Goal: Information Seeking & Learning: Learn about a topic

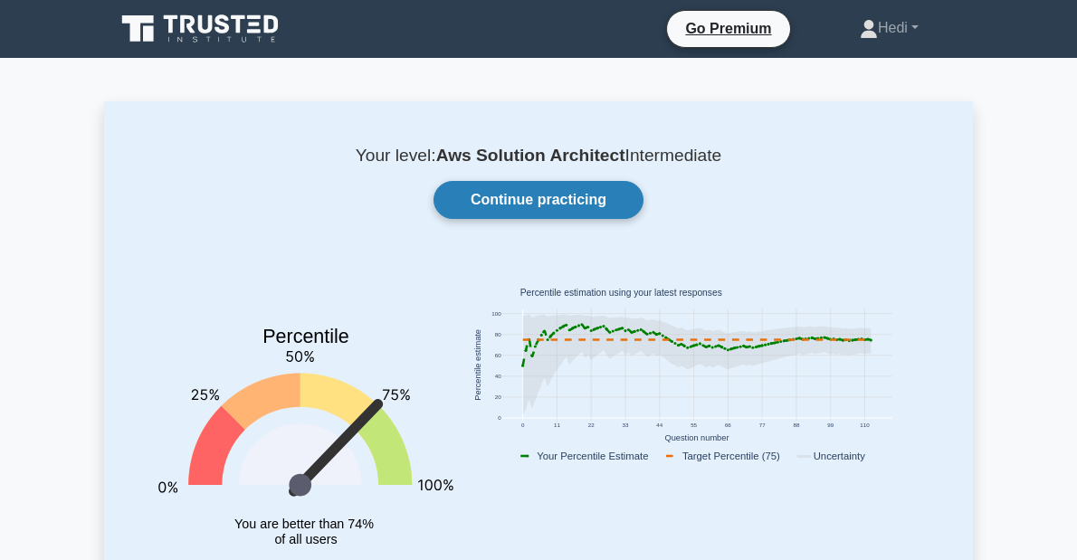
click at [531, 201] on link "Continue practicing" at bounding box center [539, 200] width 210 height 38
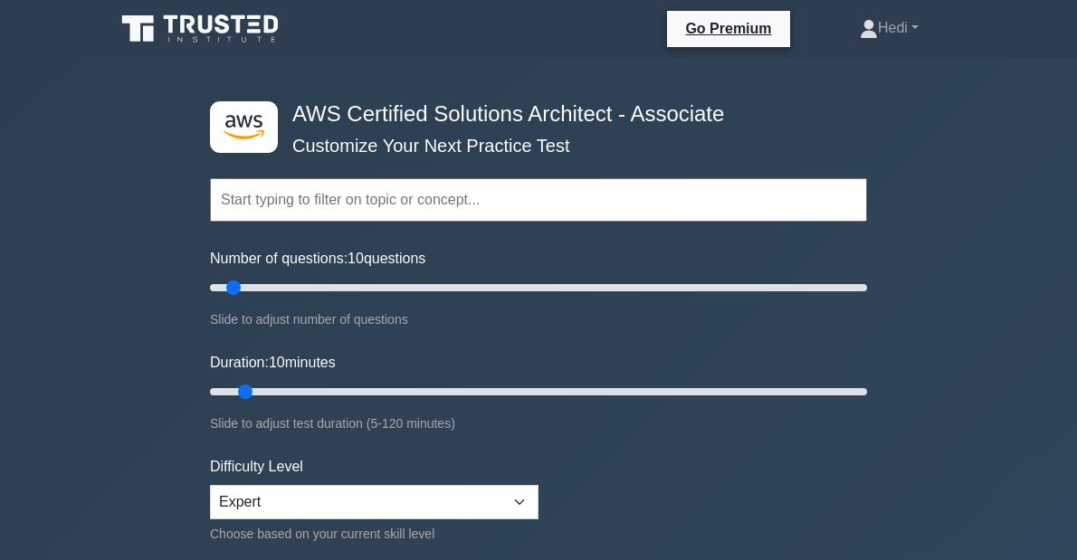
click at [357, 214] on input "text" at bounding box center [538, 199] width 657 height 43
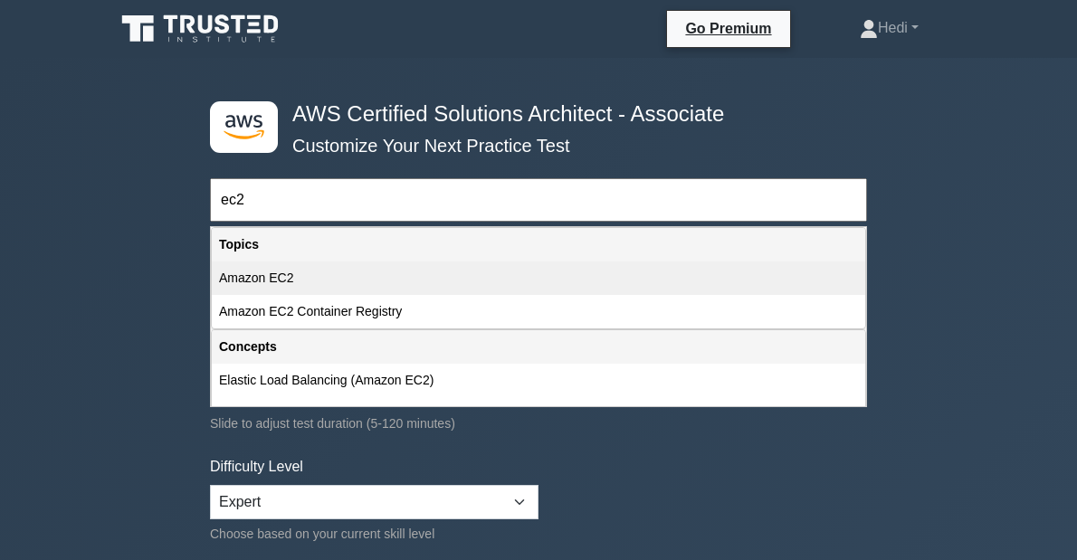
click at [335, 291] on div "Amazon EC2" at bounding box center [539, 278] width 654 height 33
type input "Amazon EC2"
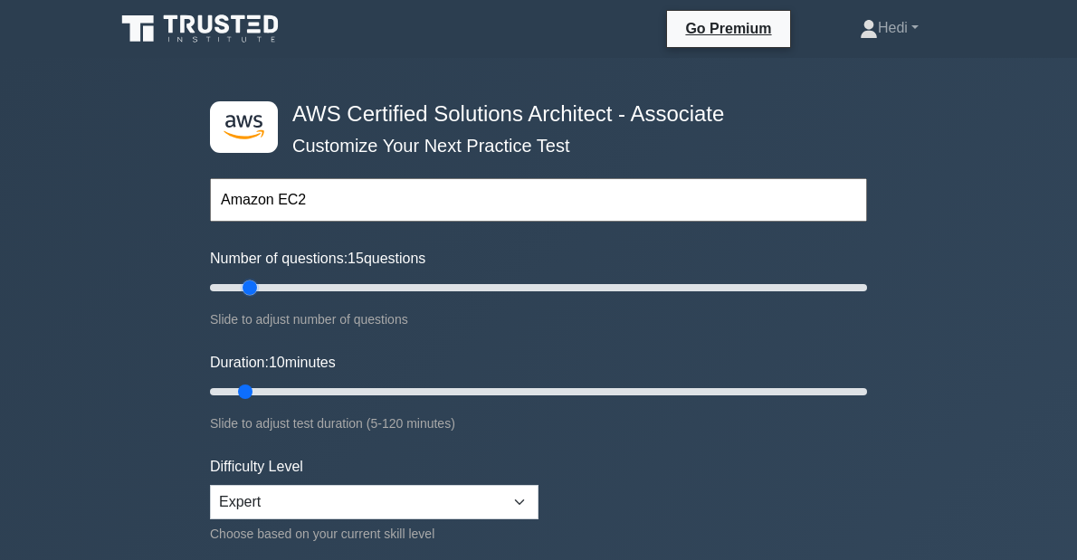
type input "10"
drag, startPoint x: 230, startPoint y: 290, endPoint x: 239, endPoint y: 299, distance: 12.8
click at [239, 299] on input "Number of questions: 10 questions" at bounding box center [538, 288] width 657 height 22
drag, startPoint x: 243, startPoint y: 387, endPoint x: 275, endPoint y: 387, distance: 32.6
type input "15"
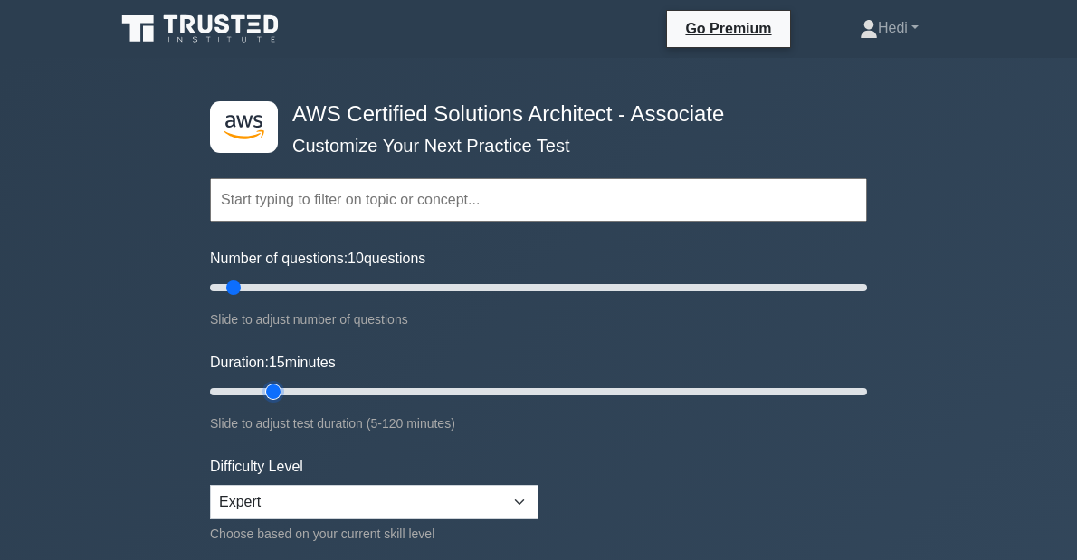
click at [275, 387] on input "Duration: 15 minutes" at bounding box center [538, 392] width 657 height 22
select select "intermediate"
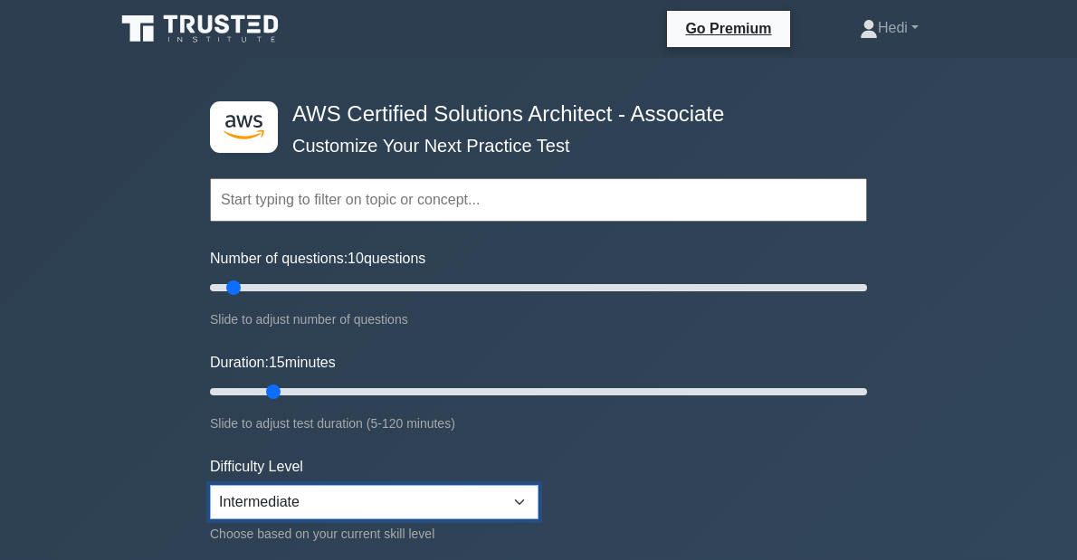
click at [210, 485] on select "Beginner Intermediate Expert" at bounding box center [374, 502] width 329 height 34
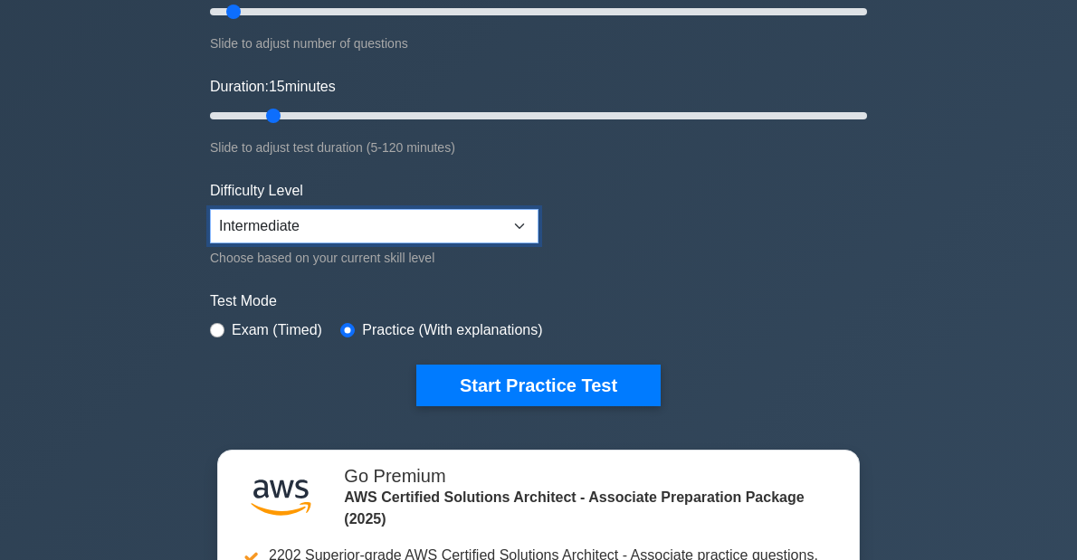
scroll to position [217, 0]
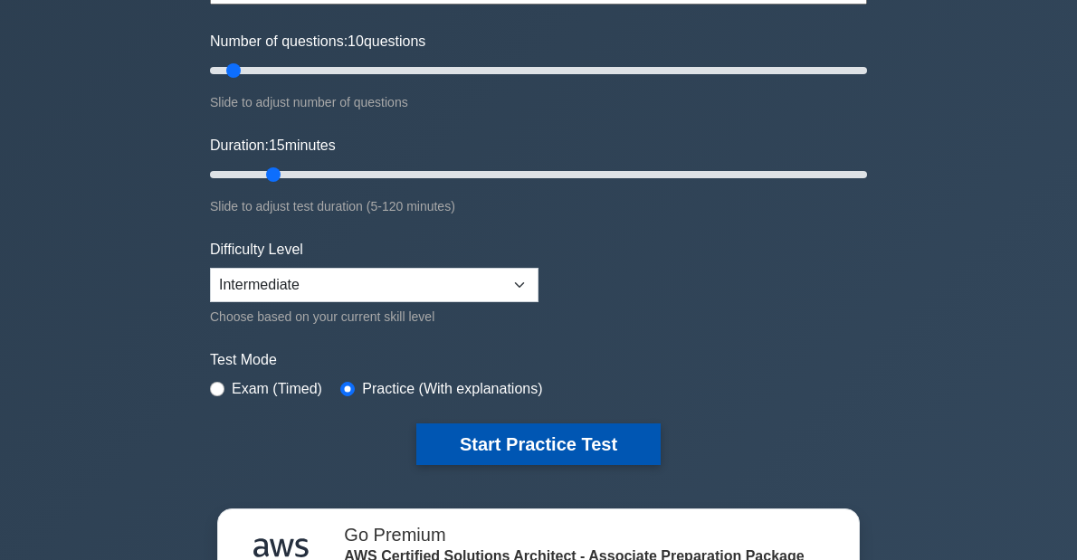
click at [514, 433] on button "Start Practice Test" at bounding box center [538, 445] width 244 height 42
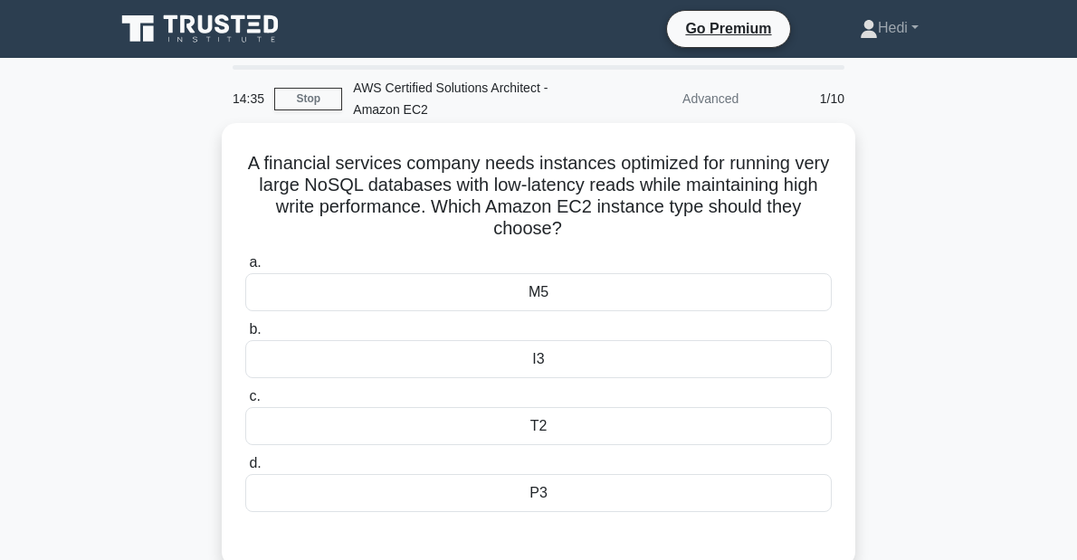
drag, startPoint x: 338, startPoint y: 166, endPoint x: 805, endPoint y: 230, distance: 471.6
click at [805, 230] on h5 "A financial services company needs instances optimized for running very large N…" at bounding box center [539, 196] width 590 height 89
click at [501, 360] on div "I3" at bounding box center [538, 359] width 587 height 38
click at [245, 336] on input "b. I3" at bounding box center [245, 330] width 0 height 12
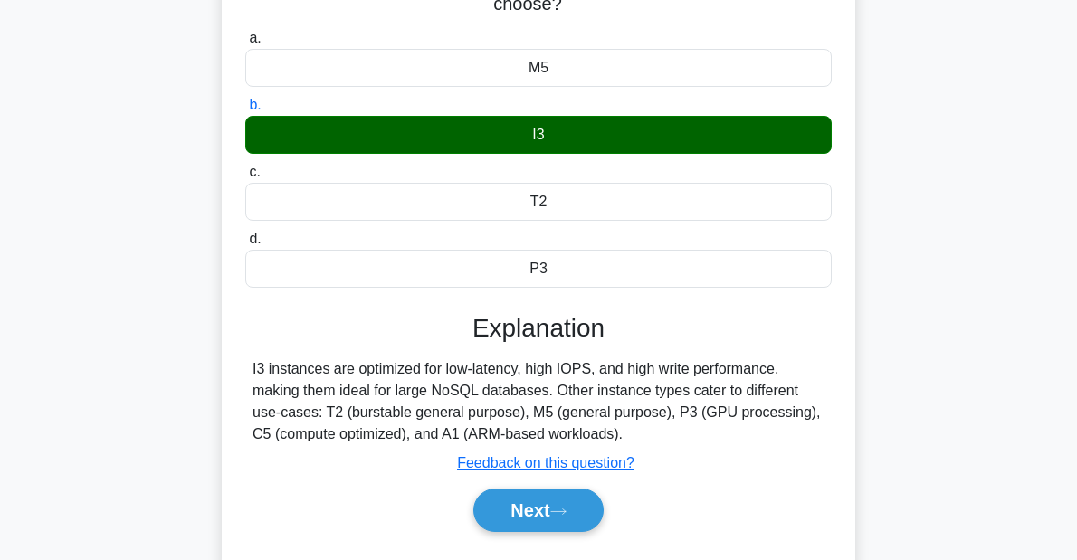
scroll to position [362, 0]
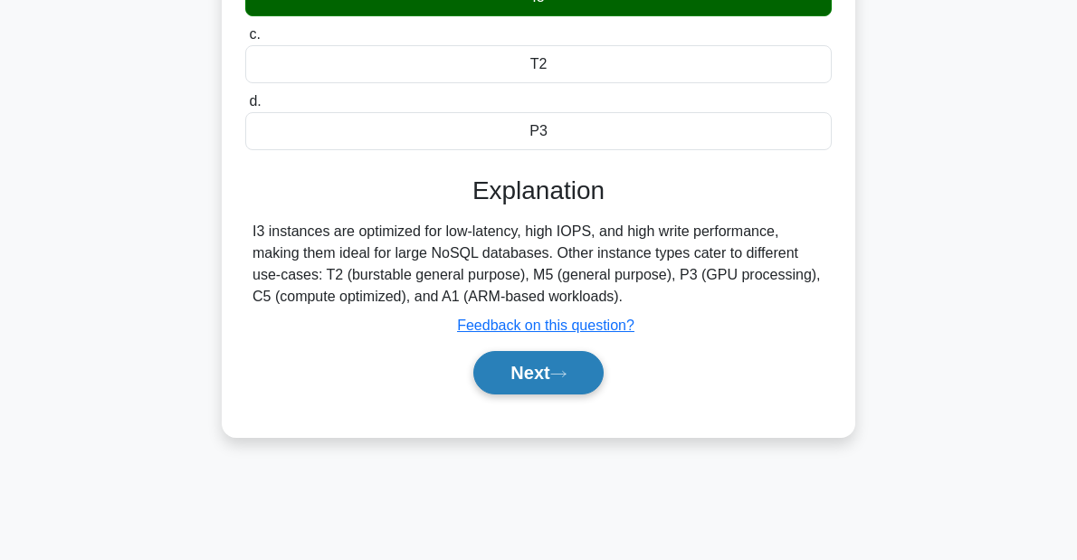
click at [552, 370] on button "Next" at bounding box center [538, 372] width 129 height 43
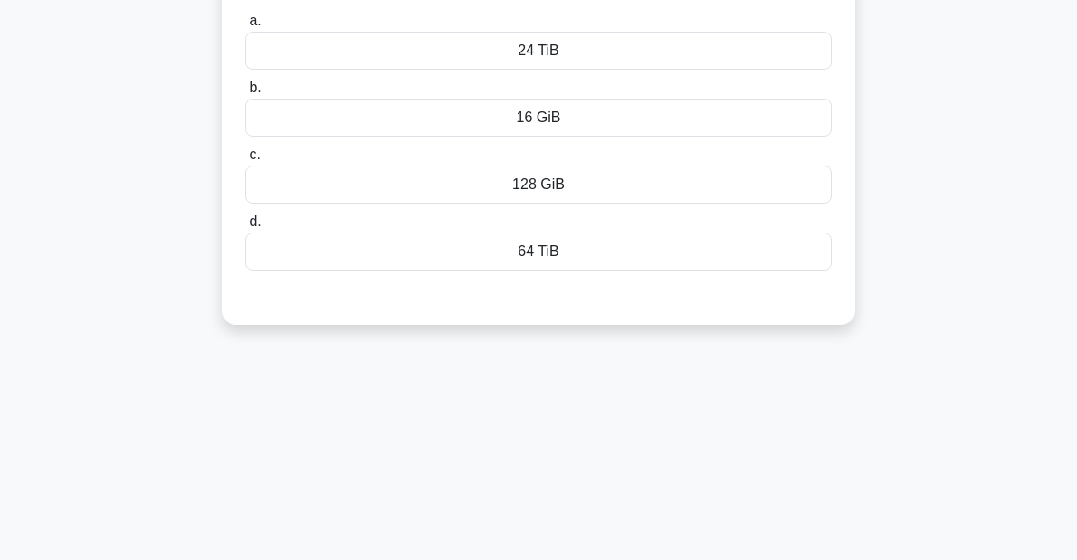
scroll to position [0, 0]
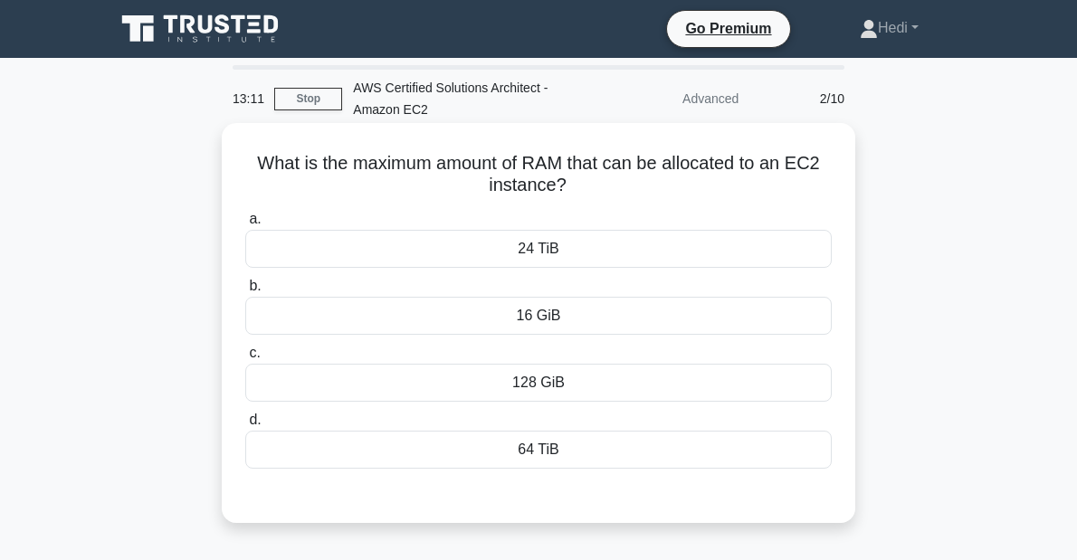
click at [570, 441] on div "64 TiB" at bounding box center [538, 450] width 587 height 38
click at [245, 426] on input "d. 64 TiB" at bounding box center [245, 421] width 0 height 12
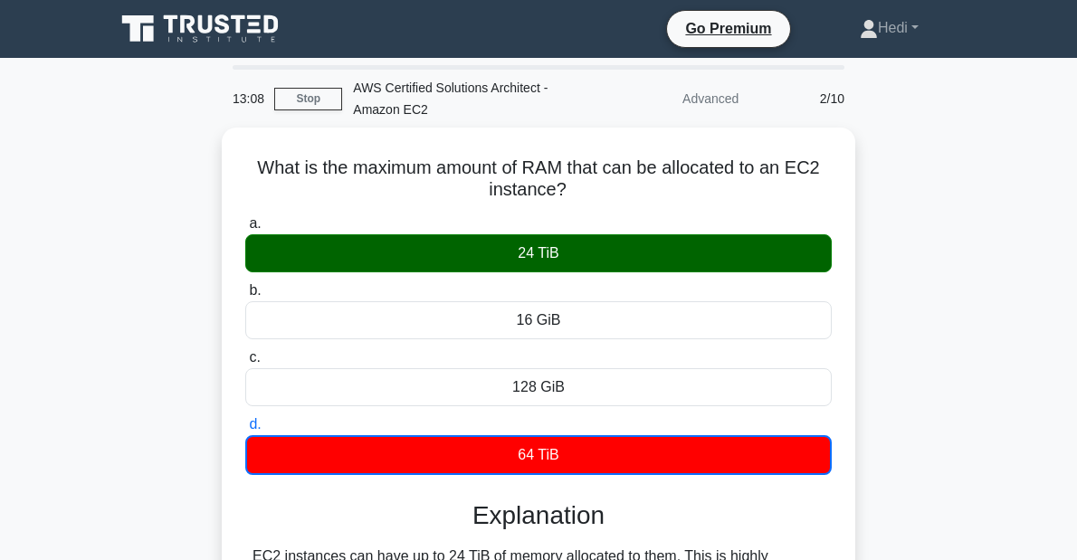
click at [907, 288] on div "What is the maximum amount of RAM that can be allocated to an EC2 instance? .sp…" at bounding box center [538, 434] width 869 height 613
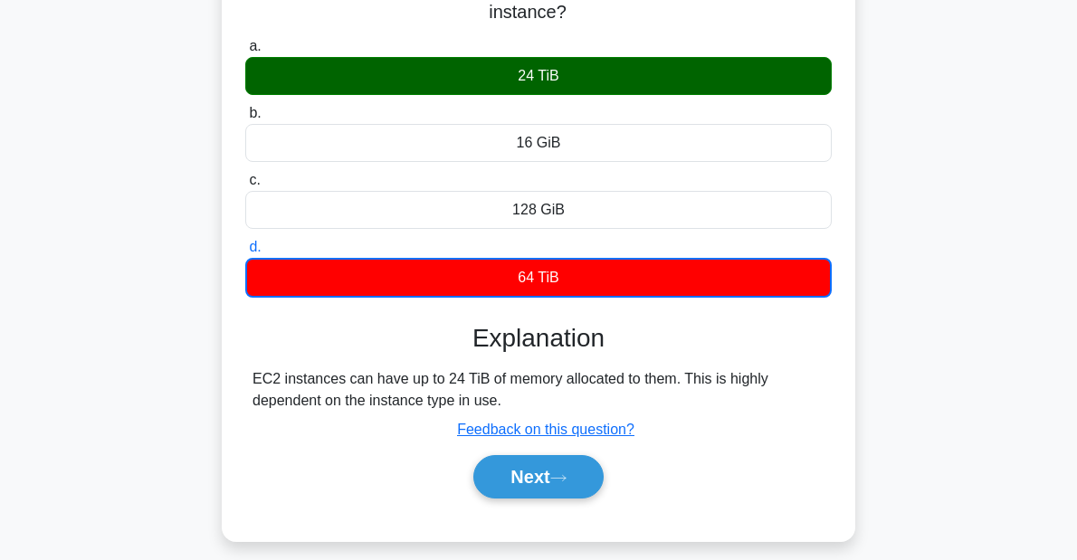
scroll to position [418, 0]
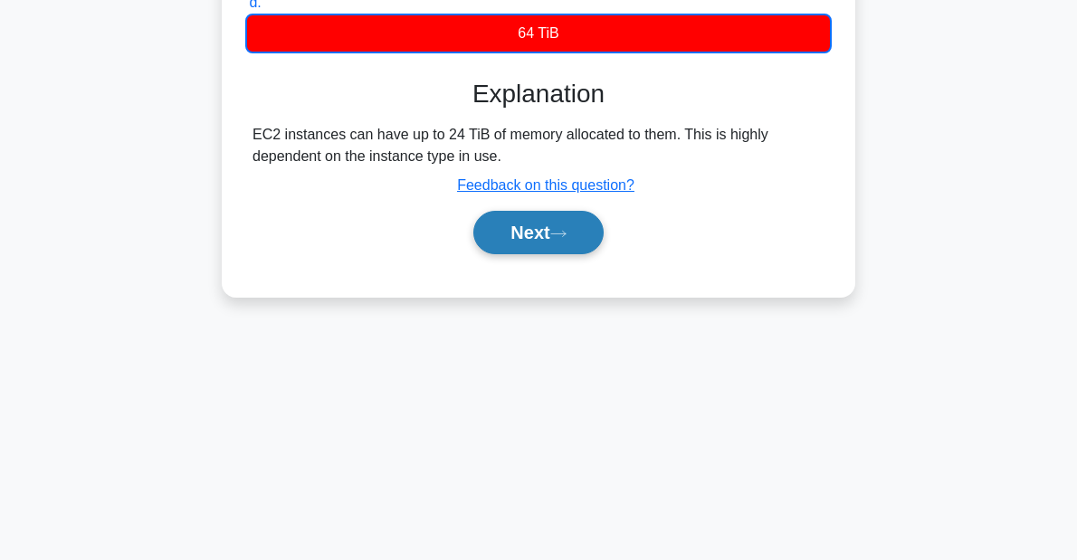
click at [499, 217] on button "Next" at bounding box center [538, 232] width 129 height 43
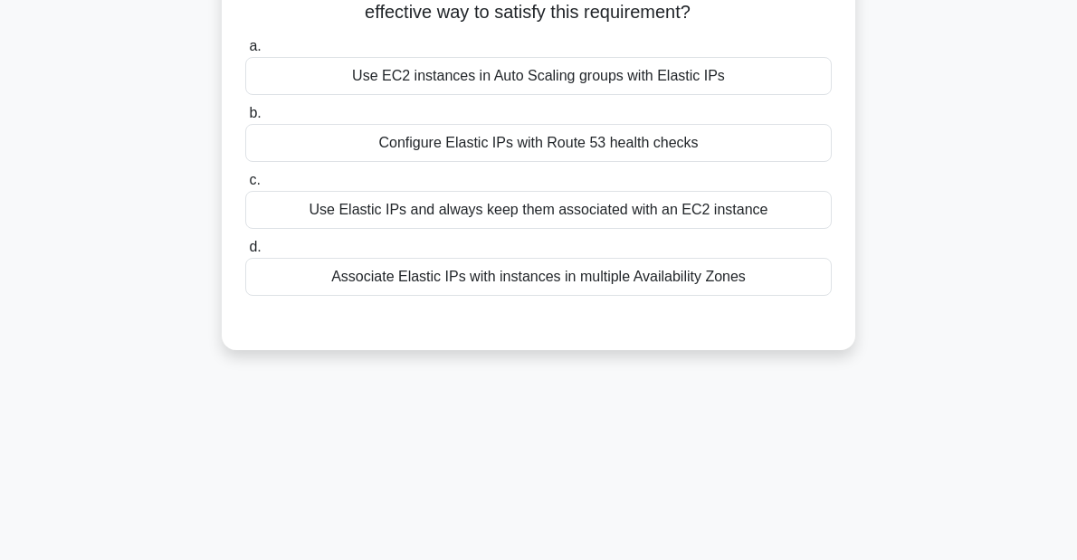
scroll to position [0, 0]
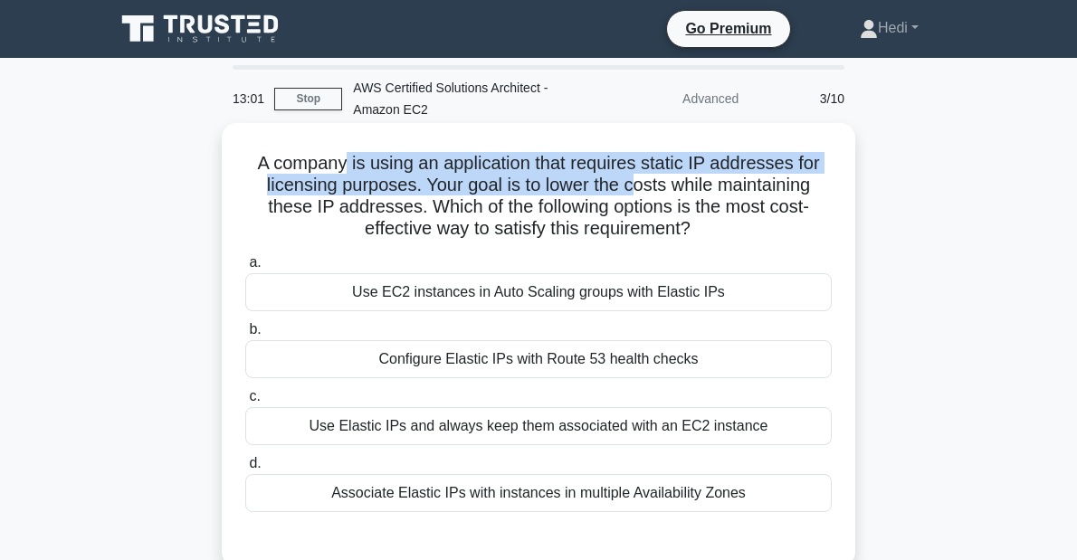
drag, startPoint x: 529, startPoint y: 179, endPoint x: 631, endPoint y: 185, distance: 102.5
click at [631, 185] on h5 "A company is using an application that requires static IP addresses for licensi…" at bounding box center [539, 196] width 590 height 89
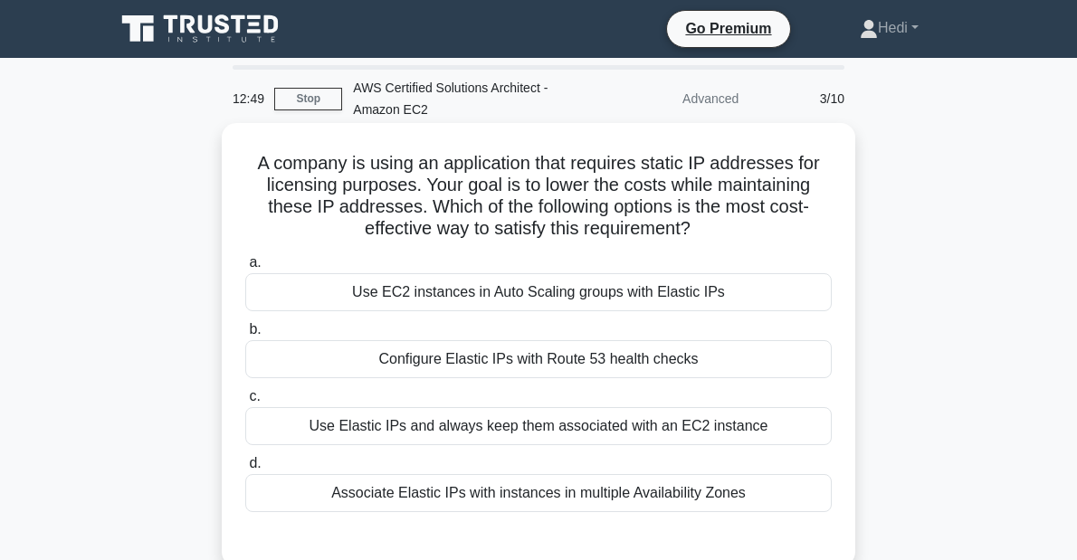
click at [336, 207] on h5 "A company is using an application that requires static IP addresses for licensi…" at bounding box center [539, 196] width 590 height 89
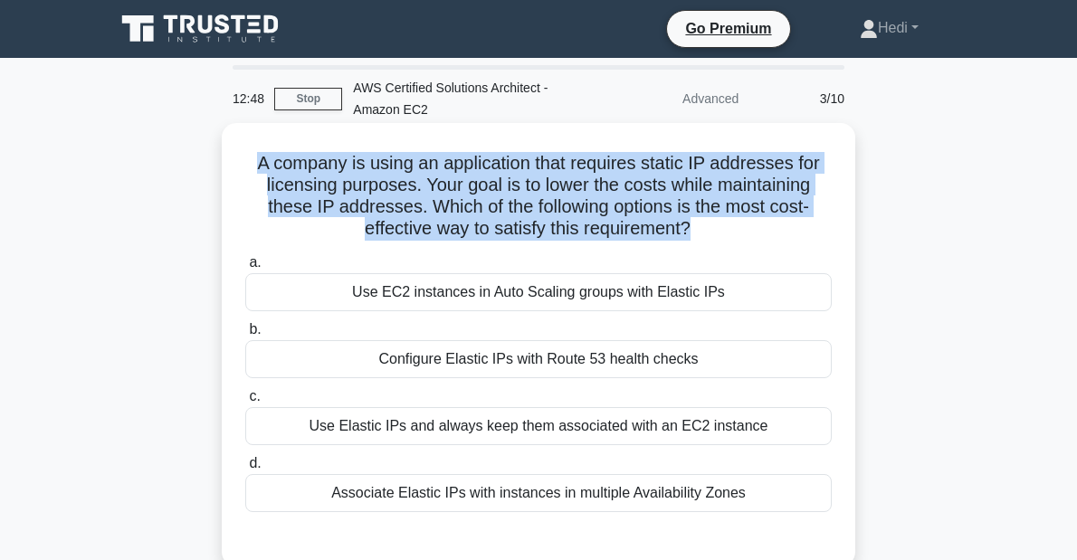
click at [336, 207] on h5 "A company is using an application that requires static IP addresses for licensi…" at bounding box center [539, 196] width 590 height 89
click at [332, 170] on h5 "A company is using an application that requires static IP addresses for licensi…" at bounding box center [539, 196] width 590 height 89
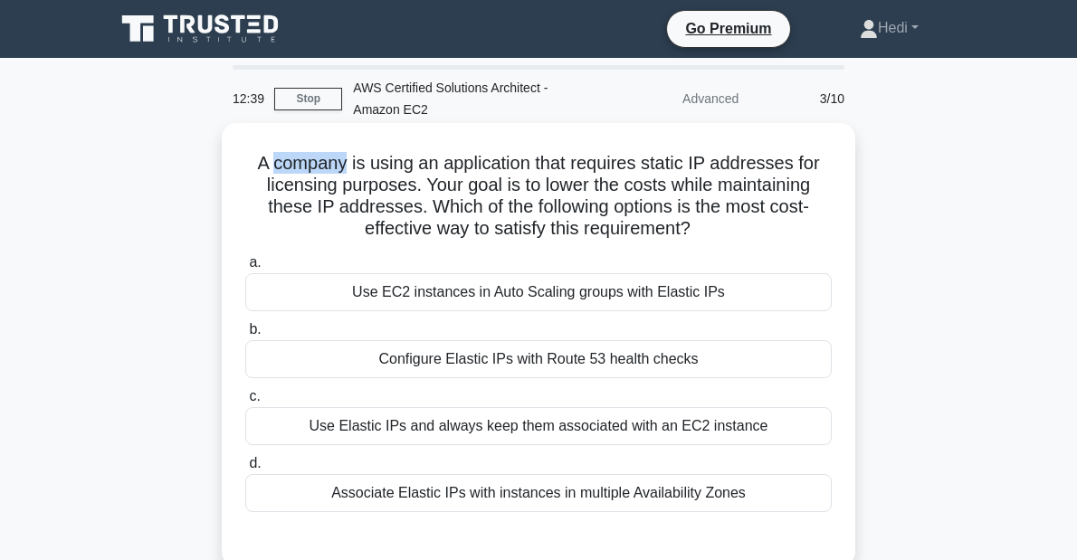
click at [332, 170] on h5 "A company is using an application that requires static IP addresses for licensi…" at bounding box center [539, 196] width 590 height 89
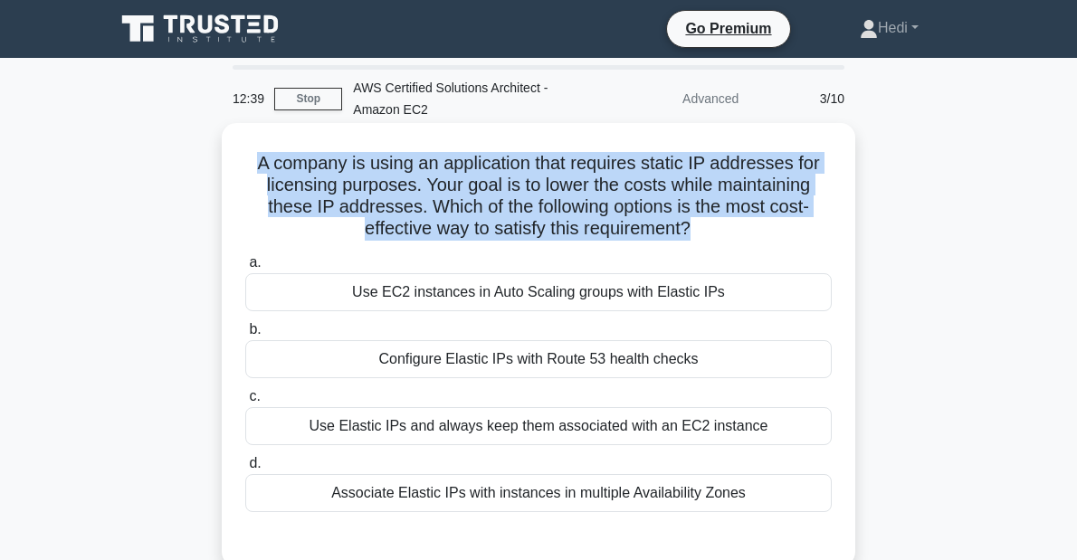
click at [332, 170] on h5 "A company is using an application that requires static IP addresses for licensi…" at bounding box center [539, 196] width 590 height 89
click at [319, 190] on h5 "A company is using an application that requires static IP addresses for licensi…" at bounding box center [539, 196] width 590 height 89
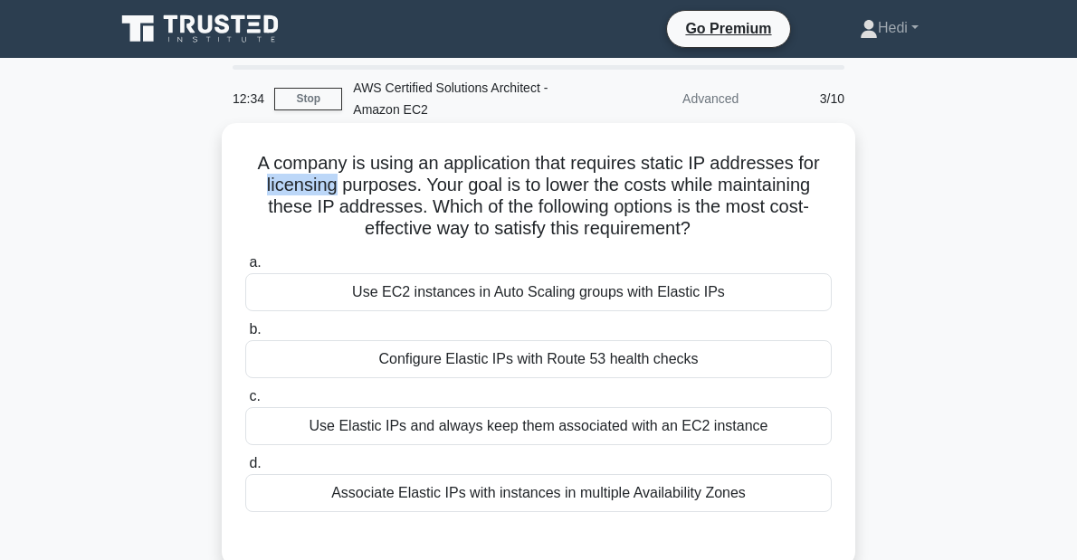
click at [319, 190] on h5 "A company is using an application that requires static IP addresses for licensi…" at bounding box center [539, 196] width 590 height 89
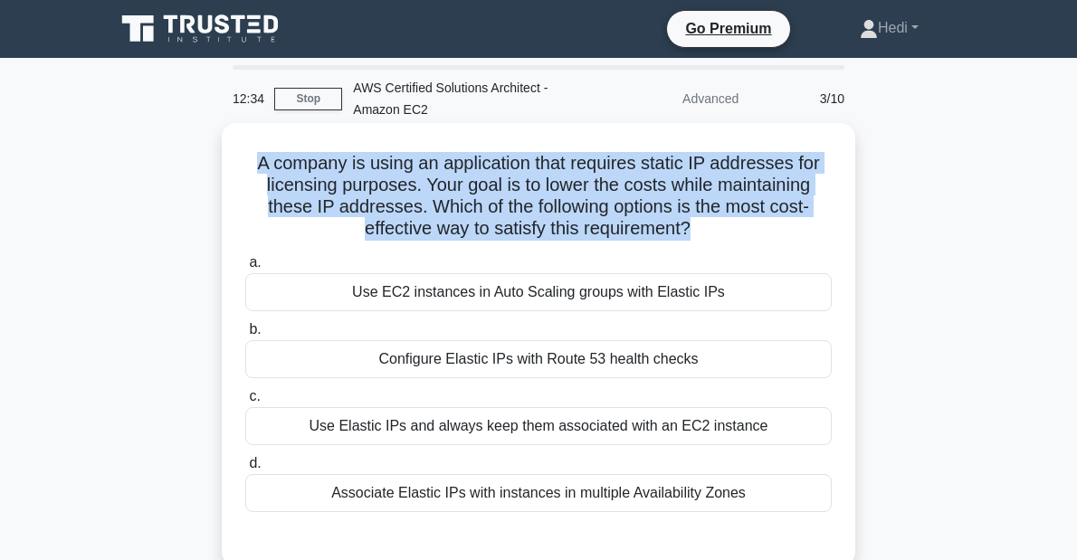
click at [319, 190] on h5 "A company is using an application that requires static IP addresses for licensi…" at bounding box center [539, 196] width 590 height 89
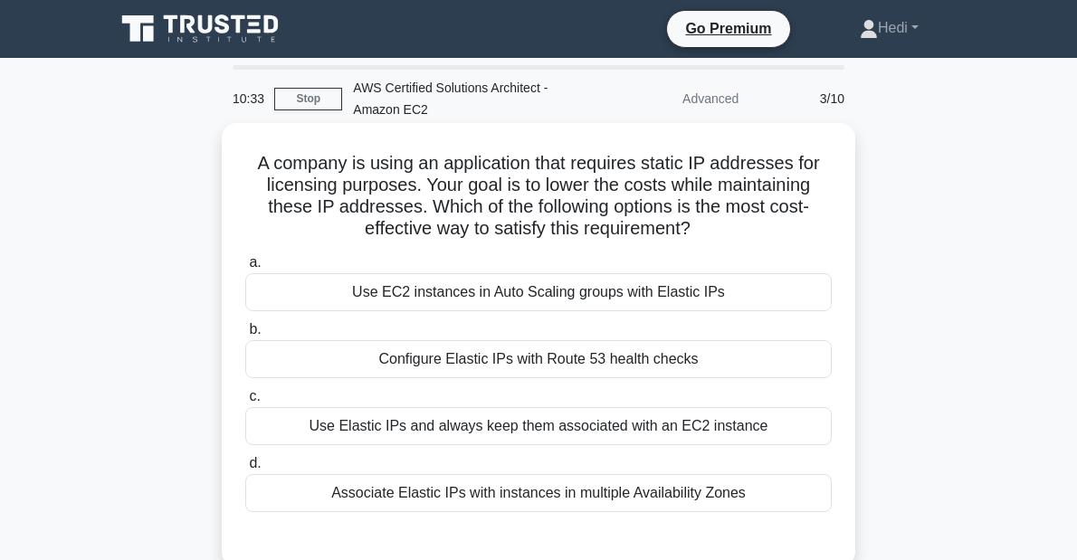
click at [449, 502] on div "Associate Elastic IPs with instances in multiple Availability Zones" at bounding box center [538, 493] width 587 height 38
click at [245, 470] on input "d. Associate Elastic IPs with instances in multiple Availability Zones" at bounding box center [245, 464] width 0 height 12
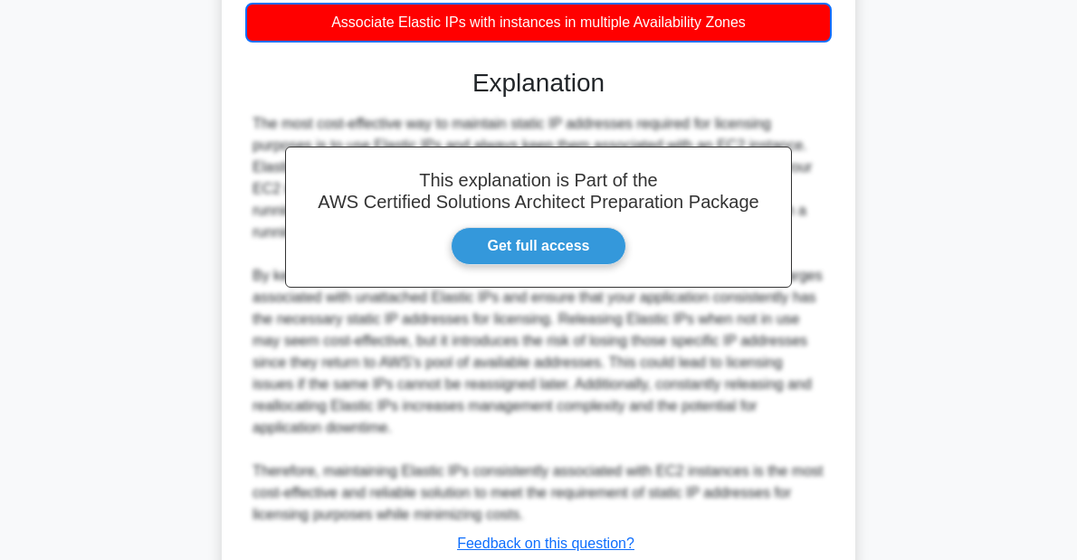
scroll to position [578, 0]
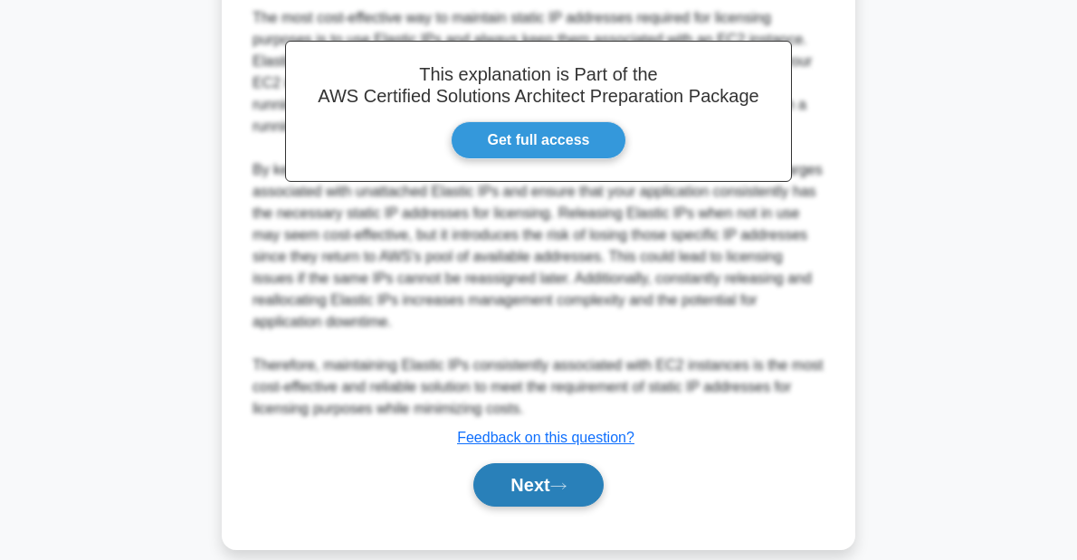
click at [536, 464] on button "Next" at bounding box center [538, 485] width 129 height 43
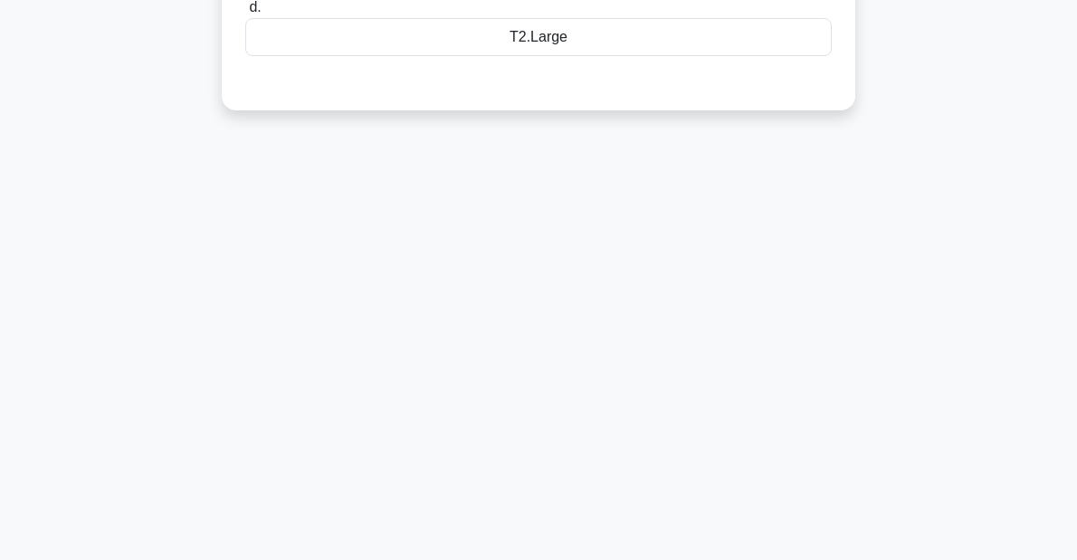
scroll to position [56, 0]
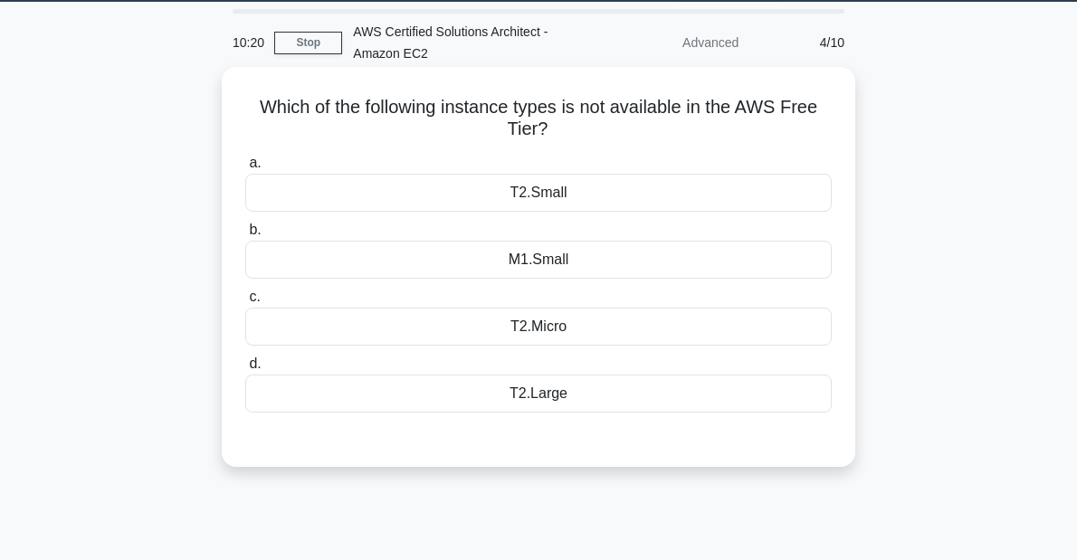
drag, startPoint x: 432, startPoint y: 118, endPoint x: 581, endPoint y: 136, distance: 150.5
click at [581, 136] on h5 "Which of the following instance types is not available in the AWS Free Tier? .s…" at bounding box center [539, 118] width 590 height 45
click at [559, 395] on div "T2.Large" at bounding box center [538, 394] width 587 height 38
click at [245, 370] on input "d. T2.Large" at bounding box center [245, 365] width 0 height 12
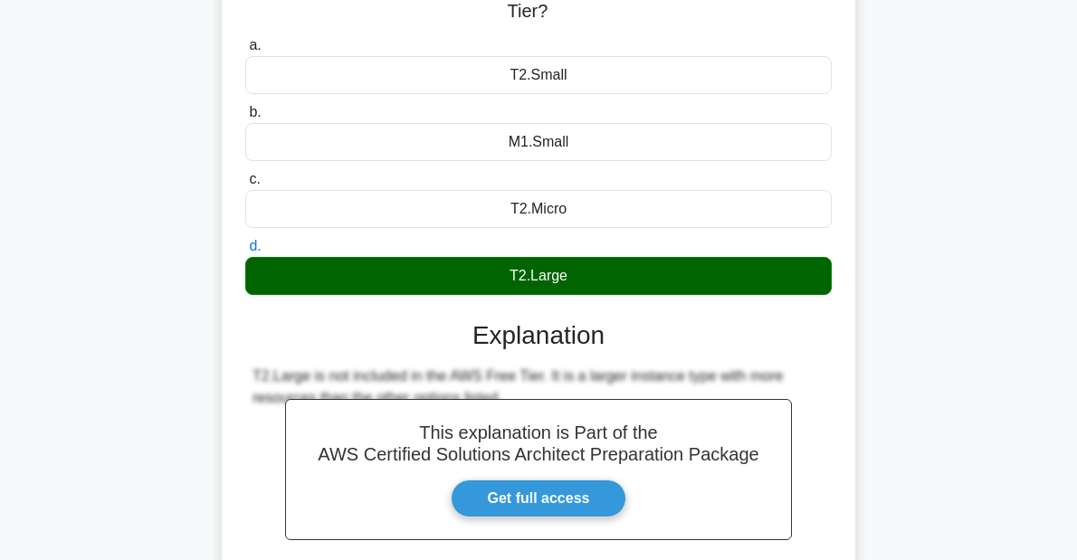
scroll to position [418, 0]
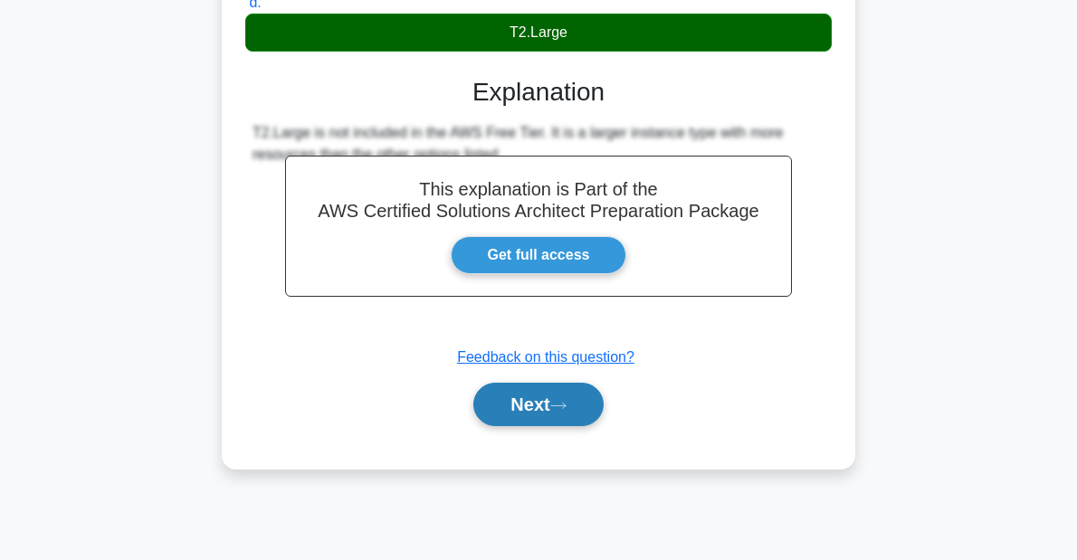
click at [549, 400] on button "Next" at bounding box center [538, 404] width 129 height 43
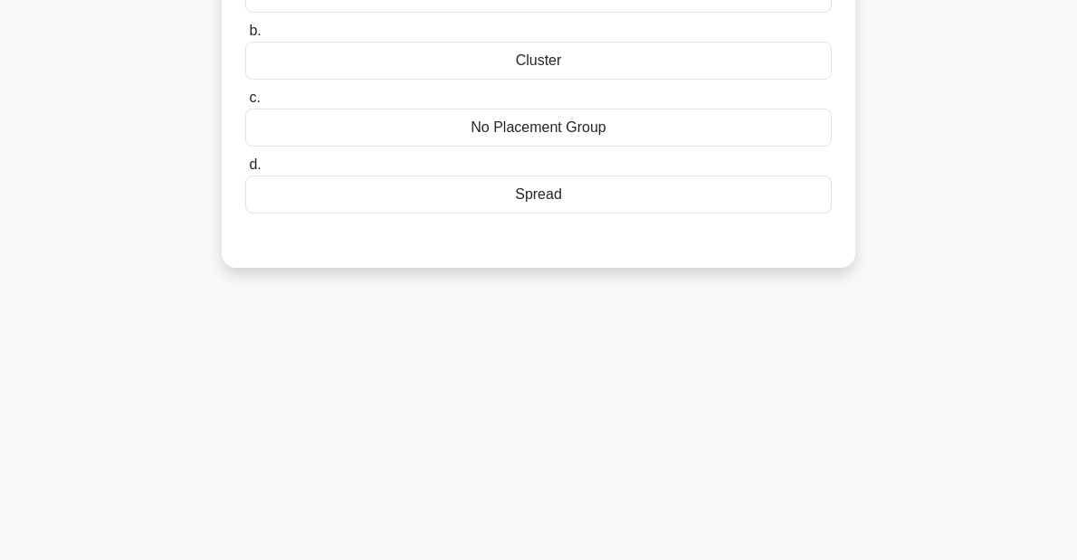
scroll to position [129, 0]
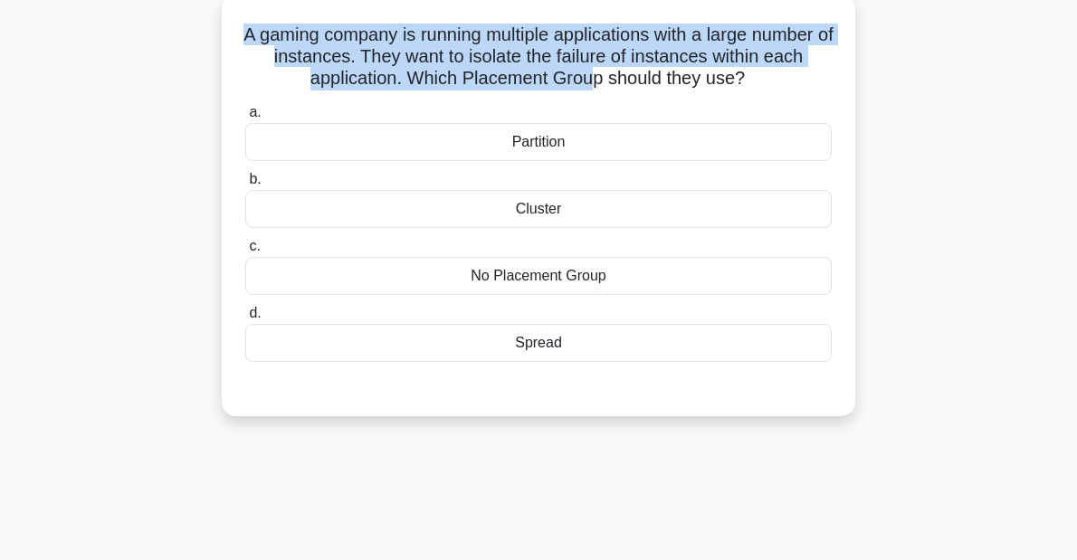
drag, startPoint x: 277, startPoint y: 44, endPoint x: 588, endPoint y: 76, distance: 313.1
click at [588, 76] on h5 "A gaming company is running multiple applications with a large number of instan…" at bounding box center [539, 57] width 590 height 67
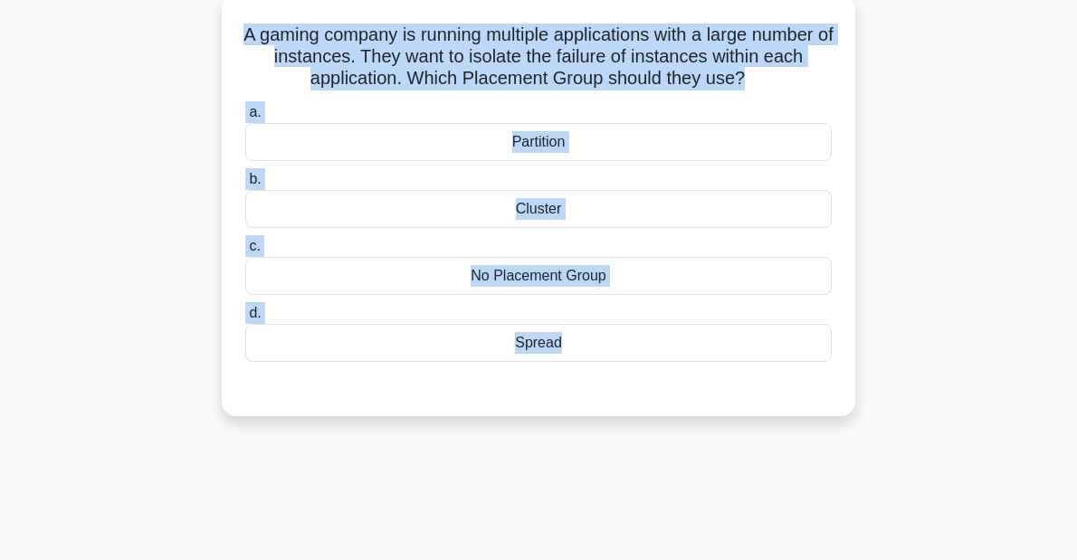
drag, startPoint x: 597, startPoint y: 387, endPoint x: 234, endPoint y: 38, distance: 503.9
click at [234, 38] on div "A gaming company is running multiple applications with a large number of instan…" at bounding box center [538, 205] width 619 height 407
copy div "A gaming company is running multiple applications with a large number of instan…"
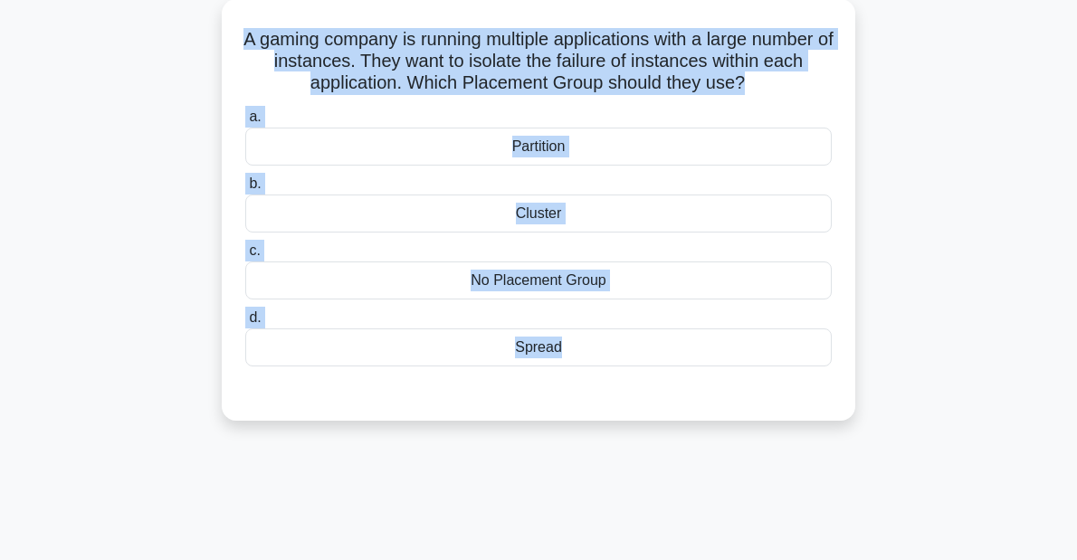
click at [973, 354] on div "A gaming company is running multiple applications with a large number of instan…" at bounding box center [538, 221] width 869 height 444
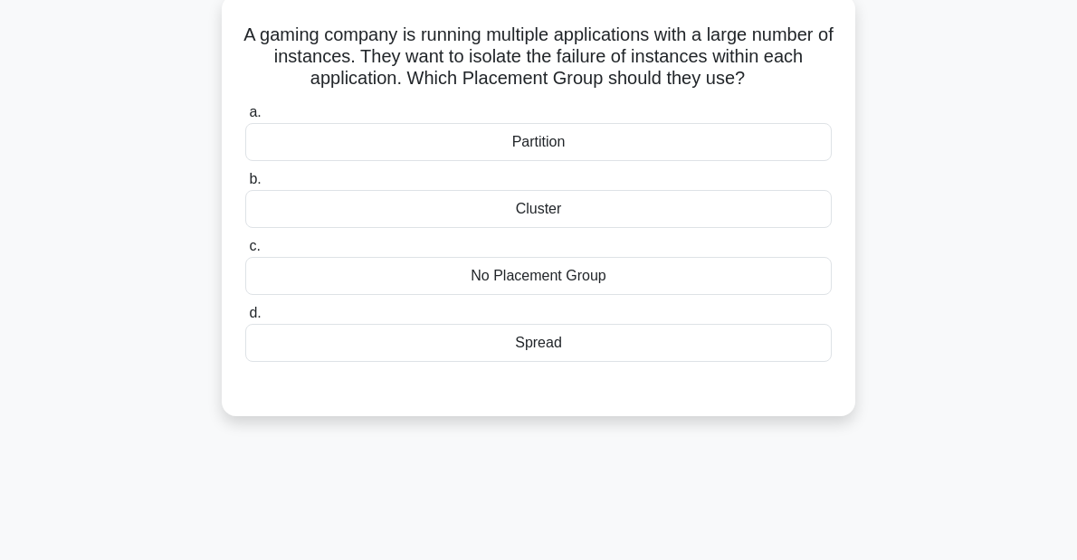
click at [559, 142] on div "Partition" at bounding box center [538, 142] width 587 height 38
click at [245, 119] on input "a. Partition" at bounding box center [245, 113] width 0 height 12
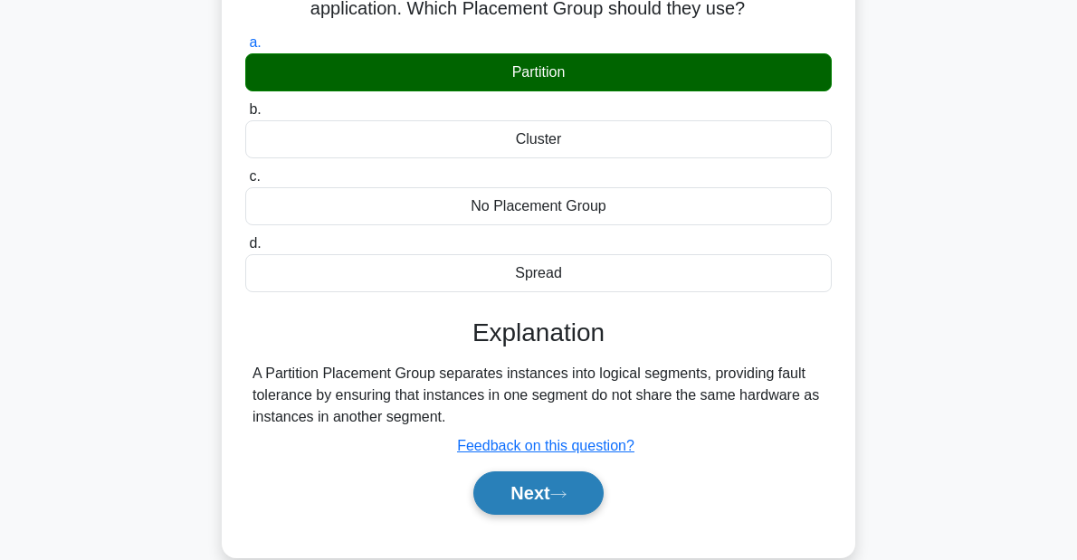
scroll to position [273, 0]
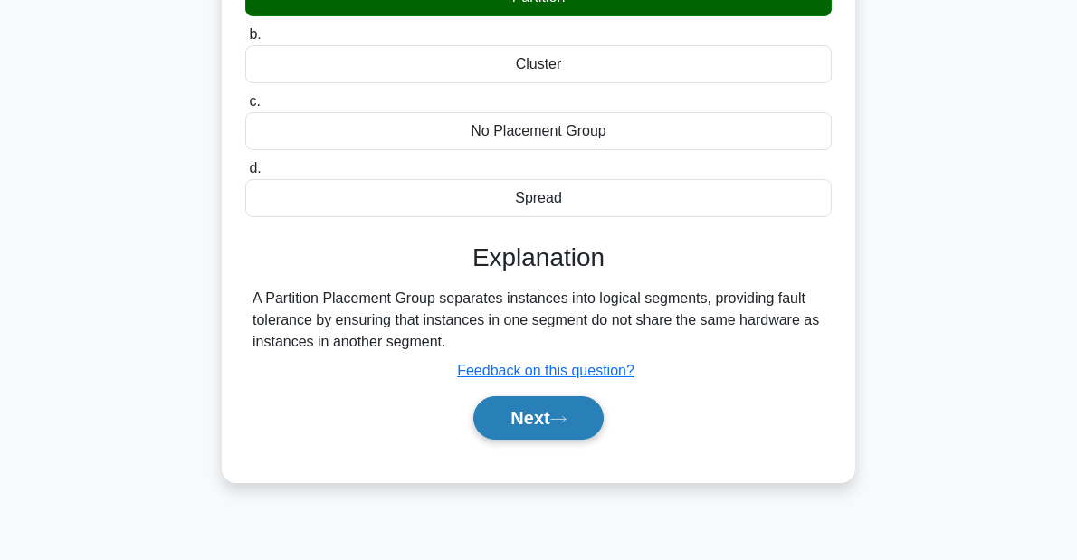
click at [521, 411] on button "Next" at bounding box center [538, 418] width 129 height 43
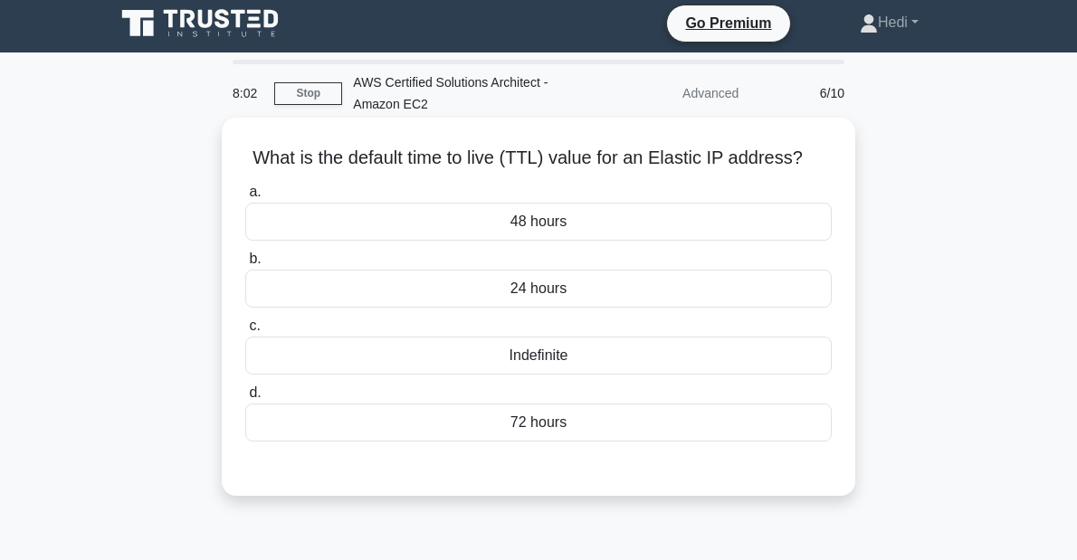
scroll to position [0, 0]
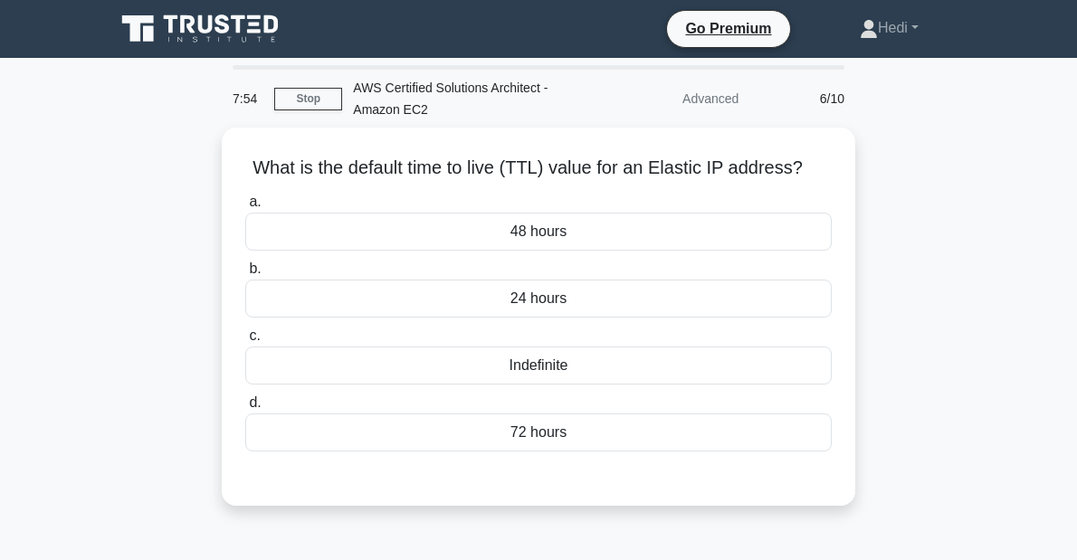
click at [961, 303] on div "What is the default time to live (TTL) value for an Elastic IP address? .spinne…" at bounding box center [538, 328] width 869 height 400
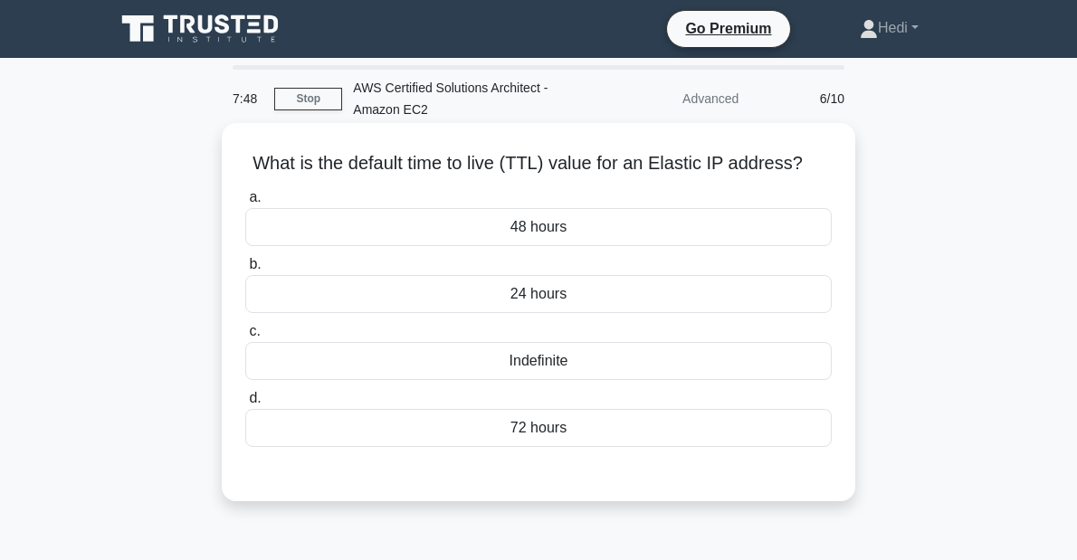
click at [560, 362] on div "Indefinite" at bounding box center [538, 361] width 587 height 38
click at [245, 338] on input "c. Indefinite" at bounding box center [245, 332] width 0 height 12
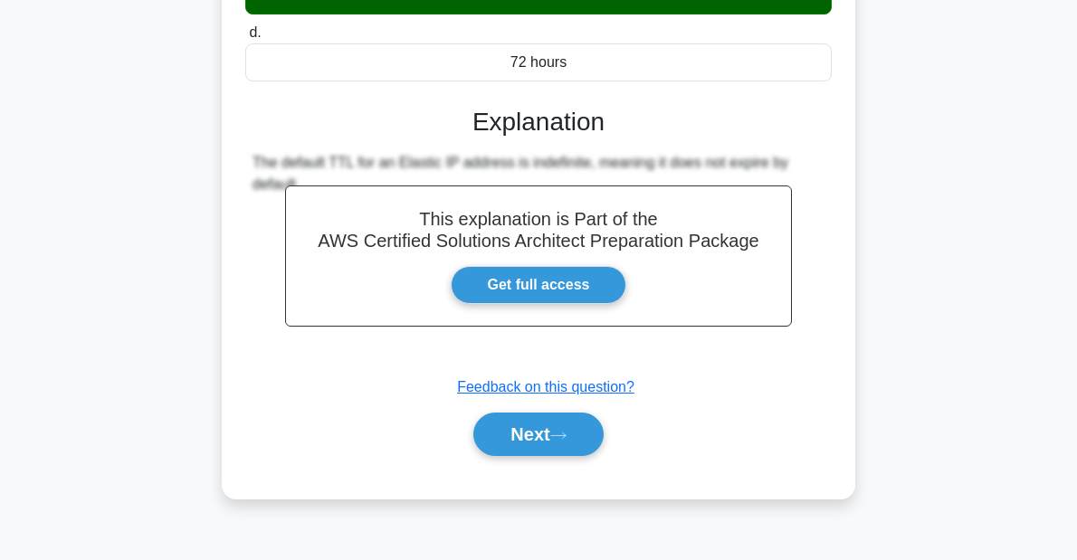
scroll to position [418, 0]
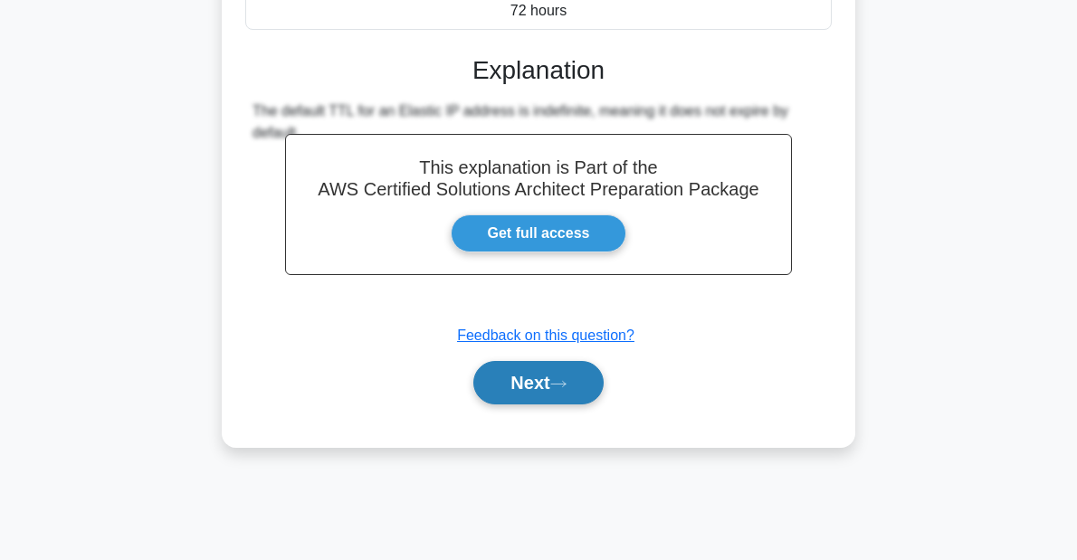
click at [526, 386] on button "Next" at bounding box center [538, 382] width 129 height 43
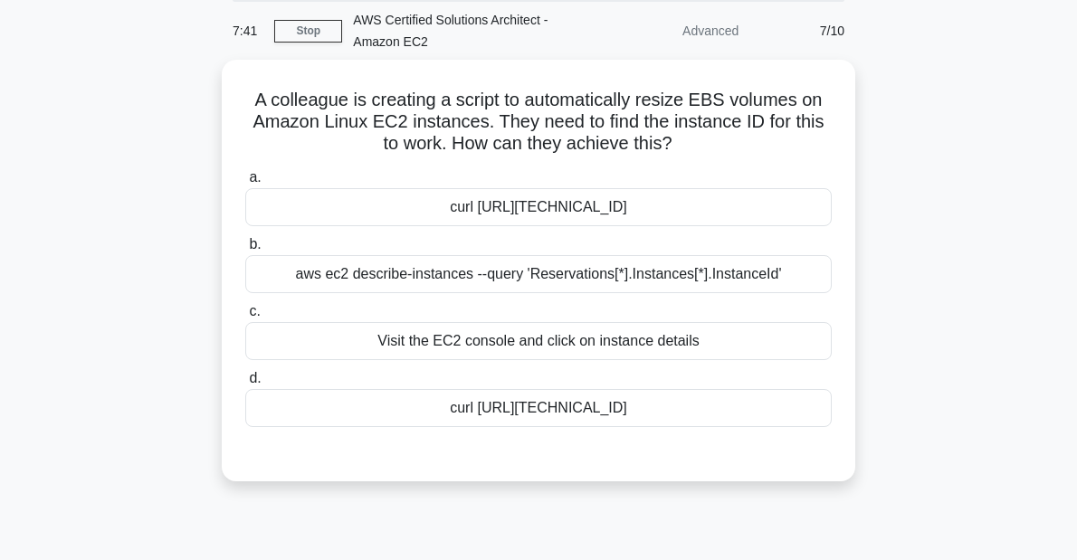
scroll to position [56, 0]
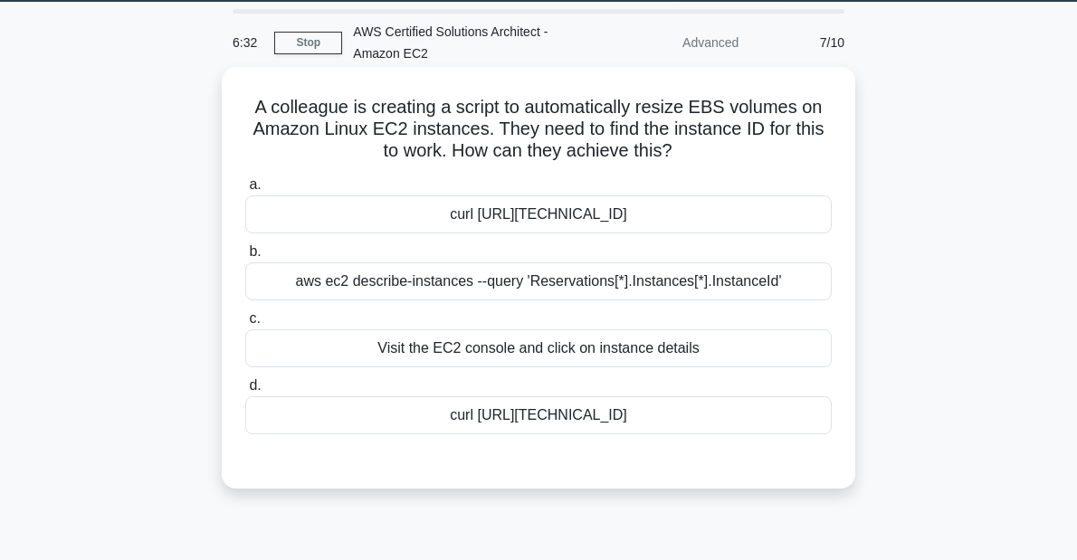
click at [578, 217] on div "curl http://169.254.169.254/latest/meta-data/instance-id" at bounding box center [538, 215] width 587 height 38
click at [245, 191] on input "a. curl http://169.254.169.254/latest/meta-data/instance-id" at bounding box center [245, 185] width 0 height 12
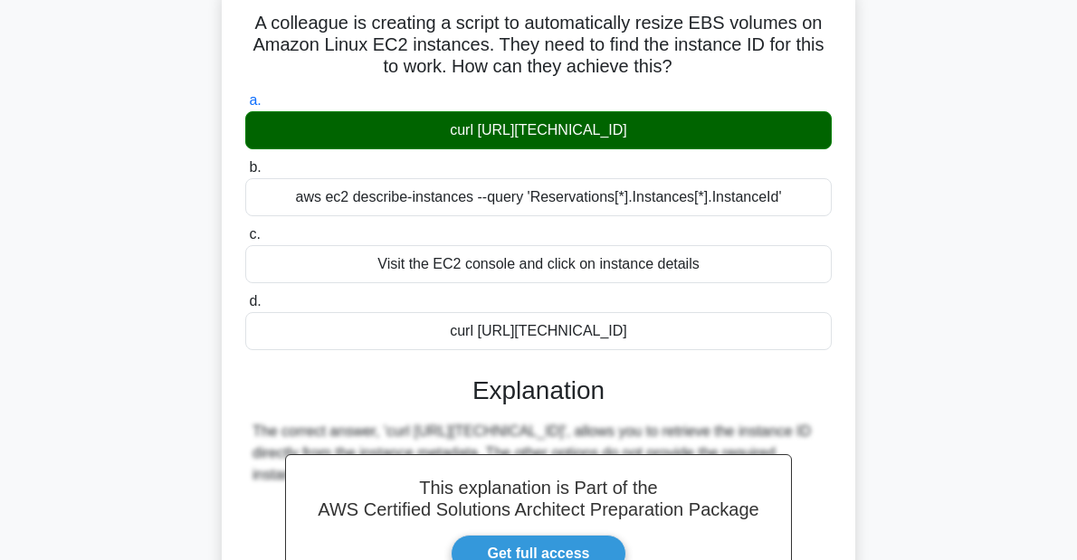
scroll to position [418, 0]
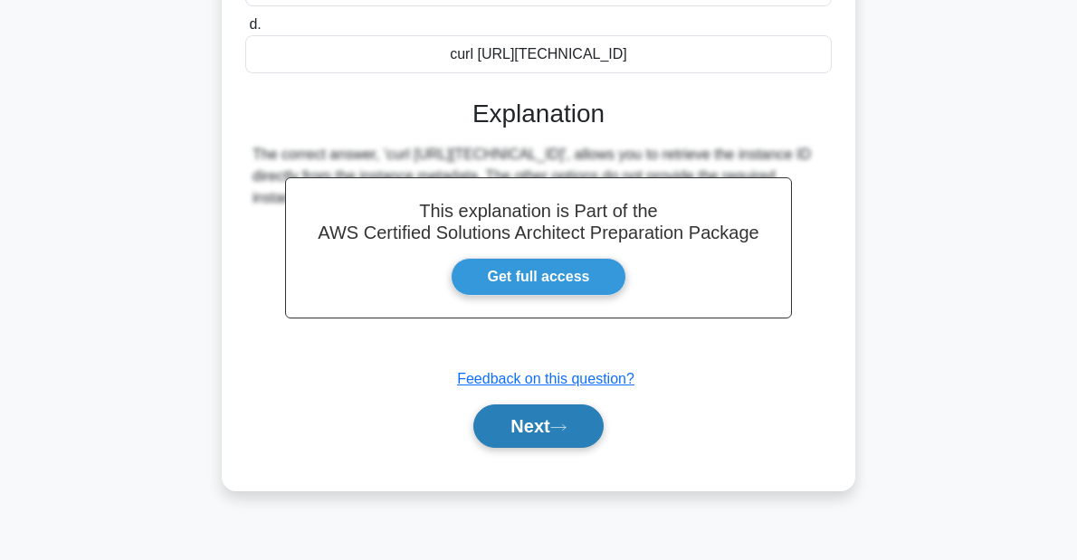
click at [521, 420] on button "Next" at bounding box center [538, 426] width 129 height 43
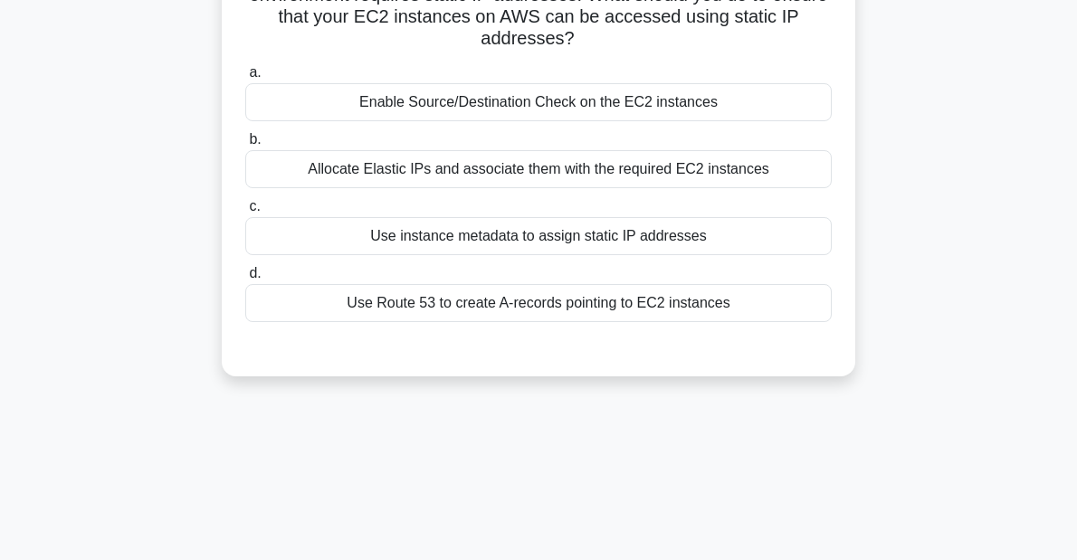
scroll to position [0, 0]
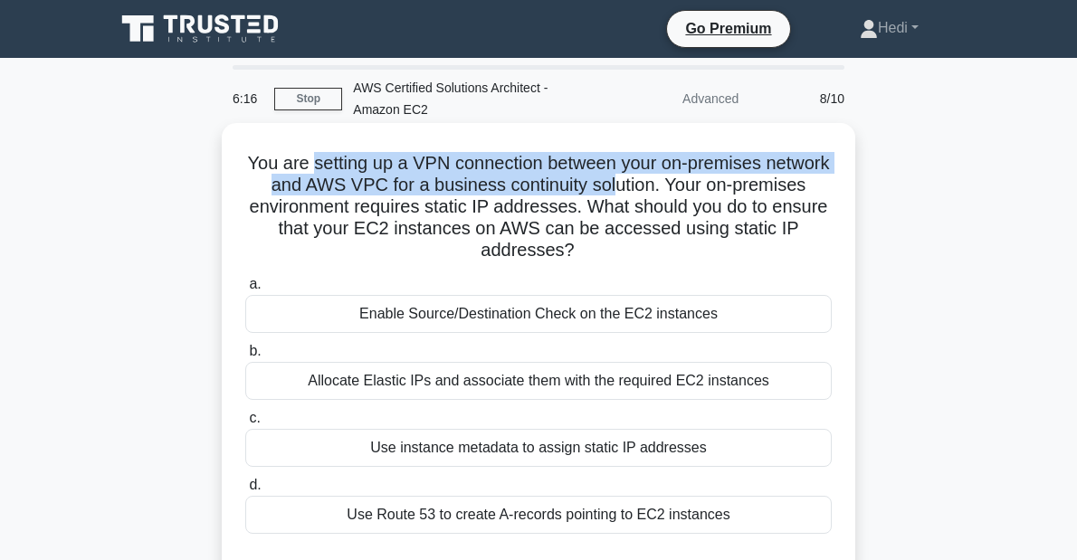
drag, startPoint x: 314, startPoint y: 157, endPoint x: 614, endPoint y: 182, distance: 300.7
click at [614, 182] on h5 "You are setting up a VPN connection between your on-premises network and AWS VP…" at bounding box center [539, 207] width 590 height 110
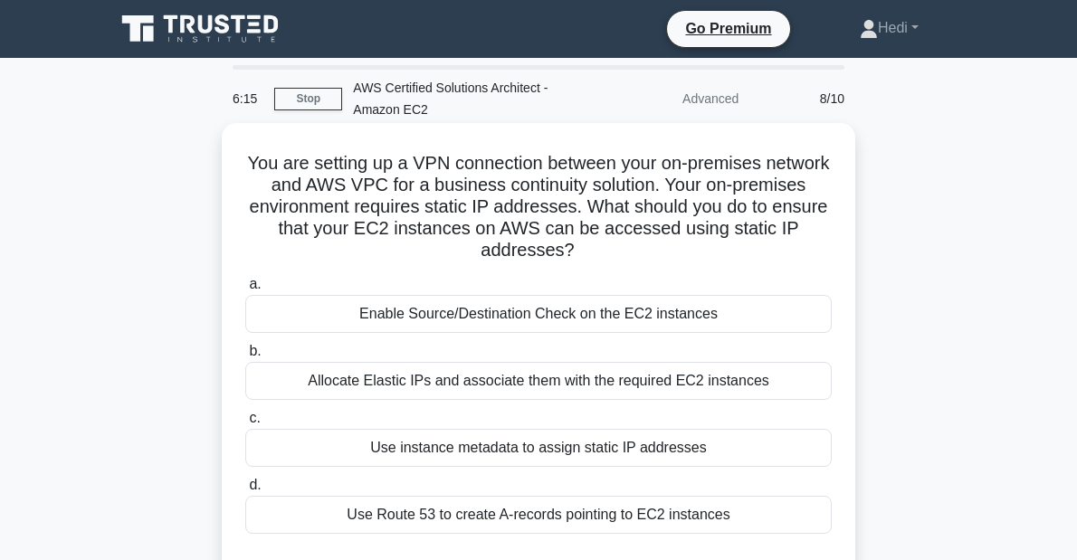
click at [654, 183] on h5 "You are setting up a VPN connection between your on-premises network and AWS VP…" at bounding box center [539, 207] width 590 height 110
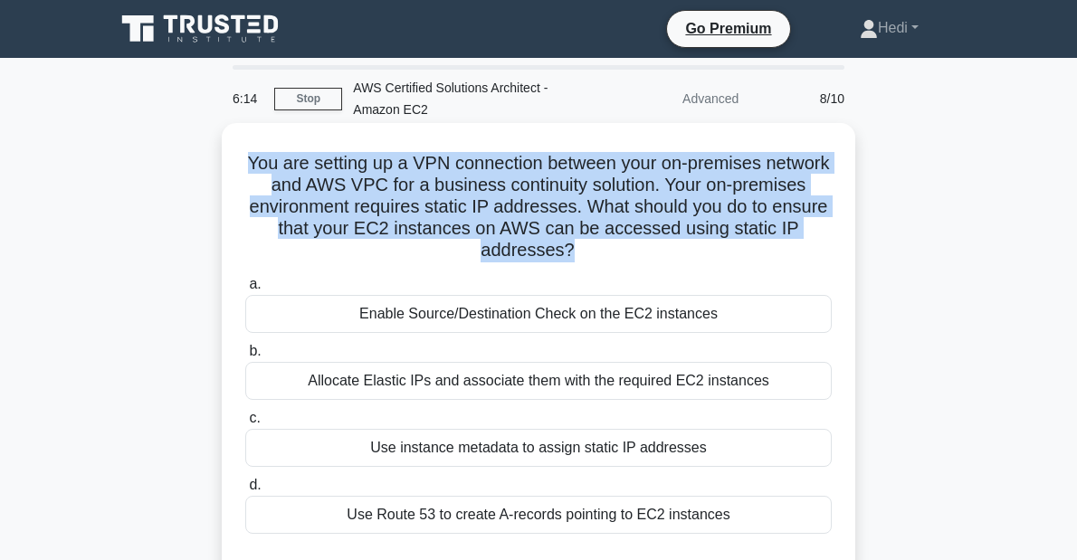
click at [654, 183] on h5 "You are setting up a VPN connection between your on-premises network and AWS VP…" at bounding box center [539, 207] width 590 height 110
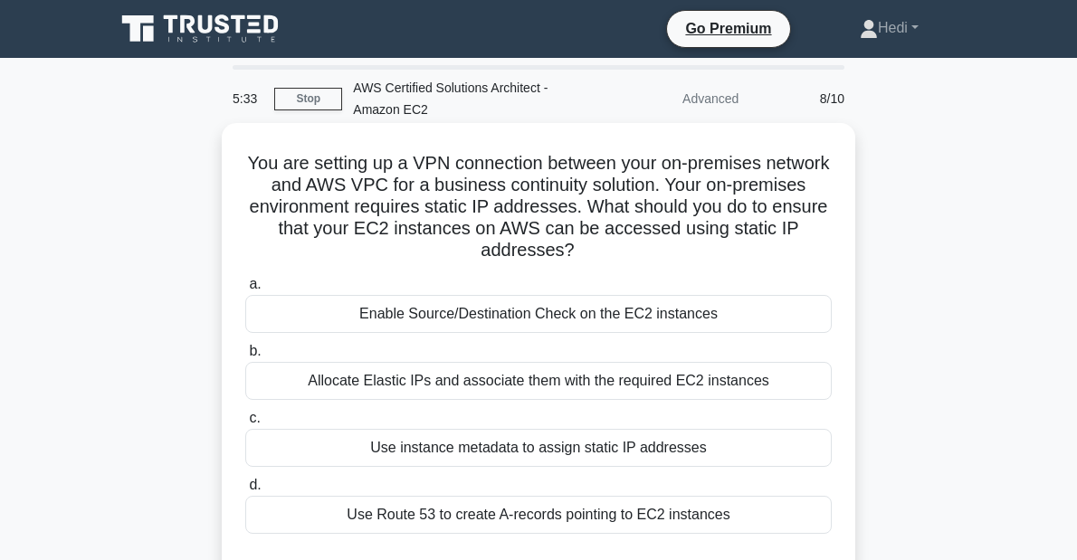
click at [507, 386] on div "Allocate Elastic IPs and associate them with the required EC2 instances" at bounding box center [538, 381] width 587 height 38
click at [245, 358] on input "b. Allocate Elastic IPs and associate them with the required EC2 instances" at bounding box center [245, 352] width 0 height 12
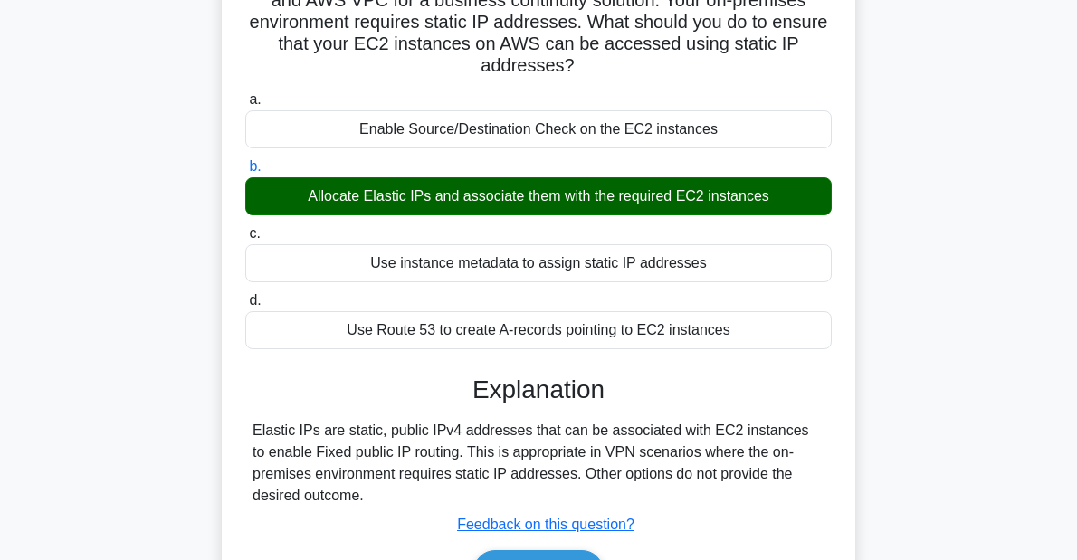
scroll to position [362, 0]
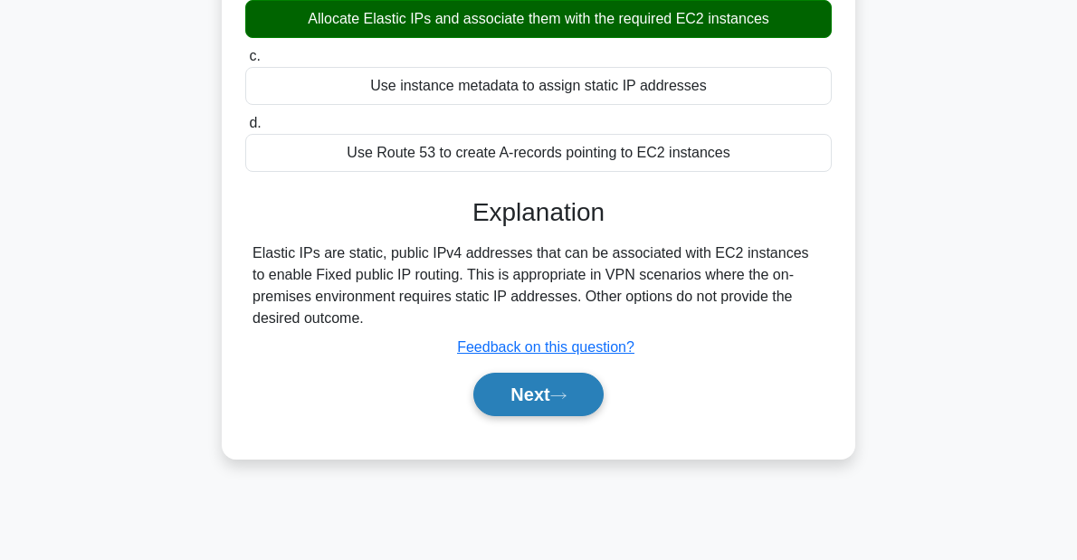
click at [545, 401] on button "Next" at bounding box center [538, 394] width 129 height 43
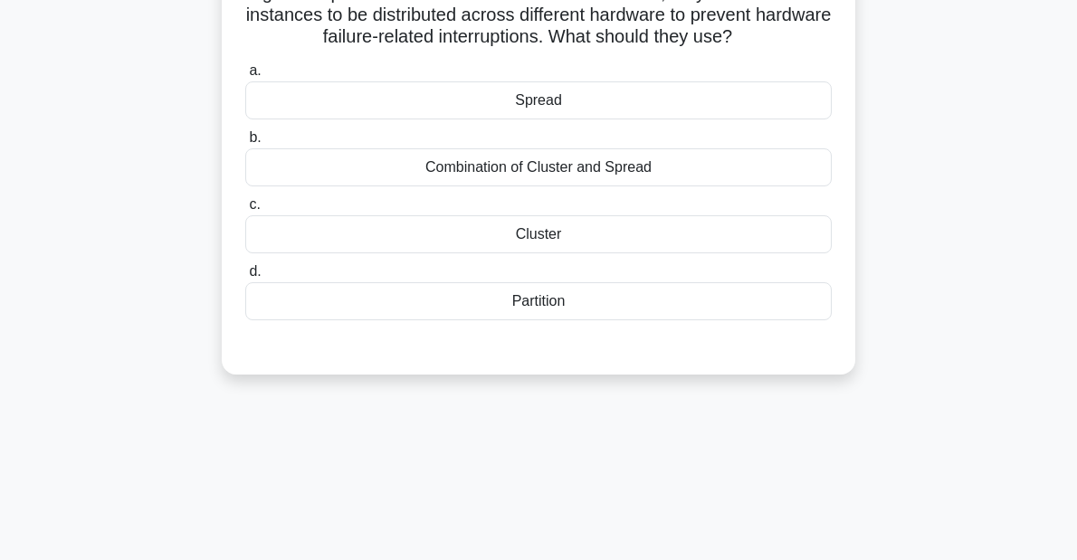
scroll to position [0, 0]
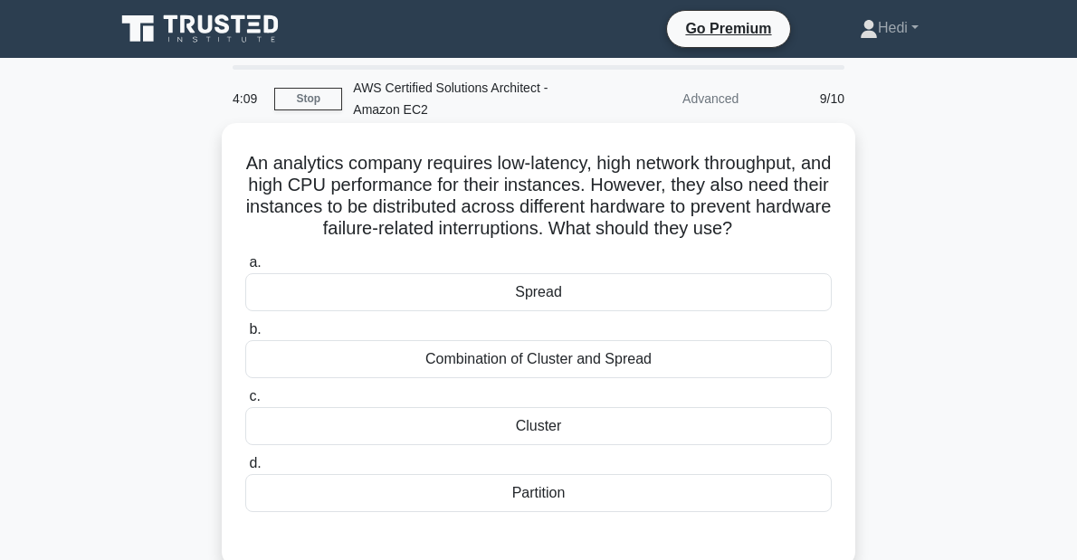
click at [518, 490] on div "Partition" at bounding box center [538, 493] width 587 height 38
click at [245, 470] on input "d. Partition" at bounding box center [245, 464] width 0 height 12
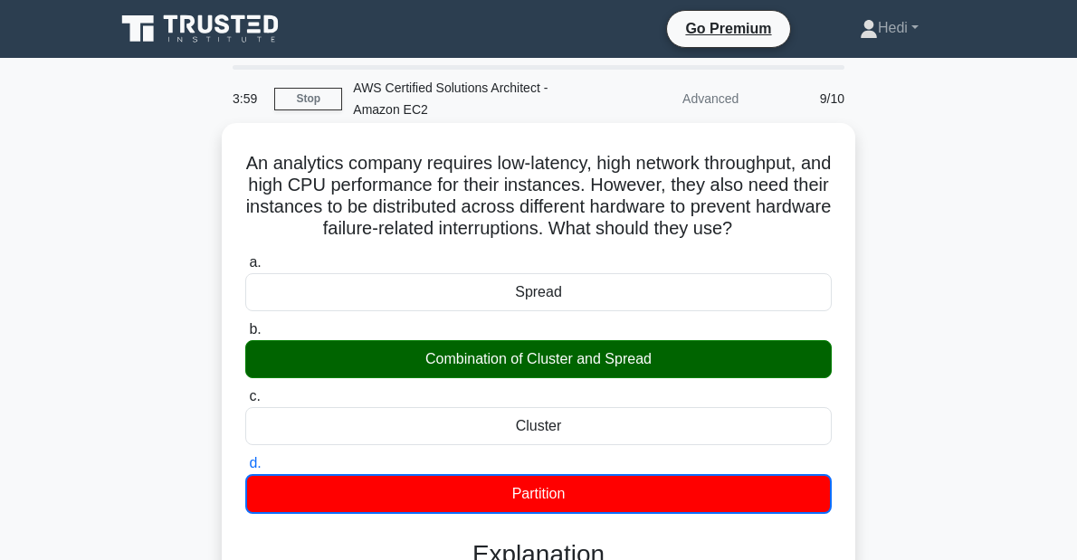
drag, startPoint x: 744, startPoint y: 236, endPoint x: 243, endPoint y: 160, distance: 507.3
click at [243, 160] on div "An analytics company requires low-latency, high network throughput, and high CP…" at bounding box center [538, 527] width 619 height 794
copy h5 "An analytics company requires low-latency, high network throughput, and high CP…"
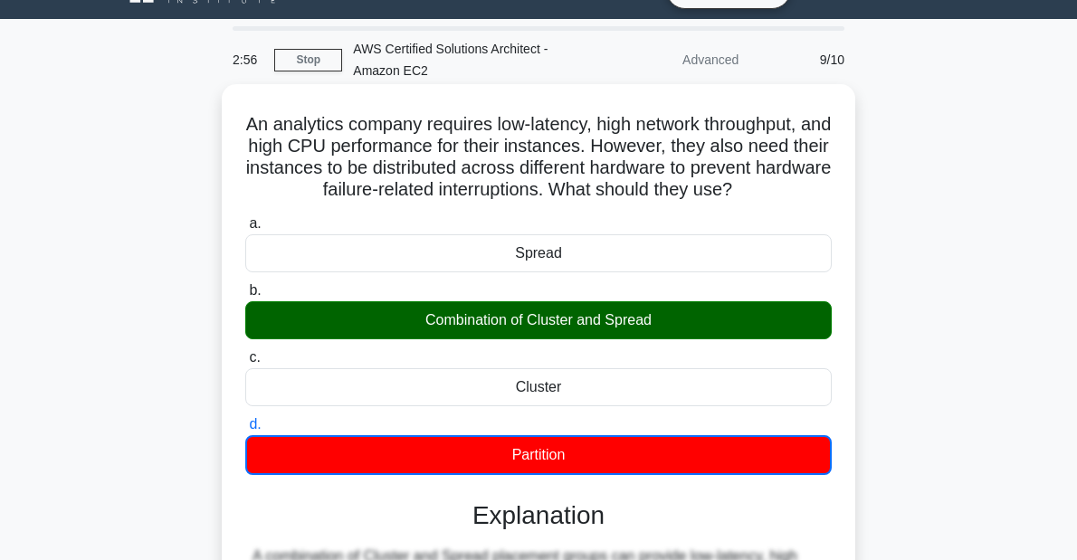
scroll to position [72, 0]
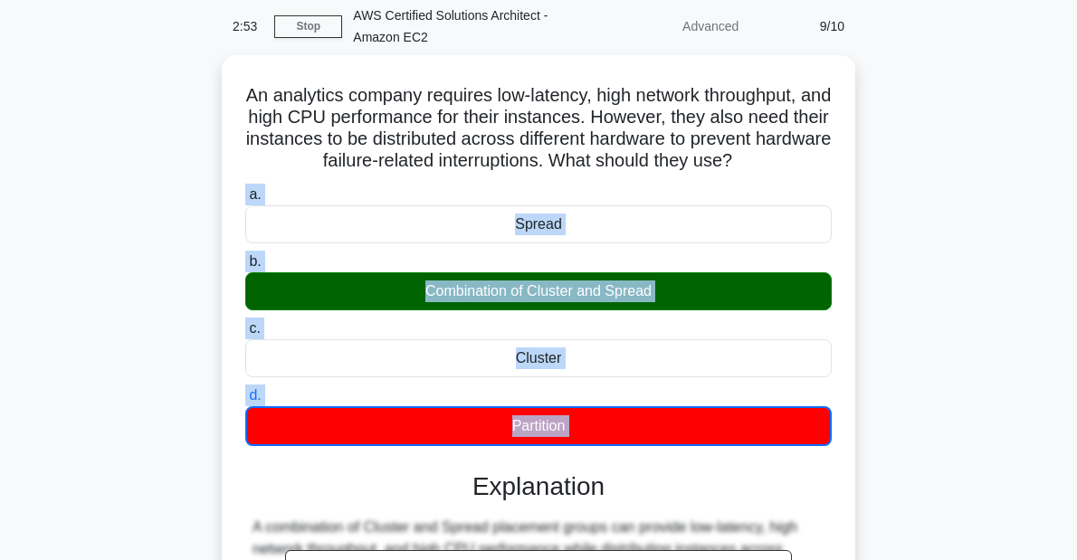
drag, startPoint x: 621, startPoint y: 448, endPoint x: 218, endPoint y: 188, distance: 479.4
click at [218, 188] on div "An analytics company requires low-latency, high network throughput, and high CP…" at bounding box center [538, 470] width 869 height 830
copy div "a. Spread b. Combination of Cluster and Spread c. Cluster d. Partition This exp…"
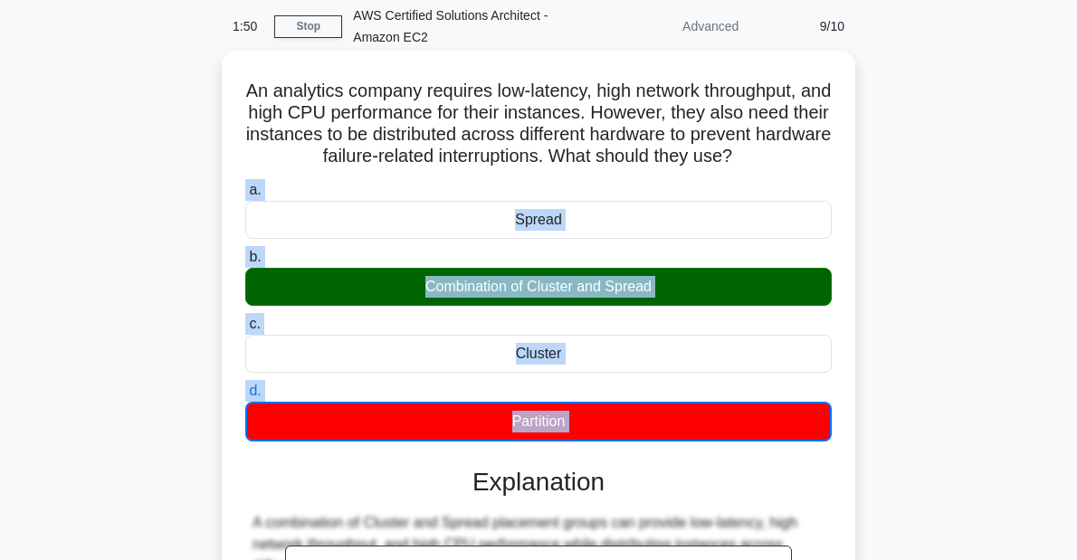
scroll to position [418, 0]
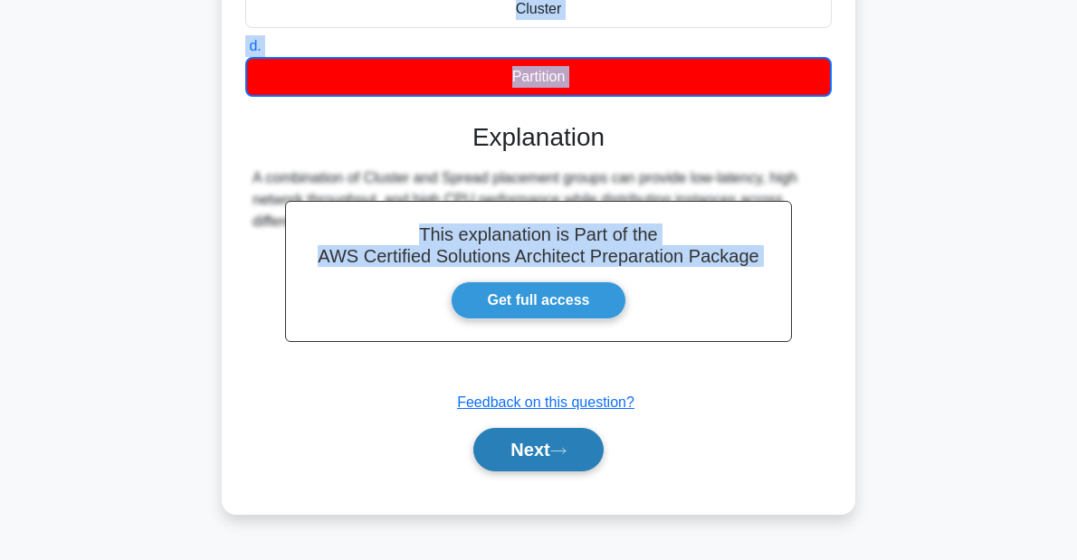
click at [531, 444] on button "Next" at bounding box center [538, 449] width 129 height 43
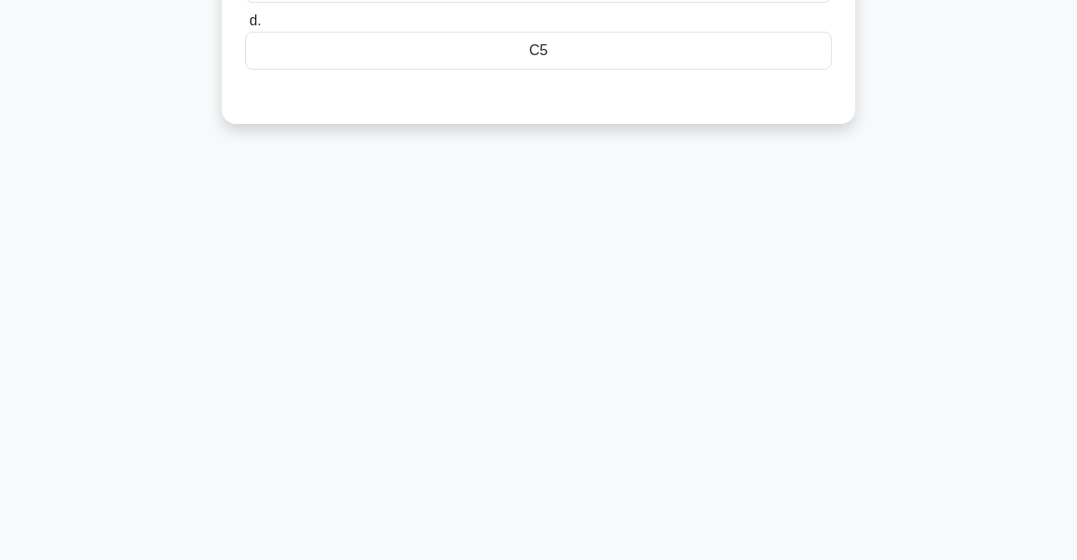
scroll to position [56, 0]
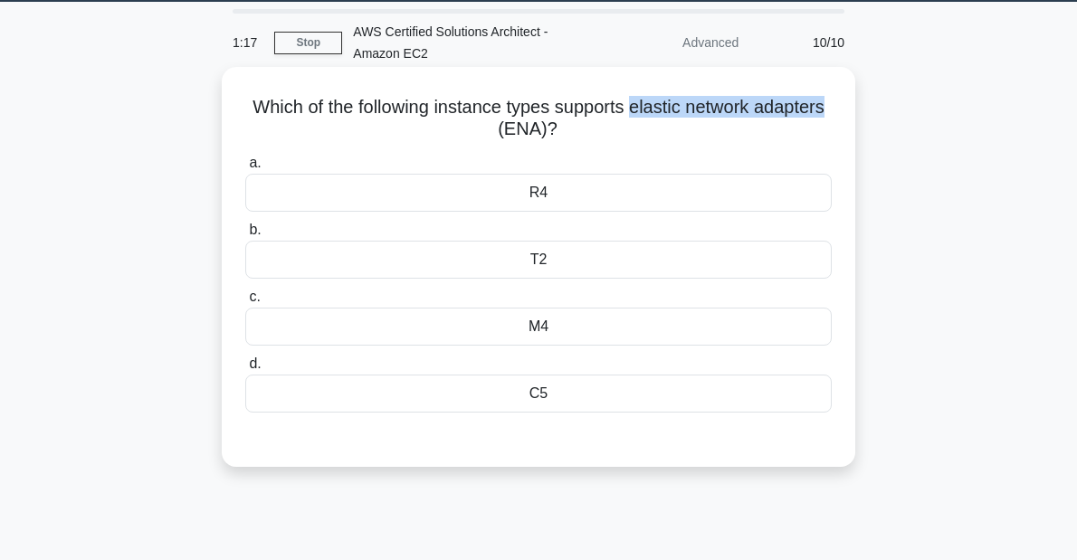
drag, startPoint x: 721, startPoint y: 109, endPoint x: 828, endPoint y: 112, distance: 106.9
click at [828, 112] on h5 "Which of the following instance types supports elastic network adapters (ENA)? …" at bounding box center [539, 118] width 590 height 45
copy h5 "elastic network adapters"
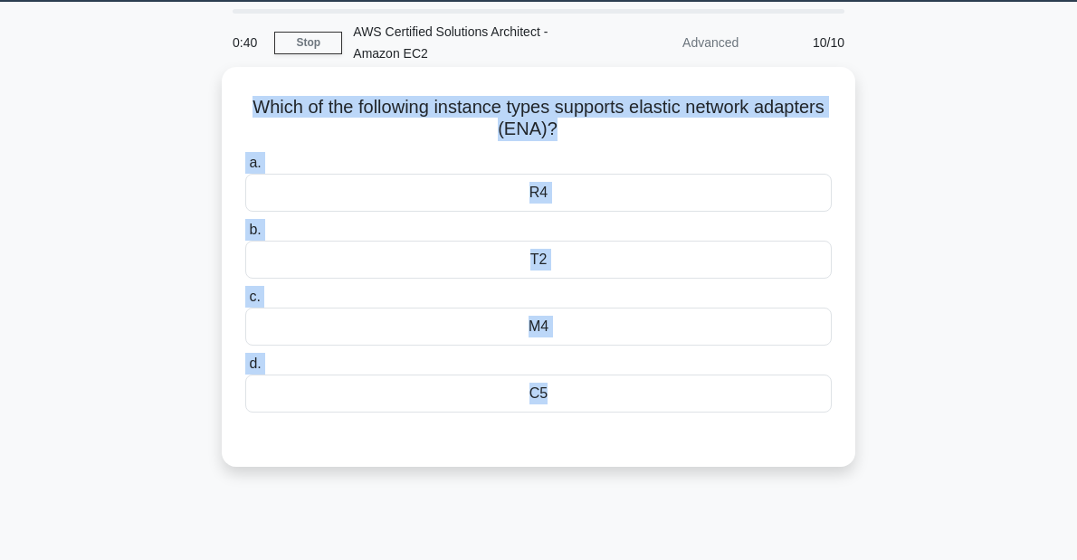
drag, startPoint x: 586, startPoint y: 429, endPoint x: 239, endPoint y: 104, distance: 475.3
click at [239, 104] on div "Which of the following instance types supports elastic network adapters (ENA)? …" at bounding box center [538, 267] width 619 height 386
copy div "Which of the following instance types supports elastic network adapters (ENA)? …"
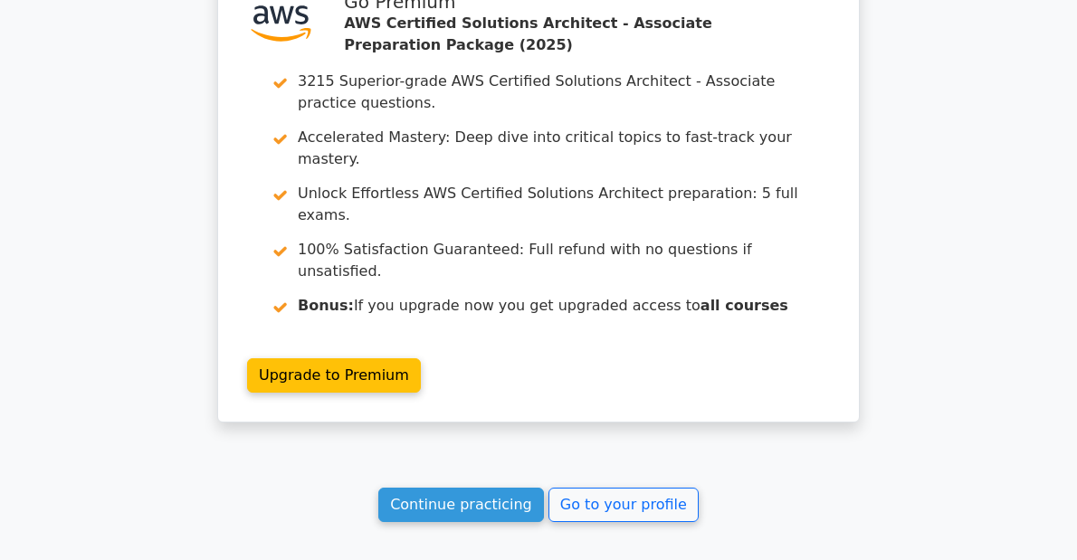
scroll to position [2720, 0]
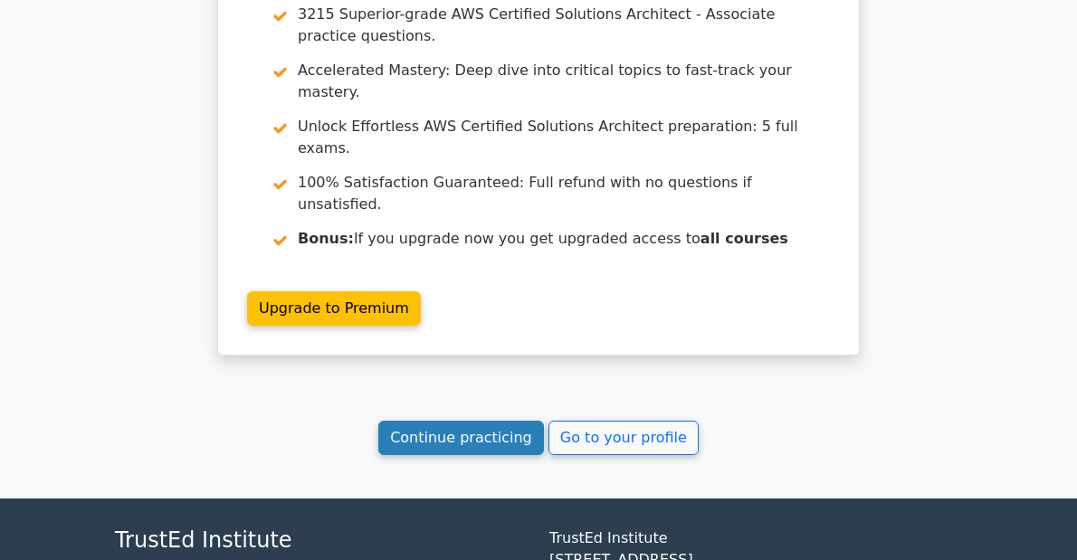
click at [496, 421] on link "Continue practicing" at bounding box center [461, 438] width 166 height 34
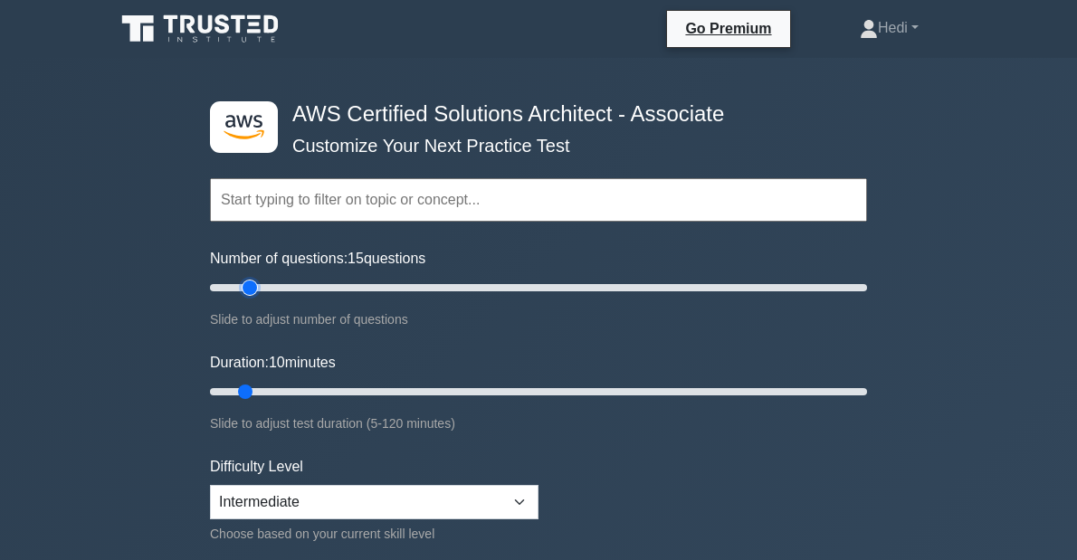
type input "15"
click at [246, 292] on input "Number of questions: 15 questions" at bounding box center [538, 288] width 657 height 22
click at [250, 387] on input "Duration: 10 minutes" at bounding box center [538, 392] width 657 height 22
click at [258, 388] on input "Duration: 10 minutes" at bounding box center [538, 392] width 657 height 22
type input "15"
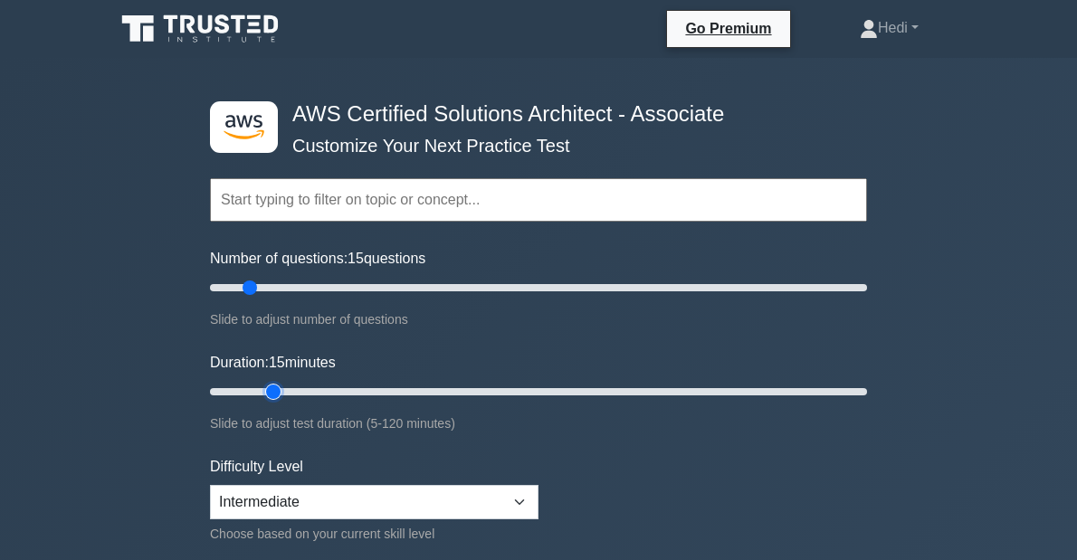
click at [270, 395] on input "Duration: 15 minutes" at bounding box center [538, 392] width 657 height 22
select select "expert"
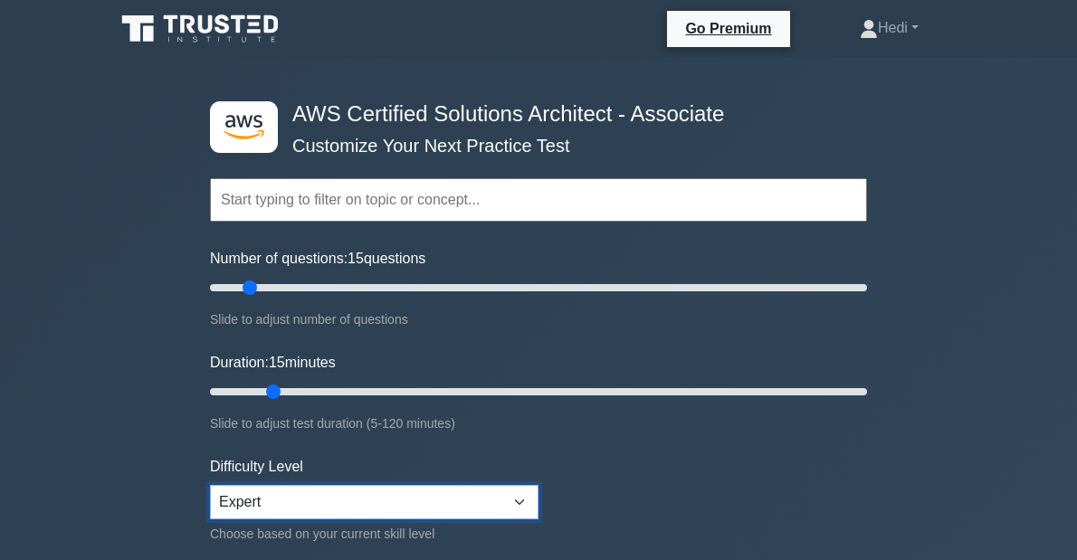
click at [210, 485] on select "Beginner Intermediate Expert" at bounding box center [374, 502] width 329 height 34
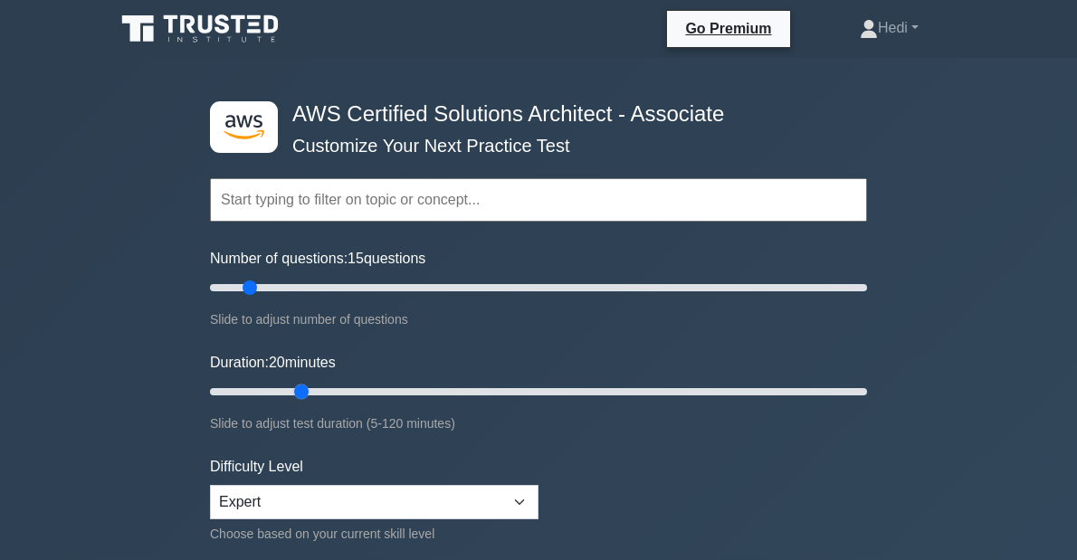
drag, startPoint x: 275, startPoint y: 391, endPoint x: 299, endPoint y: 386, distance: 24.2
type input "20"
click at [299, 386] on input "Duration: 20 minutes" at bounding box center [538, 392] width 657 height 22
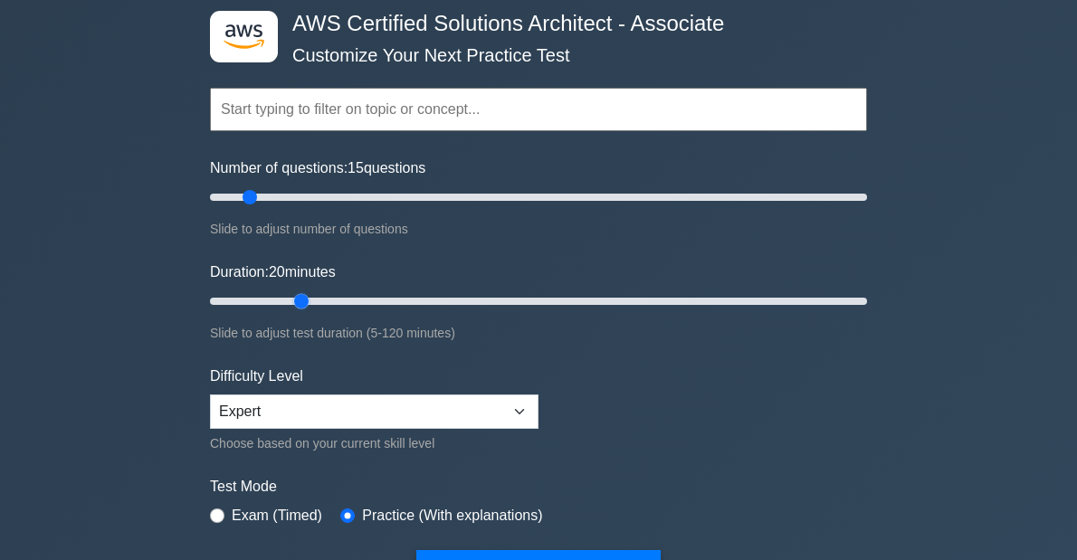
scroll to position [435, 0]
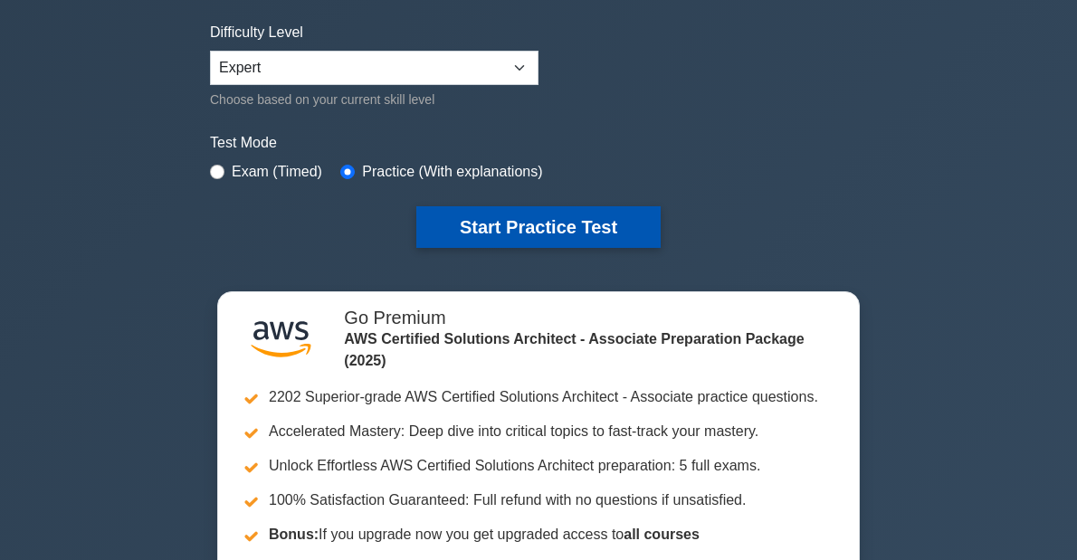
click at [525, 234] on button "Start Practice Test" at bounding box center [538, 227] width 244 height 42
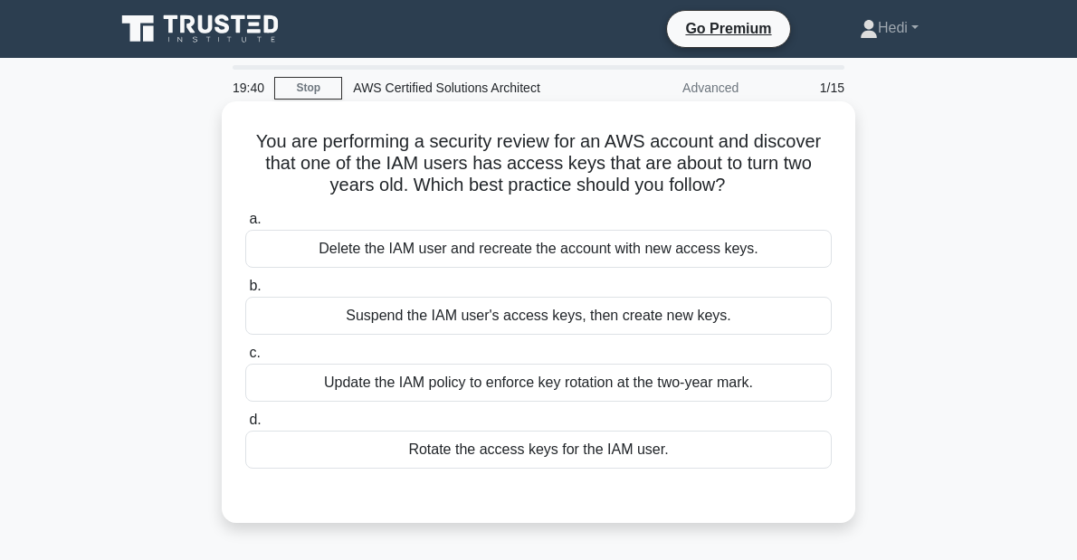
drag, startPoint x: 366, startPoint y: 142, endPoint x: 730, endPoint y: 188, distance: 366.9
click at [730, 188] on h5 "You are performing a security review for an AWS account and discover that one o…" at bounding box center [539, 163] width 590 height 67
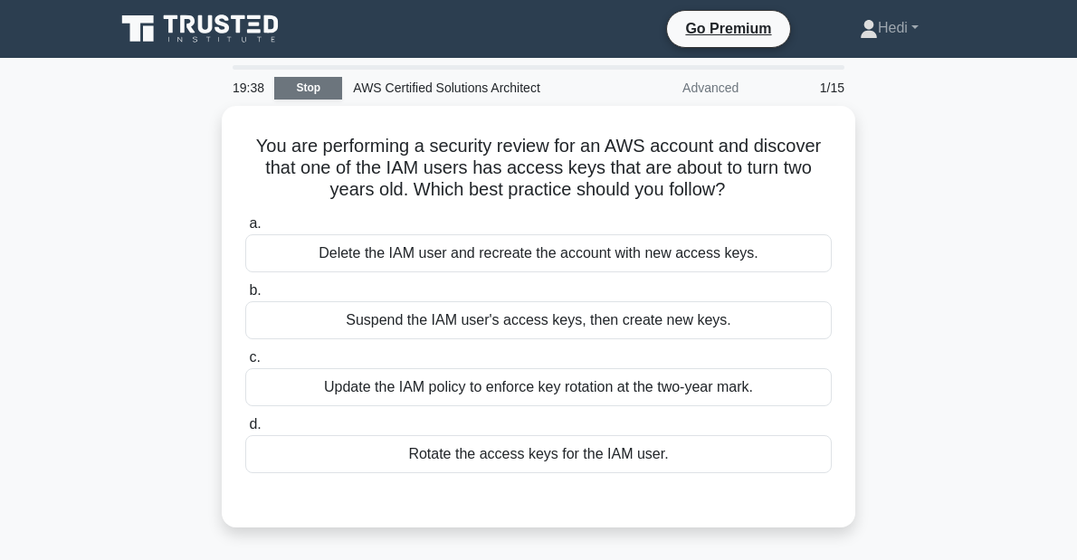
click at [320, 91] on link "Stop" at bounding box center [308, 88] width 68 height 23
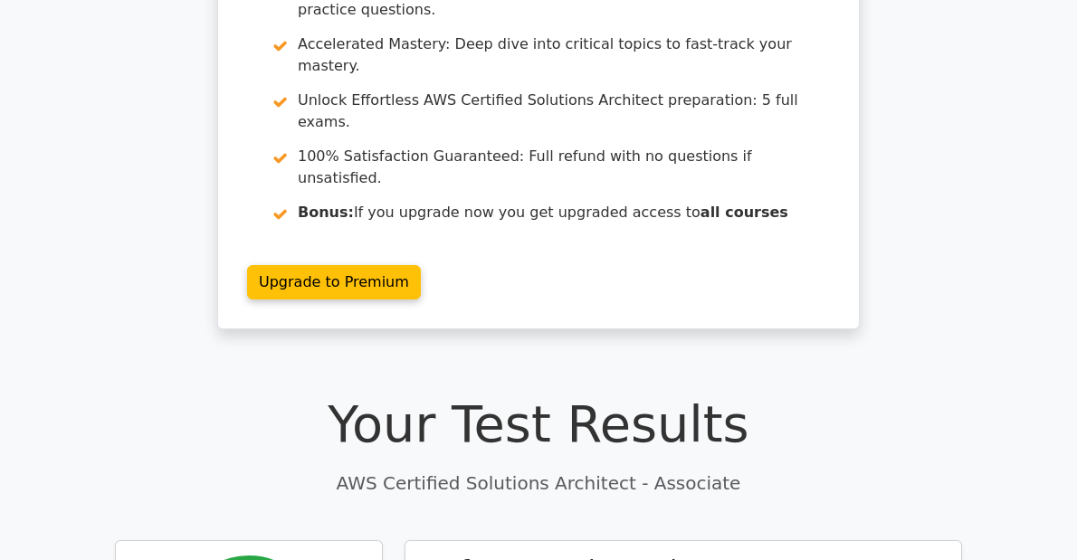
scroll to position [362, 0]
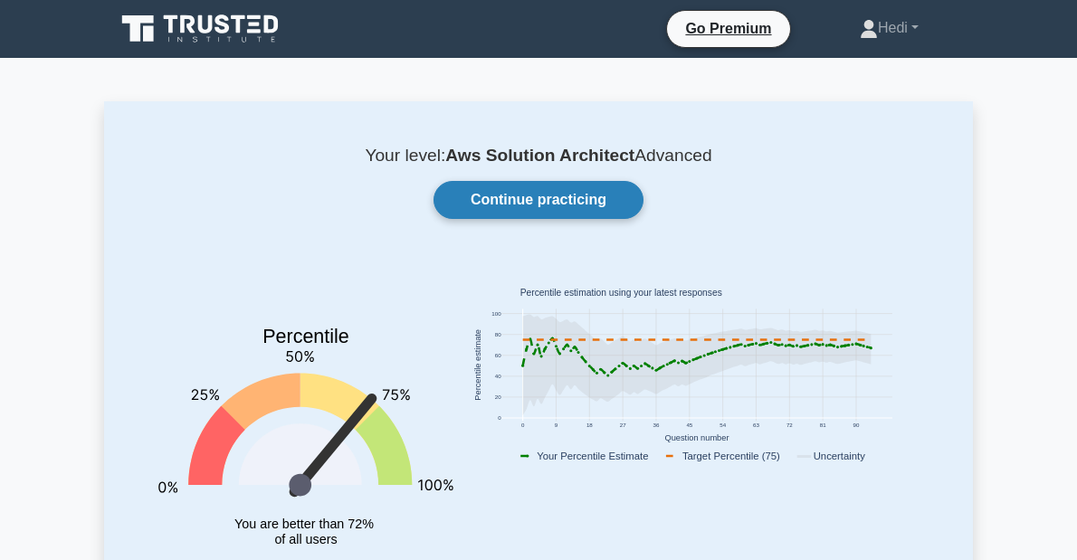
click at [531, 197] on link "Continue practicing" at bounding box center [539, 200] width 210 height 38
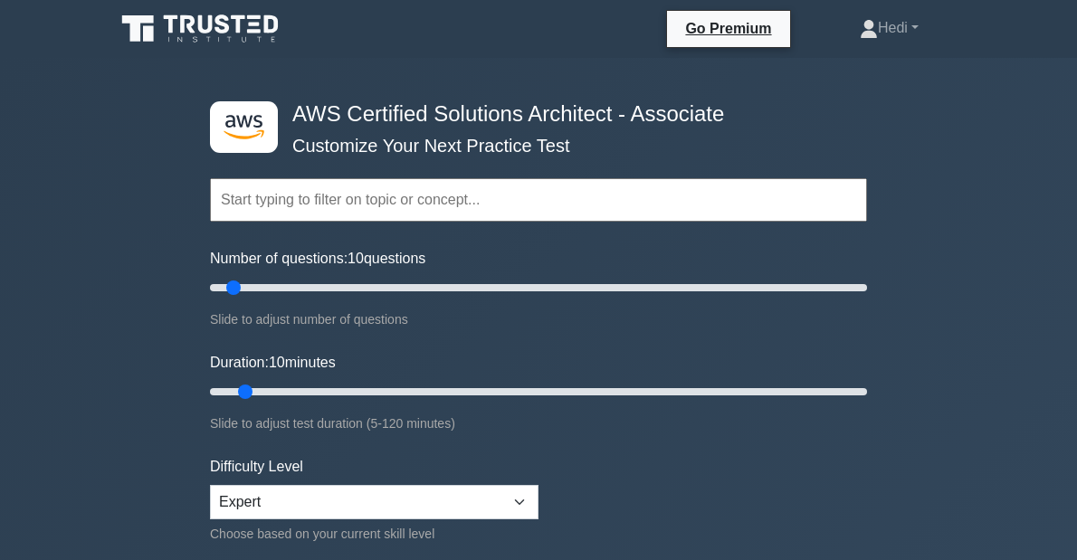
click at [400, 203] on input "text" at bounding box center [538, 199] width 657 height 43
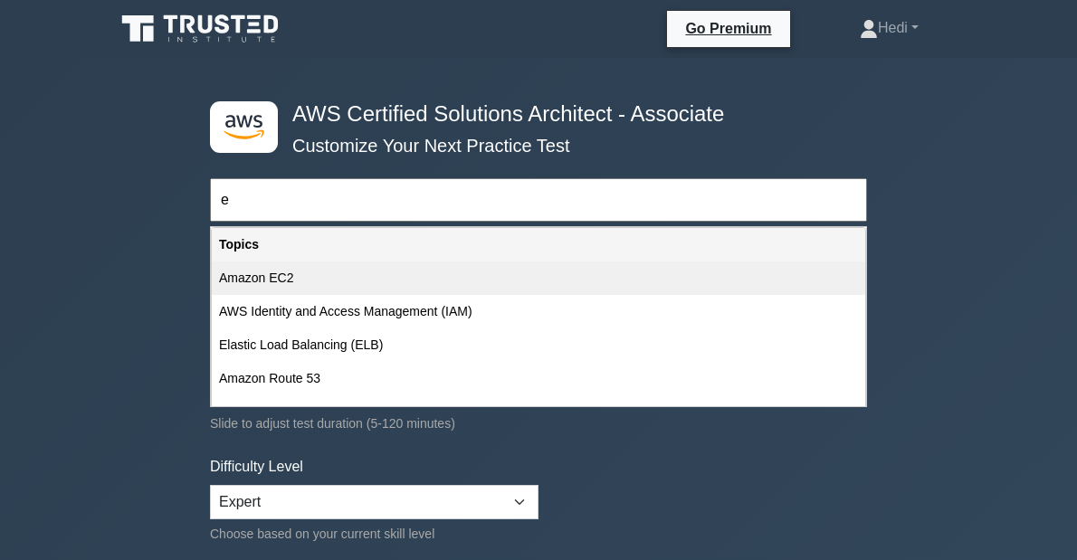
click at [382, 273] on div "Amazon EC2" at bounding box center [539, 278] width 654 height 33
type input "Amazon EC2"
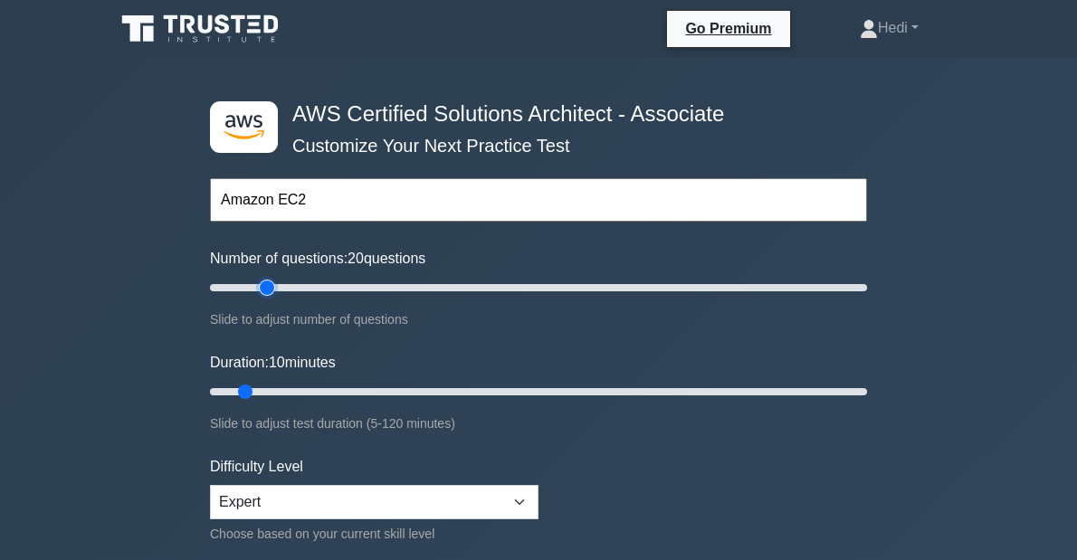
type input "20"
click at [271, 289] on input "Number of questions: 20 questions" at bounding box center [538, 288] width 657 height 22
click at [276, 382] on input "Duration: 15 minutes" at bounding box center [538, 392] width 657 height 22
type input "25"
click at [315, 393] on input "Duration: 25 minutes" at bounding box center [538, 392] width 657 height 22
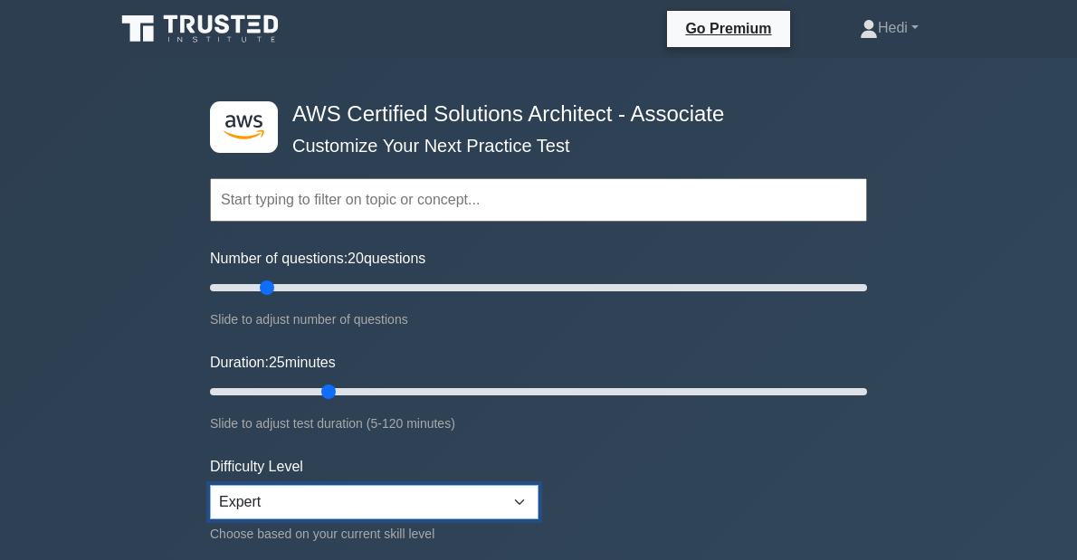
click at [293, 509] on select "Beginner Intermediate Expert" at bounding box center [374, 502] width 329 height 34
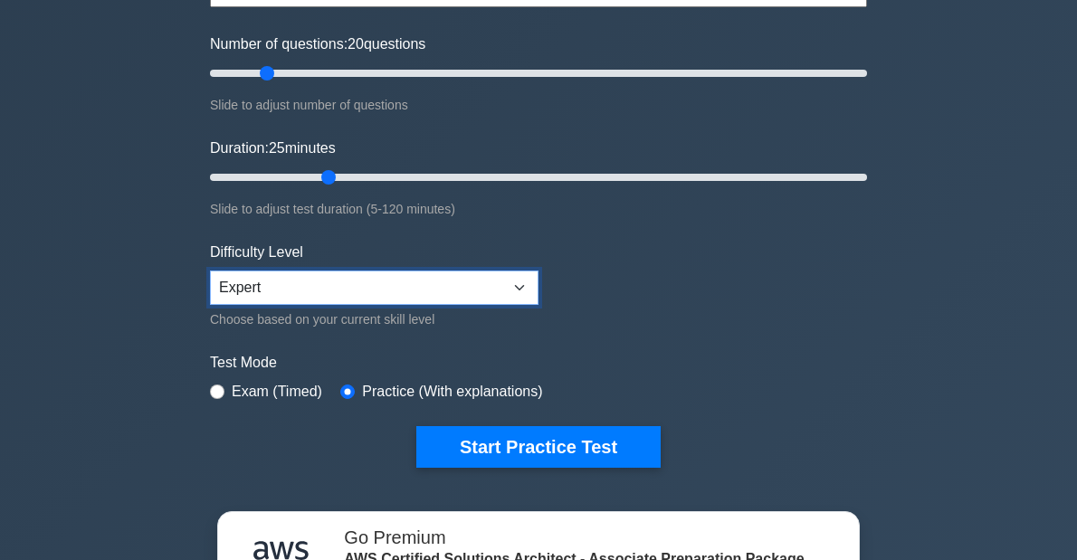
scroll to position [217, 0]
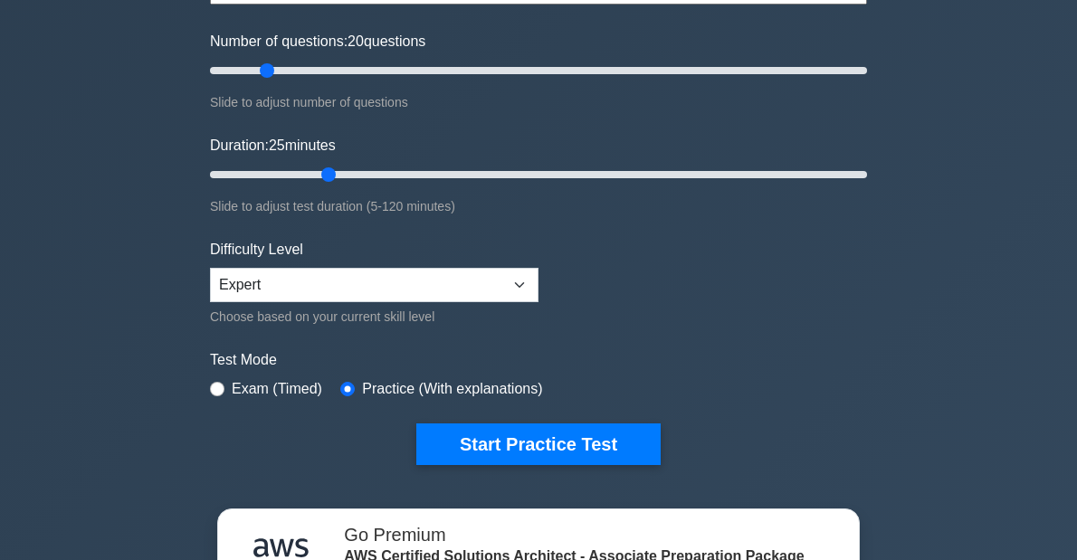
click at [263, 389] on label "Exam (Timed)" at bounding box center [277, 389] width 91 height 22
click at [277, 383] on label "Exam (Timed)" at bounding box center [277, 389] width 91 height 22
click at [219, 384] on input "radio" at bounding box center [217, 389] width 14 height 14
radio input "true"
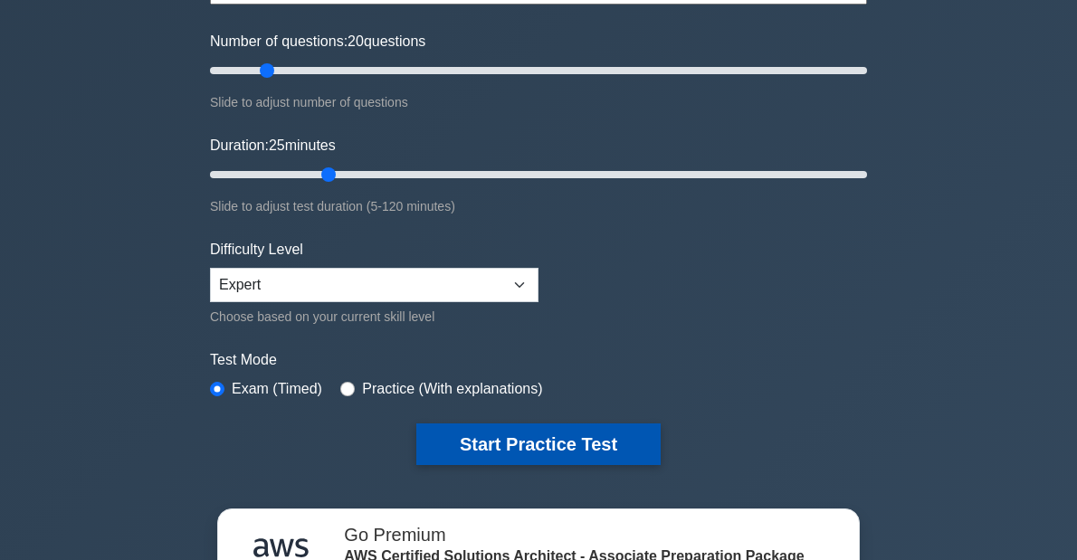
click at [522, 446] on button "Start Practice Test" at bounding box center [538, 445] width 244 height 42
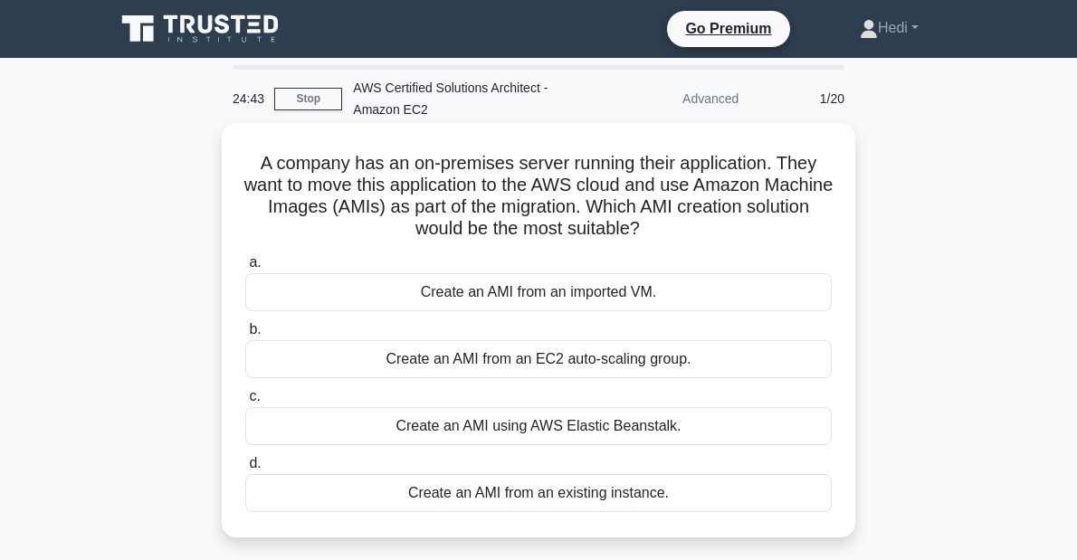
drag, startPoint x: 704, startPoint y: 170, endPoint x: 694, endPoint y: 222, distance: 52.6
click at [694, 222] on h5 "A company has an on-premises server running their application. They want to mov…" at bounding box center [539, 196] width 590 height 89
click at [527, 502] on div "Create an AMI from an existing instance." at bounding box center [538, 493] width 587 height 38
click at [245, 470] on input "d. Create an AMI from an existing instance." at bounding box center [245, 464] width 0 height 12
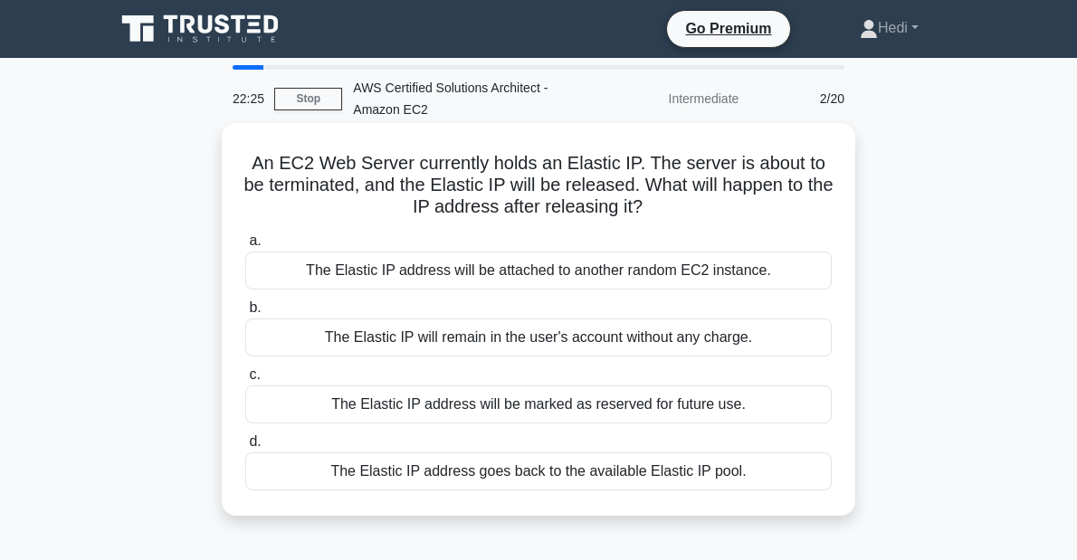
click at [392, 400] on div "The Elastic IP address will be marked as reserved for future use." at bounding box center [538, 405] width 587 height 38
click at [245, 381] on input "c. The Elastic IP address will be marked as reserved for future use." at bounding box center [245, 375] width 0 height 12
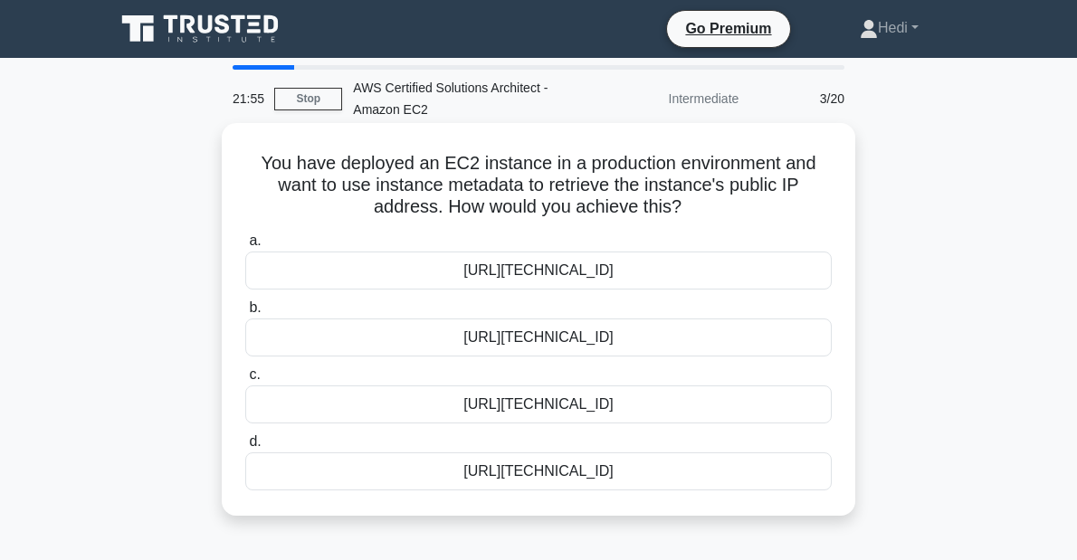
click at [623, 396] on div "[URL][TECHNICAL_ID]" at bounding box center [538, 405] width 587 height 38
click at [245, 381] on input "c. [URL][TECHNICAL_ID]" at bounding box center [245, 375] width 0 height 12
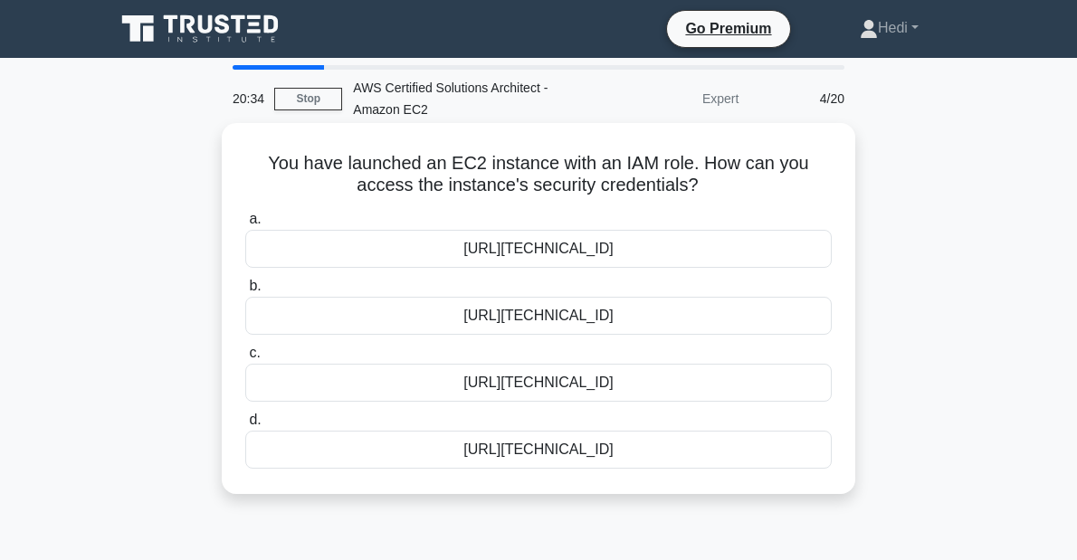
click at [648, 380] on div "[URL][TECHNICAL_ID]" at bounding box center [538, 383] width 587 height 38
click at [245, 359] on input "c. [URL][TECHNICAL_ID]" at bounding box center [245, 354] width 0 height 12
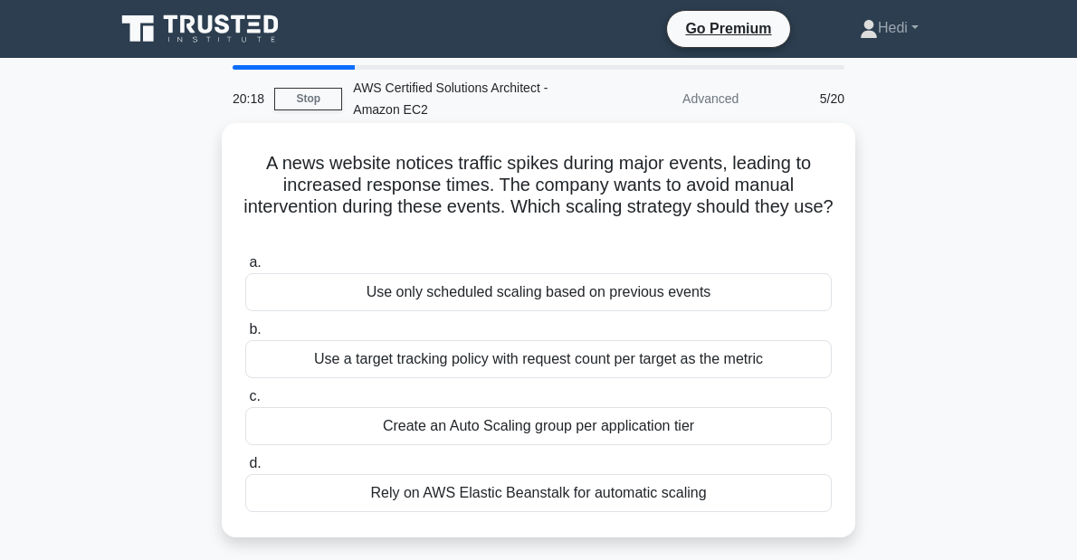
click at [293, 207] on h5 "A news website notices traffic spikes during major events, leading to increased…" at bounding box center [539, 196] width 590 height 89
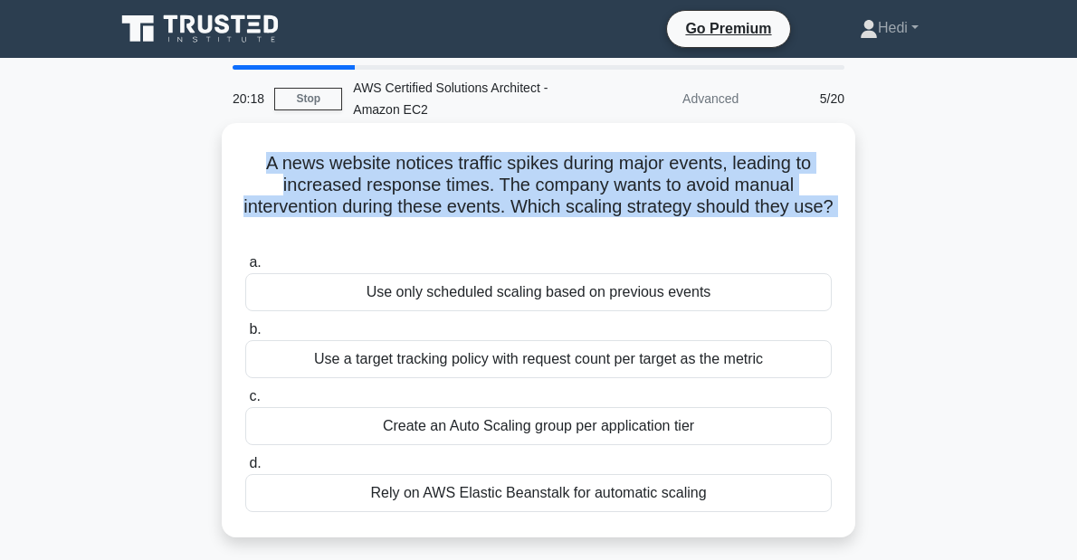
click at [293, 207] on h5 "A news website notices traffic spikes during major events, leading to increased…" at bounding box center [539, 196] width 590 height 89
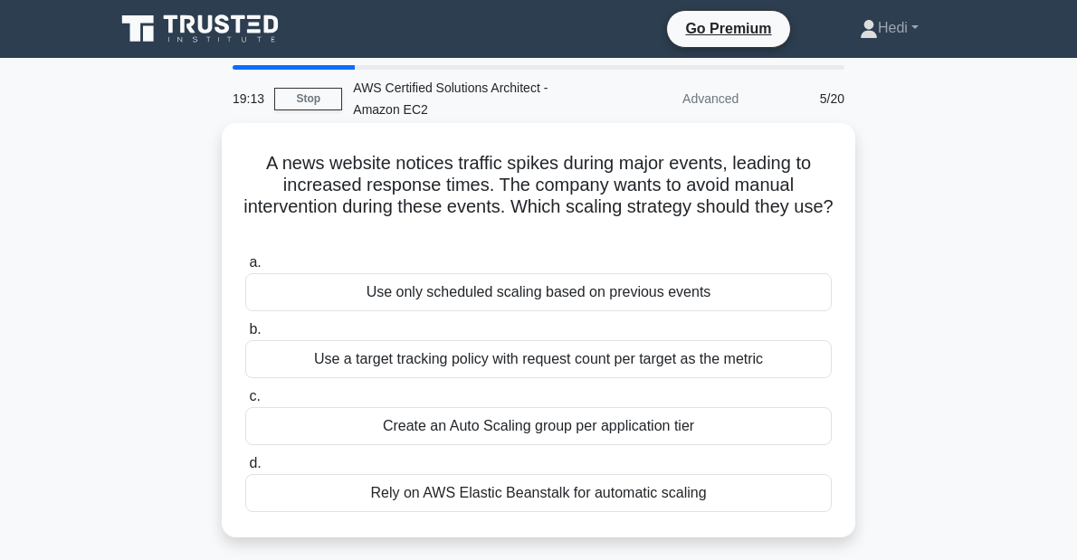
click at [580, 288] on div "Use only scheduled scaling based on previous events" at bounding box center [538, 292] width 587 height 38
click at [245, 269] on input "a. Use only scheduled scaling based on previous events" at bounding box center [245, 263] width 0 height 12
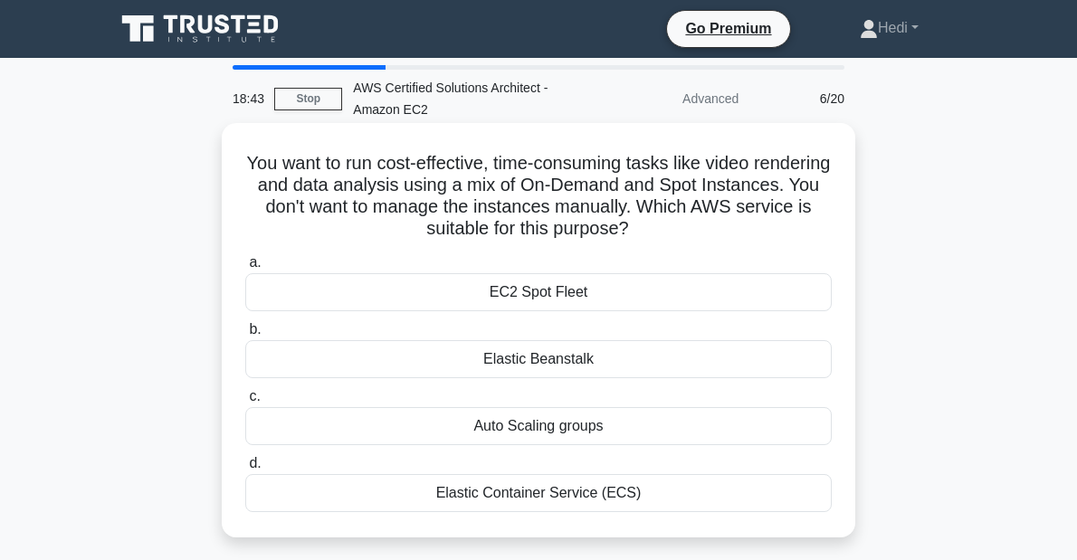
click at [550, 290] on div "EC2 Spot Fleet" at bounding box center [538, 292] width 587 height 38
click at [245, 269] on input "a. EC2 Spot Fleet" at bounding box center [245, 263] width 0 height 12
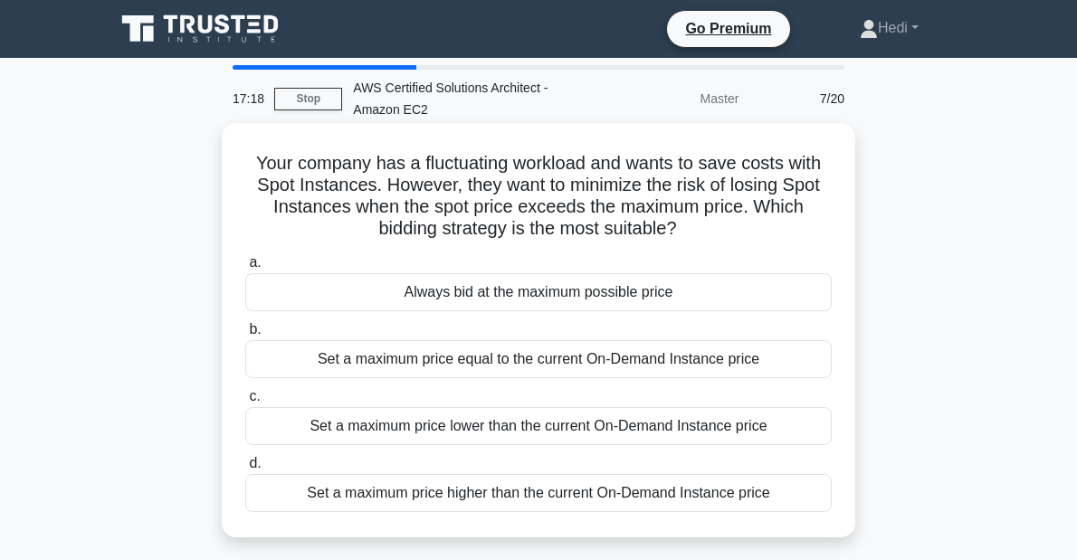
click at [570, 365] on div "Set a maximum price equal to the current On-Demand Instance price" at bounding box center [538, 359] width 587 height 38
click at [245, 336] on input "b. Set a maximum price equal to the current On-Demand Instance price" at bounding box center [245, 330] width 0 height 12
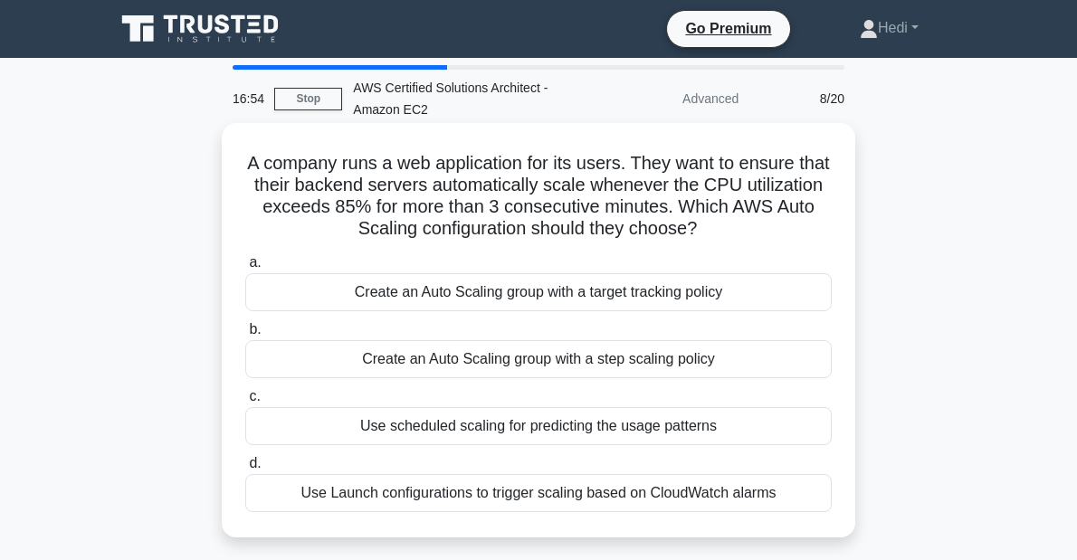
drag, startPoint x: 554, startPoint y: 169, endPoint x: 749, endPoint y: 232, distance: 204.4
click at [749, 232] on h5 "A company runs a web application for its users. They want to ensure that their …" at bounding box center [539, 196] width 590 height 89
click at [664, 299] on div "Create an Auto Scaling group with a target tracking policy" at bounding box center [538, 292] width 587 height 38
click at [245, 269] on input "a. Create an Auto Scaling group with a target tracking policy" at bounding box center [245, 263] width 0 height 12
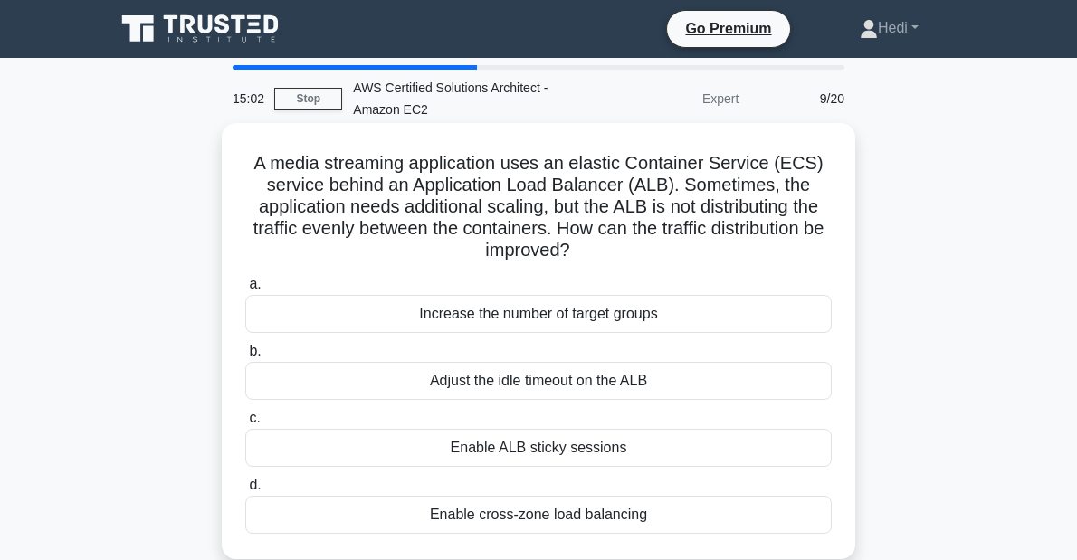
click at [371, 167] on h5 "A media streaming application uses an elastic Container Service (ECS) service b…" at bounding box center [539, 207] width 590 height 110
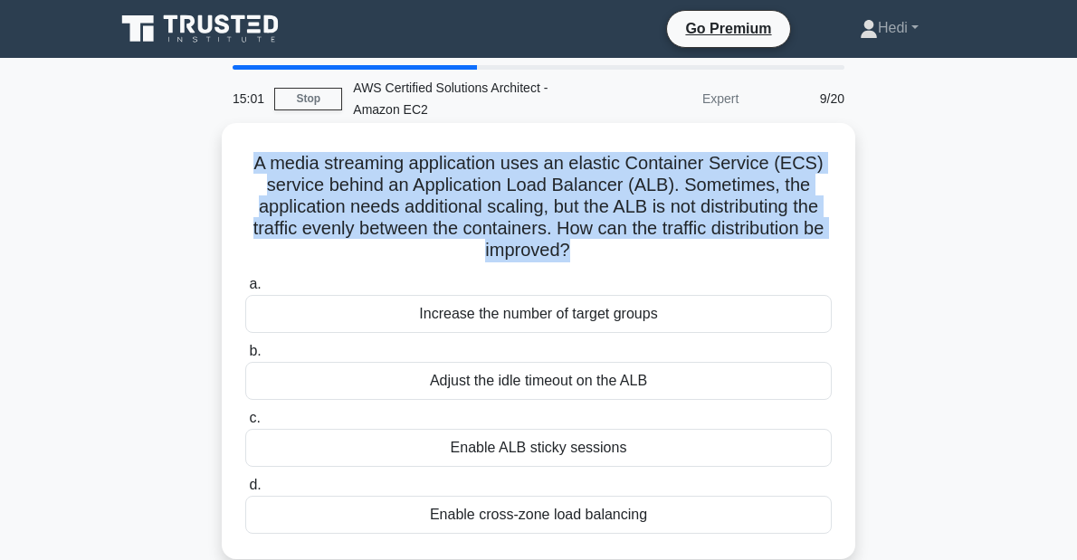
click at [371, 167] on h5 "A media streaming application uses an elastic Container Service (ECS) service b…" at bounding box center [539, 207] width 590 height 110
click at [634, 159] on h5 "A media streaming application uses an elastic Container Service (ECS) service b…" at bounding box center [539, 207] width 590 height 110
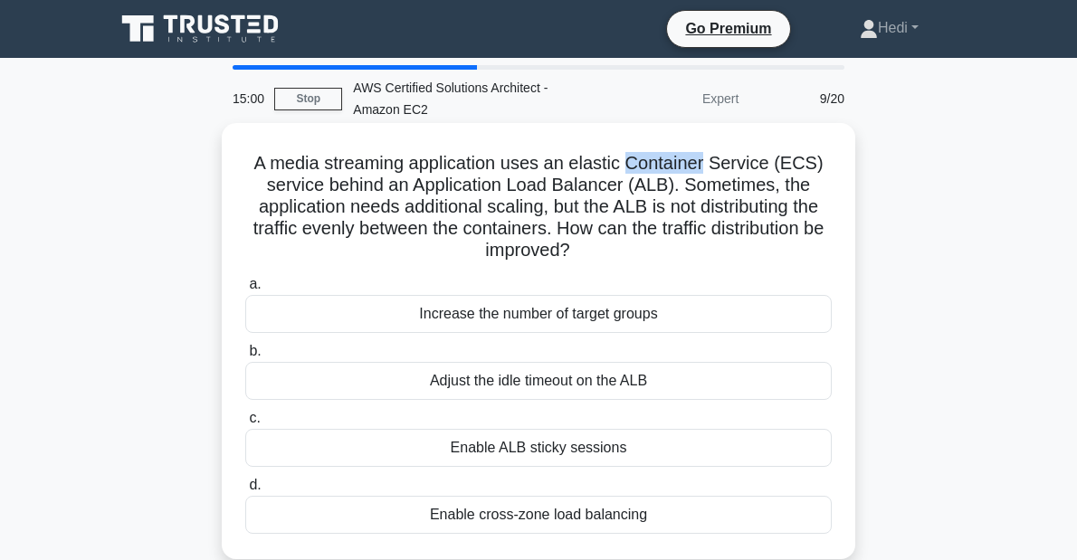
click at [634, 159] on h5 "A media streaming application uses an elastic Container Service (ECS) service b…" at bounding box center [539, 207] width 590 height 110
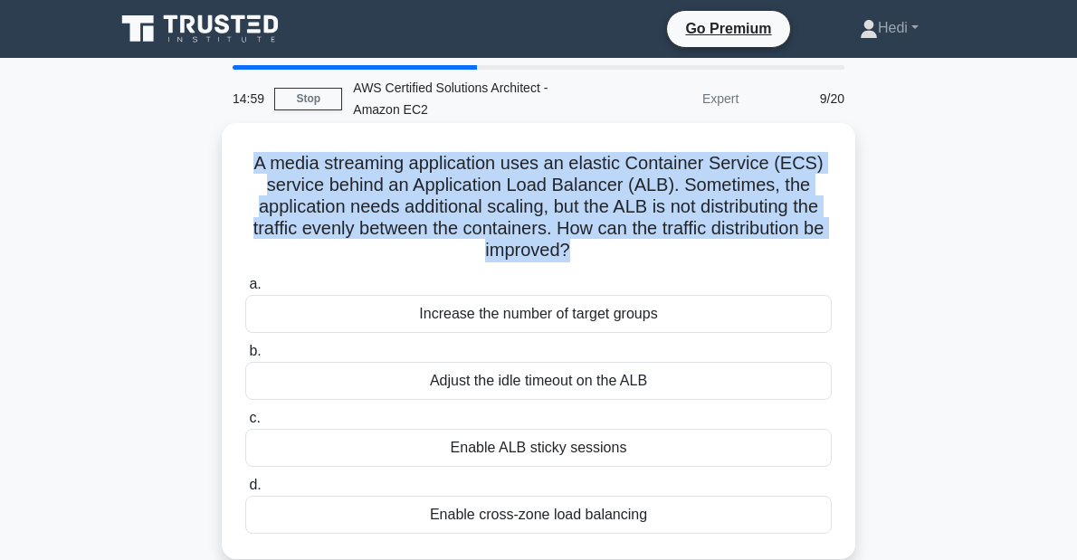
click at [634, 159] on h5 "A media streaming application uses an elastic Container Service (ECS) service b…" at bounding box center [539, 207] width 590 height 110
click at [303, 184] on h5 "A media streaming application uses an elastic Container Service (ECS) service b…" at bounding box center [539, 207] width 590 height 110
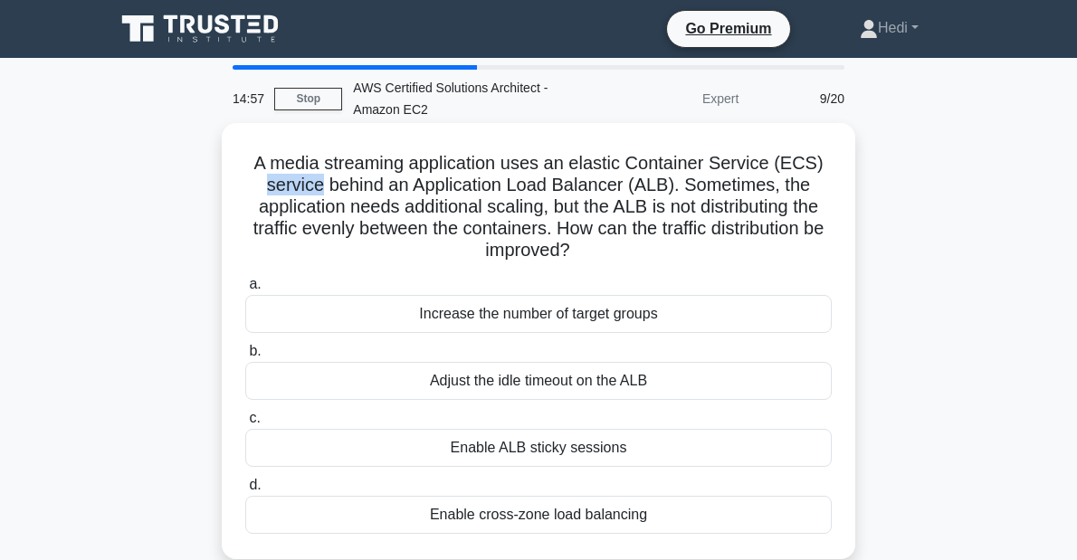
click at [303, 184] on h5 "A media streaming application uses an elastic Container Service (ECS) service b…" at bounding box center [539, 207] width 590 height 110
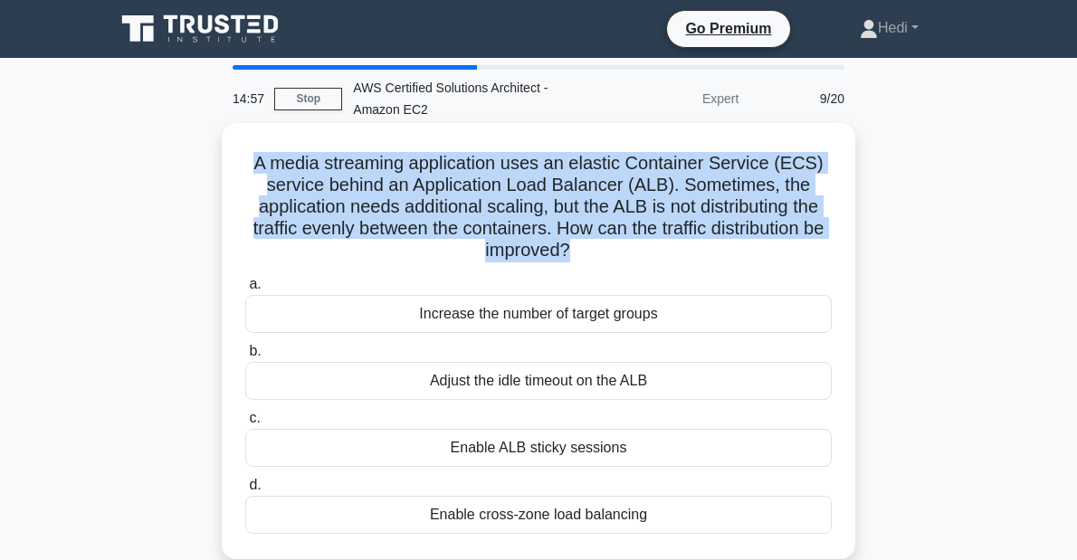
click at [303, 184] on h5 "A media streaming application uses an elastic Container Service (ECS) service b…" at bounding box center [539, 207] width 590 height 110
click at [383, 206] on h5 "A media streaming application uses an elastic Container Service (ECS) service b…" at bounding box center [539, 207] width 590 height 110
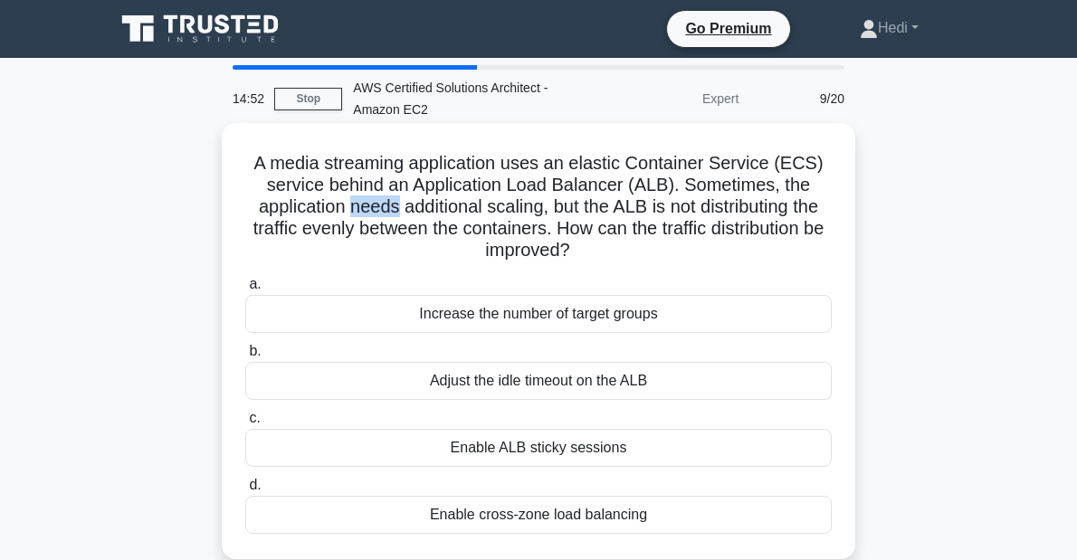
click at [383, 206] on h5 "A media streaming application uses an elastic Container Service (ECS) service b…" at bounding box center [539, 207] width 590 height 110
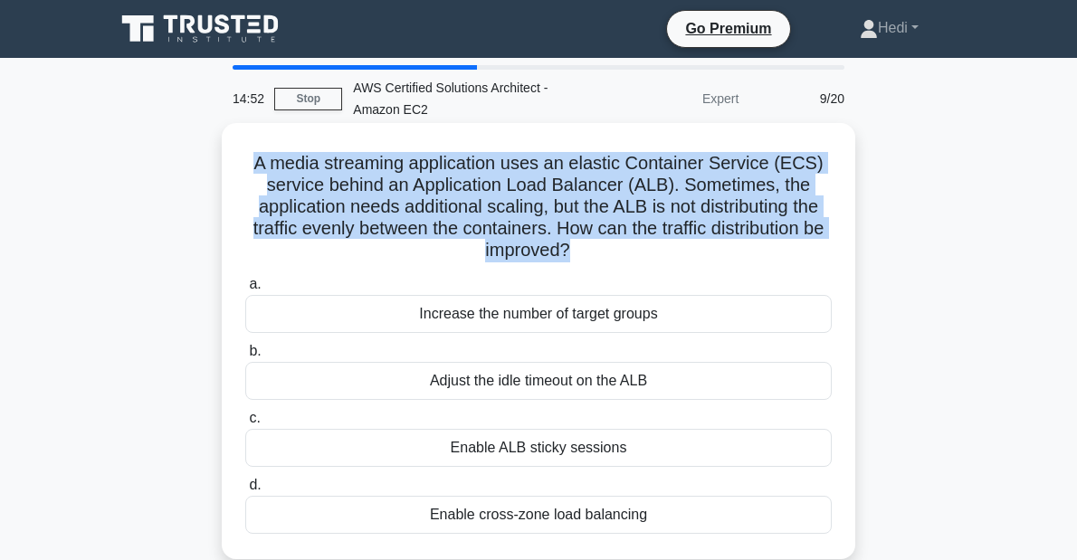
click at [383, 206] on h5 "A media streaming application uses an elastic Container Service (ECS) service b…" at bounding box center [539, 207] width 590 height 110
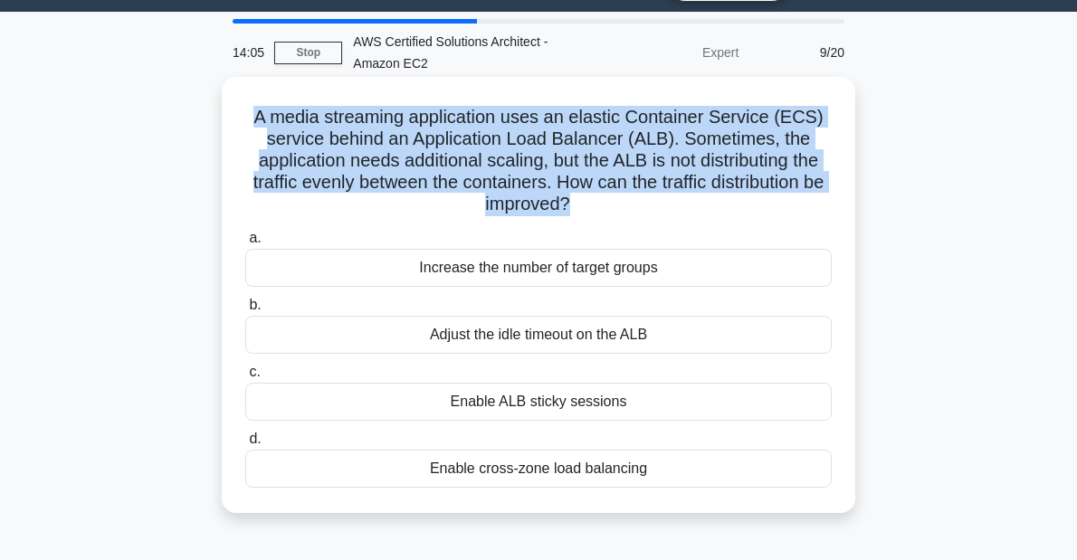
scroll to position [72, 0]
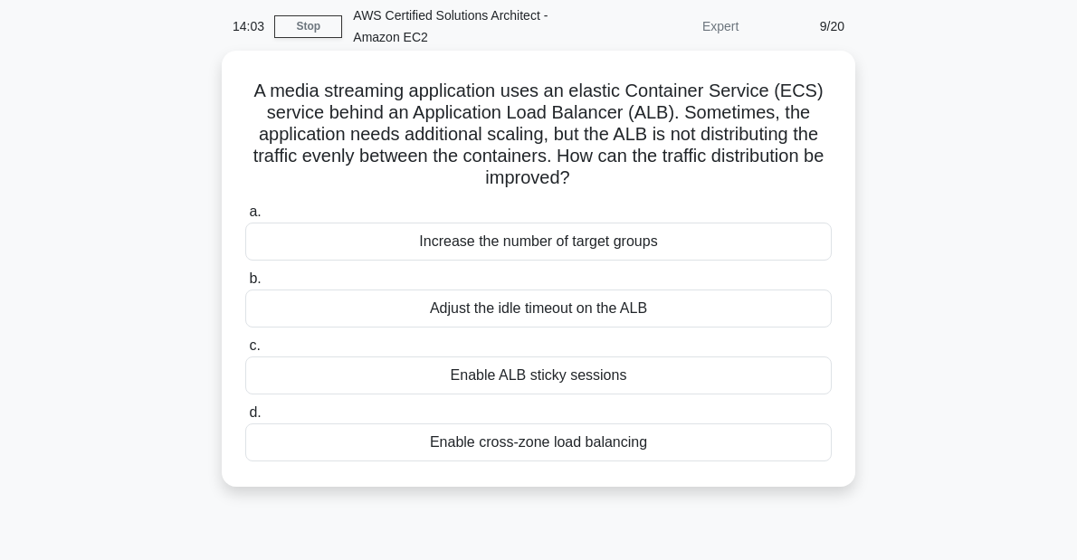
click at [472, 442] on div "Enable cross-zone load balancing" at bounding box center [538, 443] width 587 height 38
click at [245, 419] on input "d. Enable cross-zone load balancing" at bounding box center [245, 413] width 0 height 12
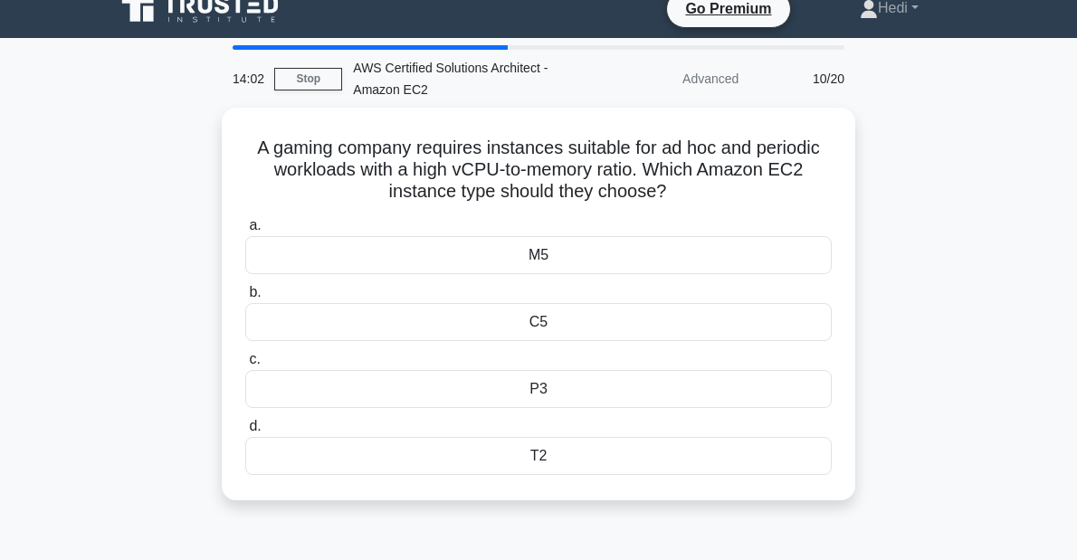
scroll to position [0, 0]
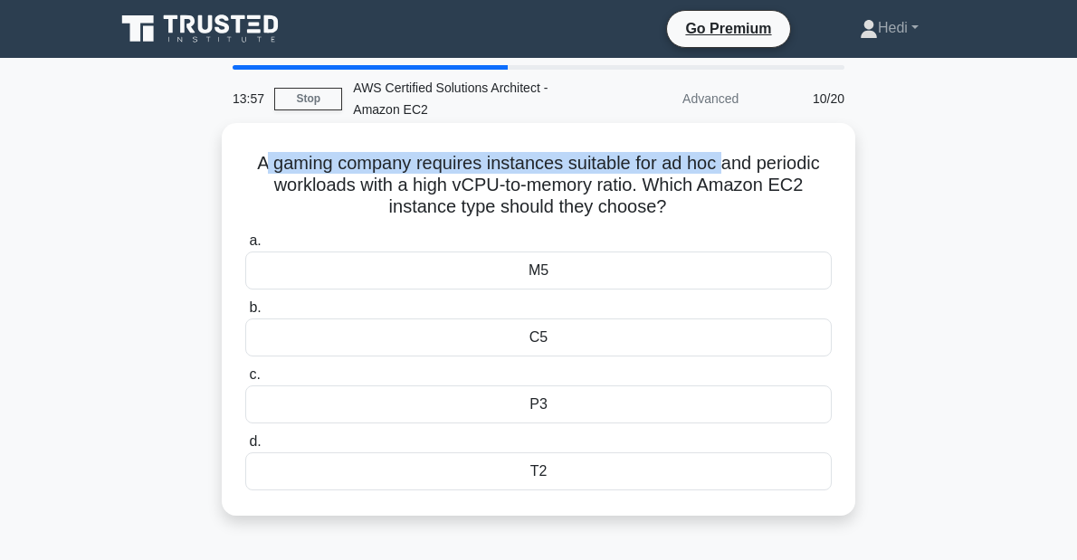
drag, startPoint x: 264, startPoint y: 167, endPoint x: 718, endPoint y: 171, distance: 453.6
click at [718, 171] on h5 "A gaming company requires instances suitable for ad hoc and periodic workloads …" at bounding box center [539, 185] width 590 height 67
click at [692, 167] on h5 "A gaming company requires instances suitable for ad hoc and periodic workloads …" at bounding box center [539, 185] width 590 height 67
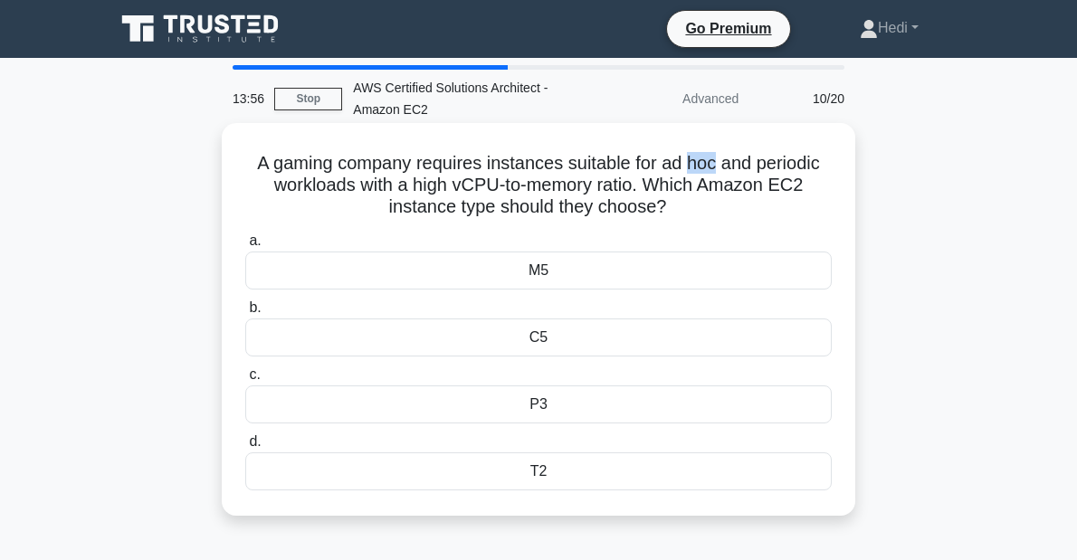
click at [692, 167] on h5 "A gaming company requires instances suitable for ad hoc and periodic workloads …" at bounding box center [539, 185] width 590 height 67
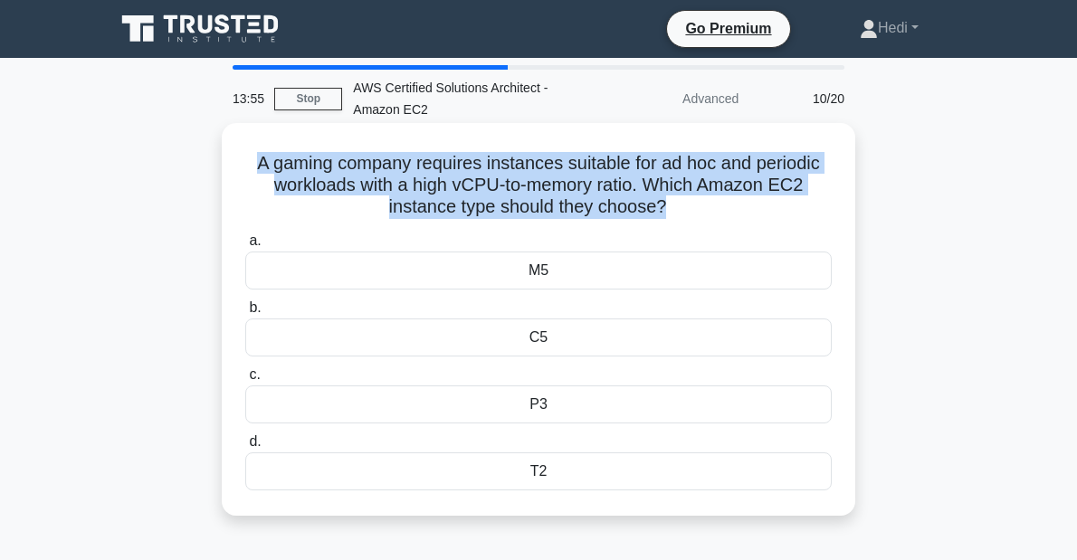
click at [692, 167] on h5 "A gaming company requires instances suitable for ad hoc and periodic workloads …" at bounding box center [539, 185] width 590 height 67
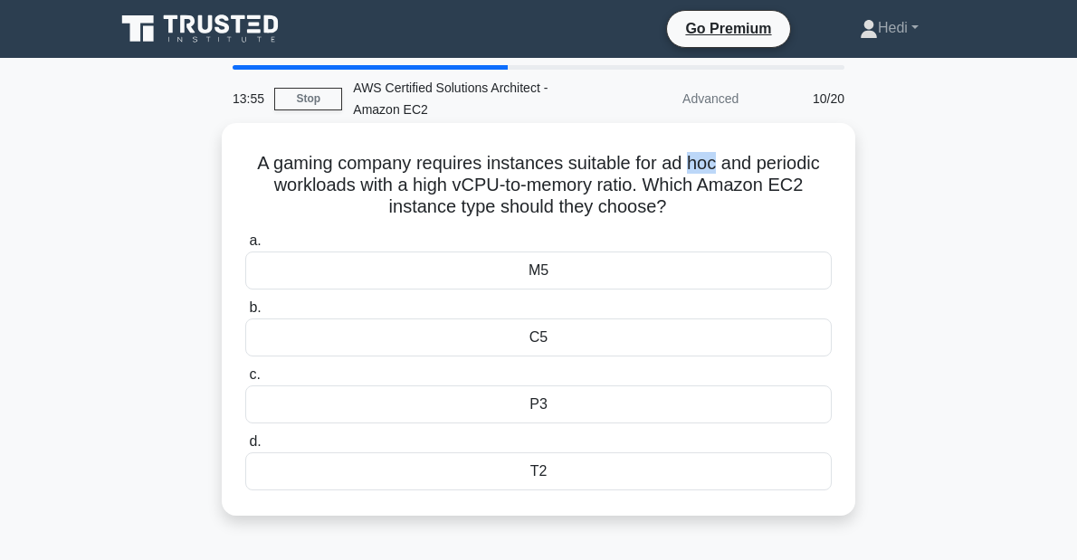
click at [692, 167] on h5 "A gaming company requires instances suitable for ad hoc and periodic workloads …" at bounding box center [539, 185] width 590 height 67
drag, startPoint x: 368, startPoint y: 187, endPoint x: 683, endPoint y: 206, distance: 315.7
click at [683, 206] on h5 "A gaming company requires instances suitable for ad hoc and periodic workloads …" at bounding box center [539, 185] width 590 height 67
click at [564, 462] on div "T2" at bounding box center [538, 472] width 587 height 38
click at [245, 448] on input "d. T2" at bounding box center [245, 442] width 0 height 12
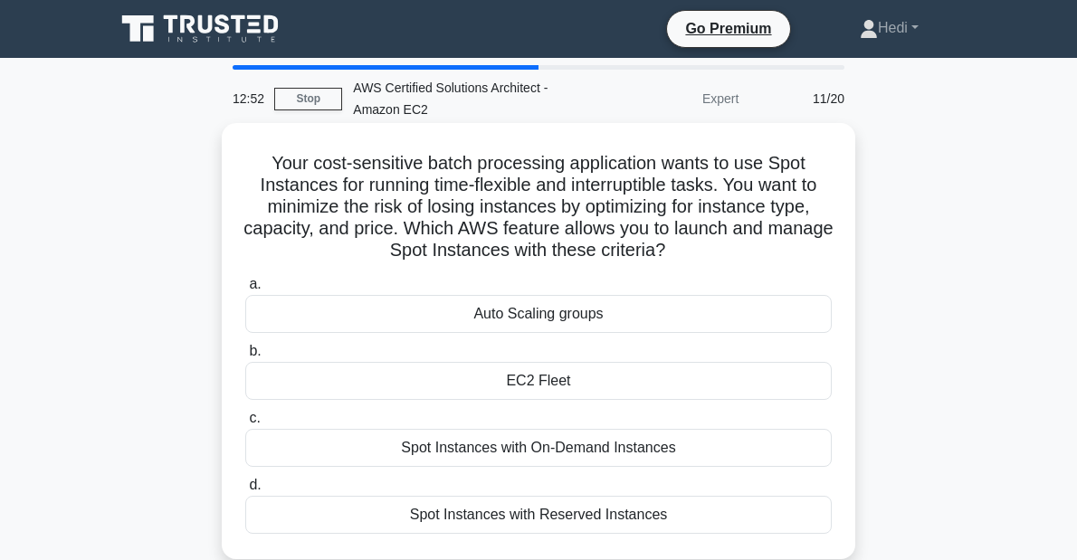
drag, startPoint x: 293, startPoint y: 161, endPoint x: 677, endPoint y: 252, distance: 394.4
click at [677, 252] on h5 "Your cost-sensitive batch processing application wants to use Spot Instances fo…" at bounding box center [539, 207] width 590 height 110
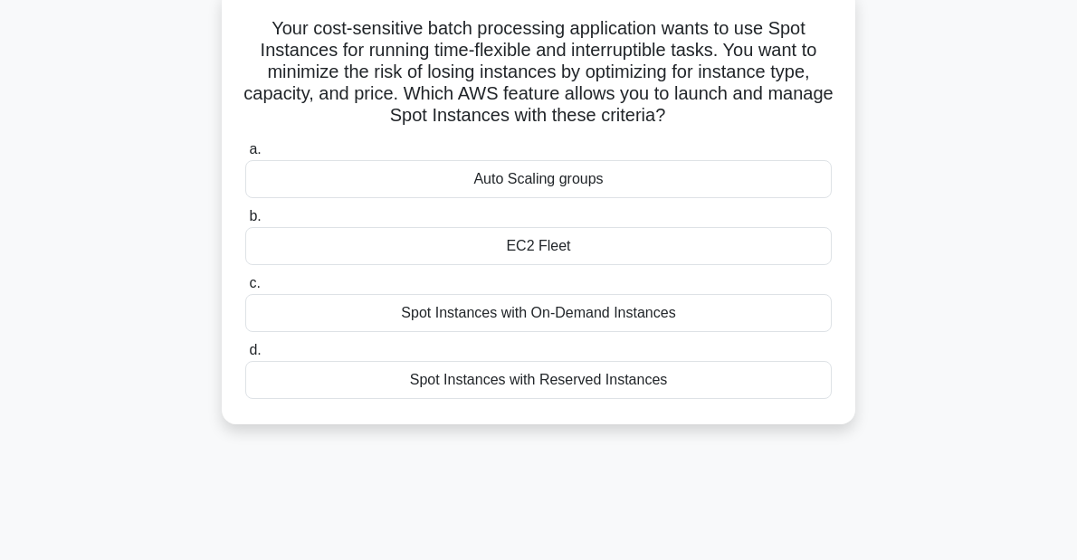
scroll to position [145, 0]
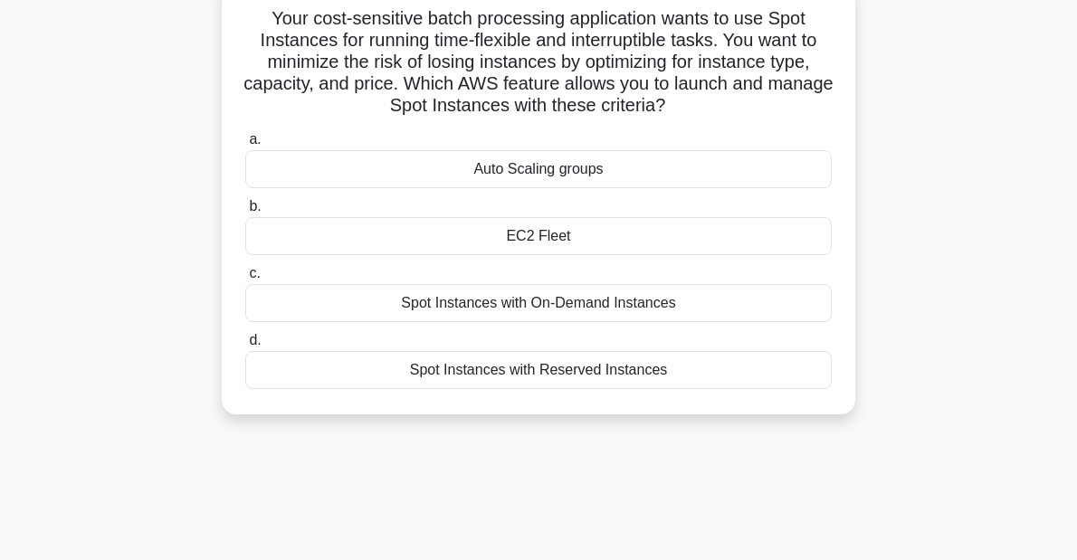
click at [538, 241] on div "EC2 Fleet" at bounding box center [538, 236] width 587 height 38
click at [245, 213] on input "b. EC2 Fleet" at bounding box center [245, 207] width 0 height 12
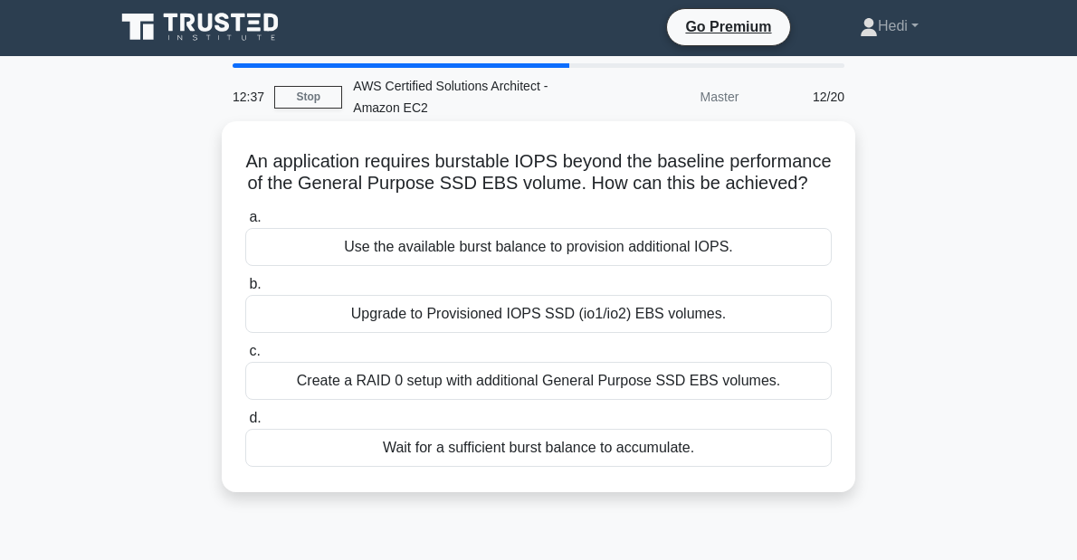
scroll to position [0, 0]
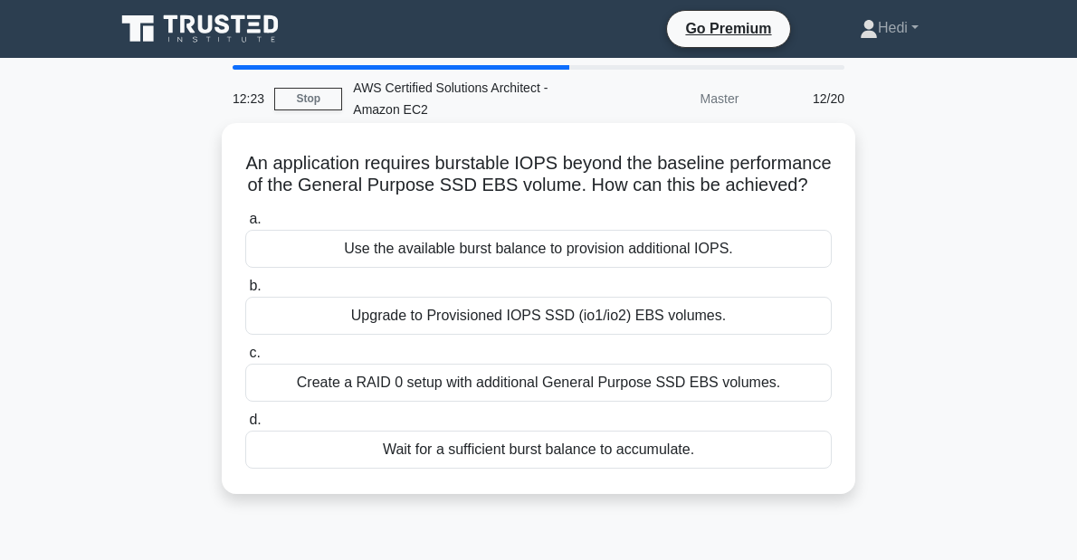
drag, startPoint x: 250, startPoint y: 161, endPoint x: 826, endPoint y: 198, distance: 577.0
click at [826, 197] on h5 "An application requires burstable IOPS beyond the baseline performance of the G…" at bounding box center [539, 174] width 590 height 45
click at [646, 324] on div "Upgrade to Provisioned IOPS SSD (io1/io2) EBS volumes." at bounding box center [538, 316] width 587 height 38
click at [245, 292] on input "b. Upgrade to Provisioned IOPS SSD (io1/io2) EBS volumes." at bounding box center [245, 287] width 0 height 12
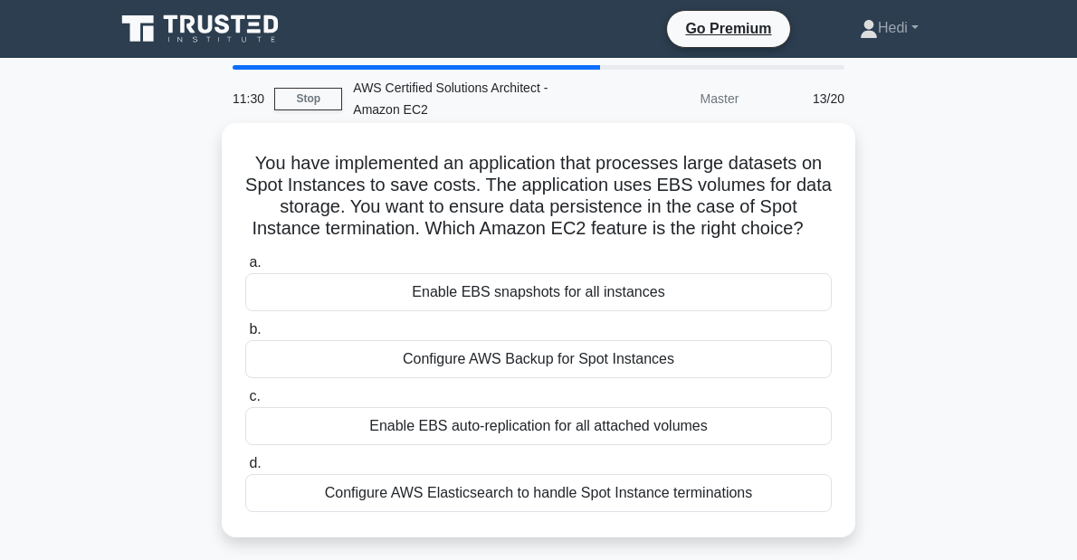
click at [431, 159] on h5 "You have implemented an application that processes large datasets on Spot Insta…" at bounding box center [539, 196] width 590 height 89
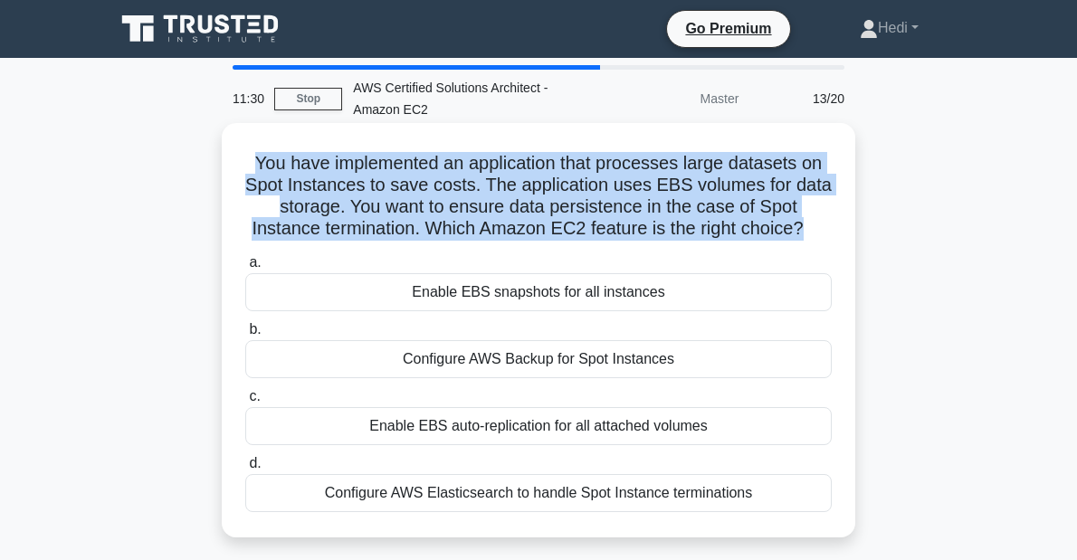
click at [431, 159] on h5 "You have implemented an application that processes large datasets on Spot Insta…" at bounding box center [539, 196] width 590 height 89
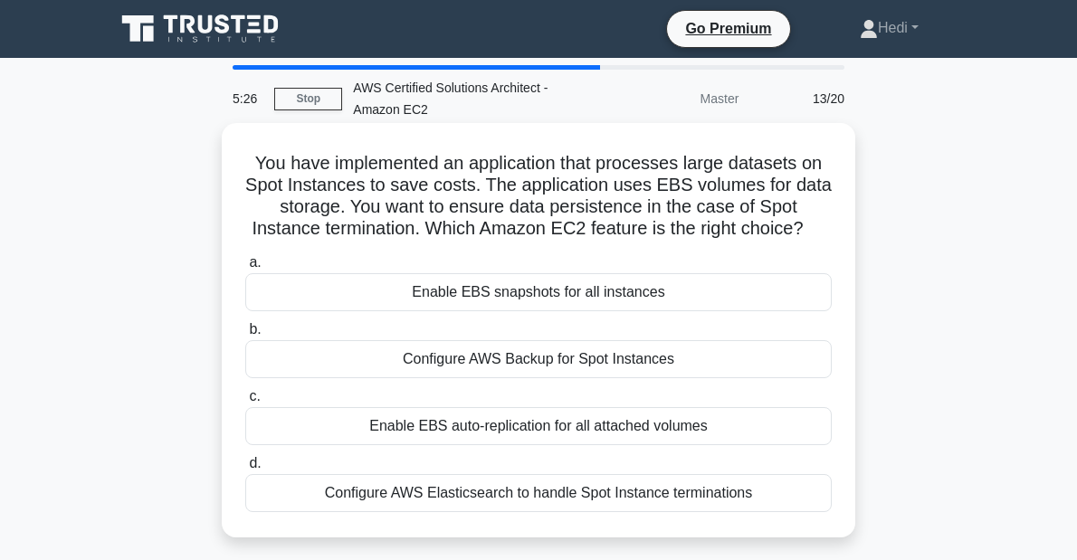
click at [549, 429] on div "Enable EBS auto-replication for all attached volumes" at bounding box center [538, 426] width 587 height 38
click at [245, 403] on input "c. Enable EBS auto-replication for all attached volumes" at bounding box center [245, 397] width 0 height 12
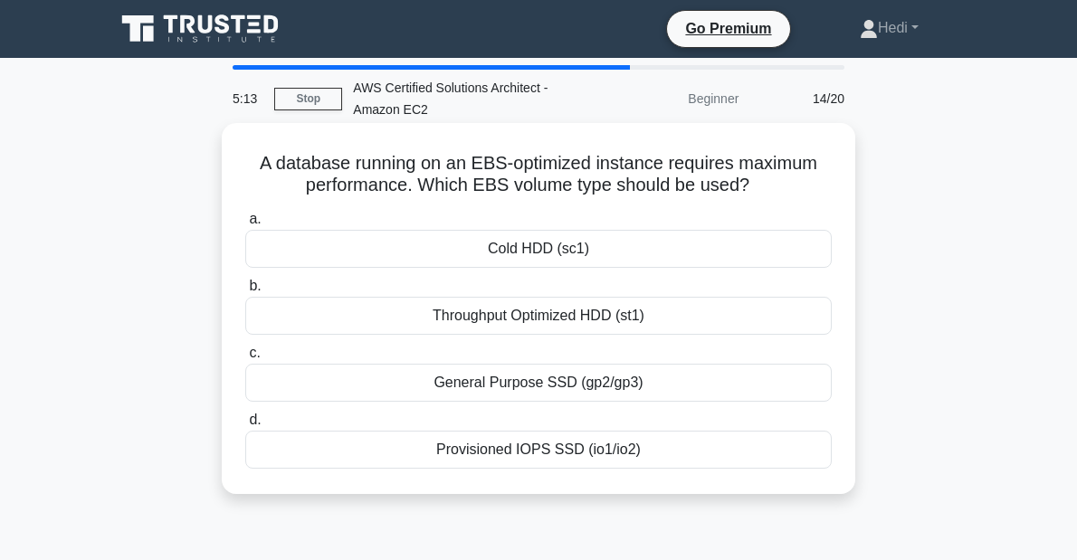
click at [558, 443] on div "Provisioned IOPS SSD (io1/io2)" at bounding box center [538, 450] width 587 height 38
click at [245, 426] on input "d. Provisioned IOPS SSD (io1/io2)" at bounding box center [245, 421] width 0 height 12
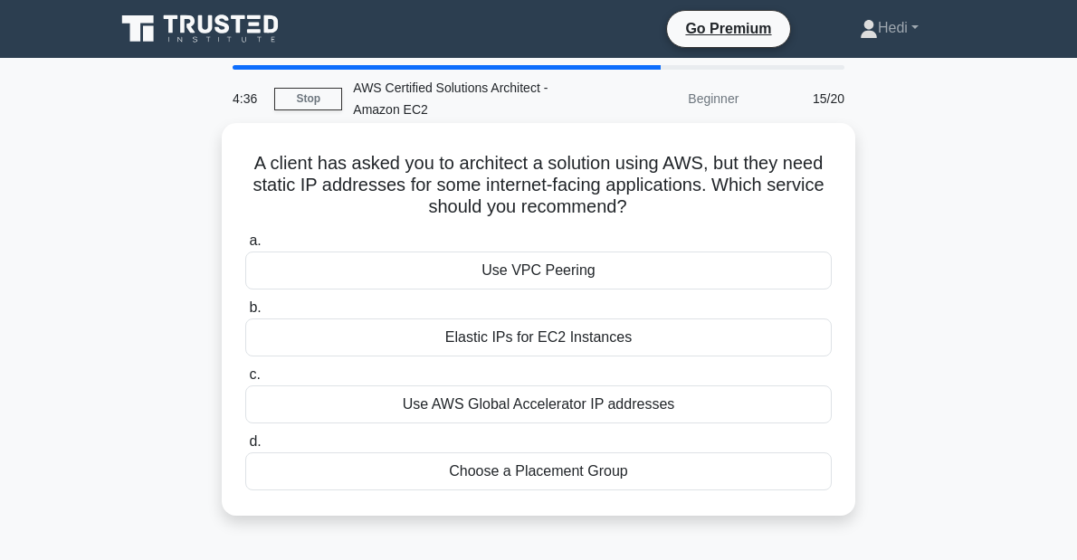
click at [515, 340] on div "Elastic IPs for EC2 Instances" at bounding box center [538, 338] width 587 height 38
click at [245, 314] on input "b. Elastic IPs for EC2 Instances" at bounding box center [245, 308] width 0 height 12
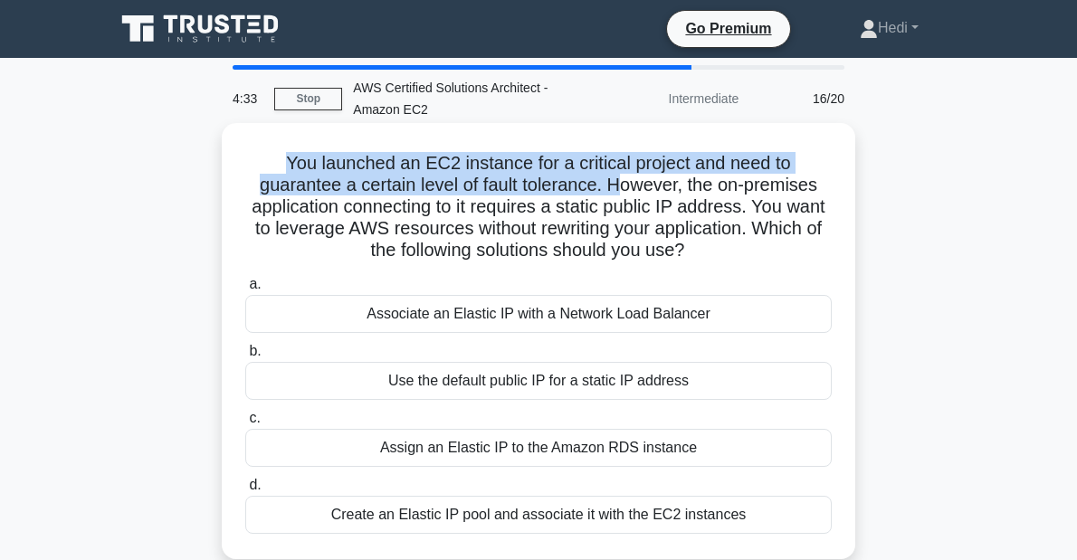
drag, startPoint x: 265, startPoint y: 167, endPoint x: 527, endPoint y: 196, distance: 263.3
click at [527, 196] on h5 "You launched an EC2 instance for a critical project and need to guarantee a cer…" at bounding box center [539, 207] width 590 height 110
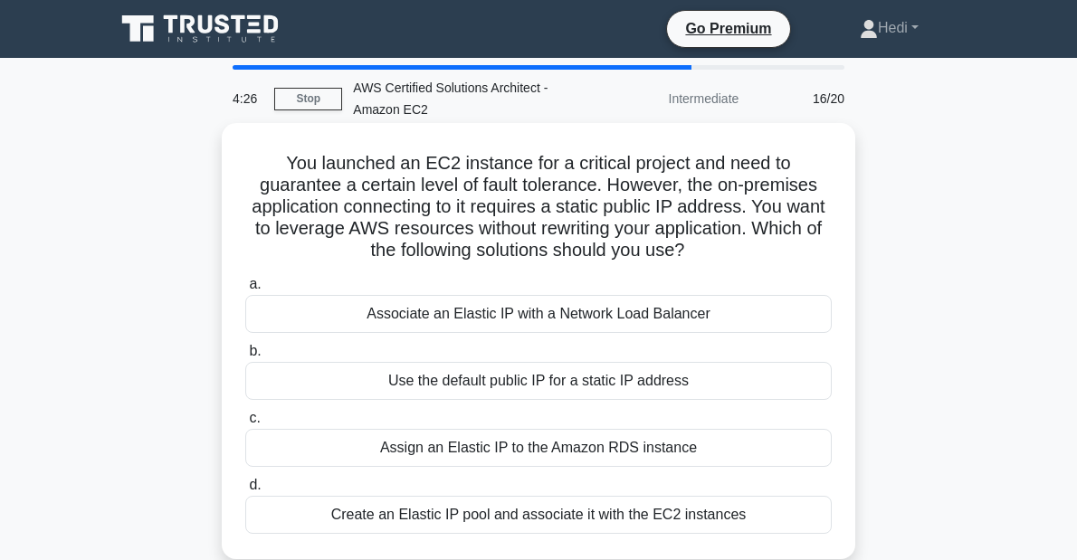
click at [608, 185] on h5 "You launched an EC2 instance for a critical project and need to guarantee a cer…" at bounding box center [539, 207] width 590 height 110
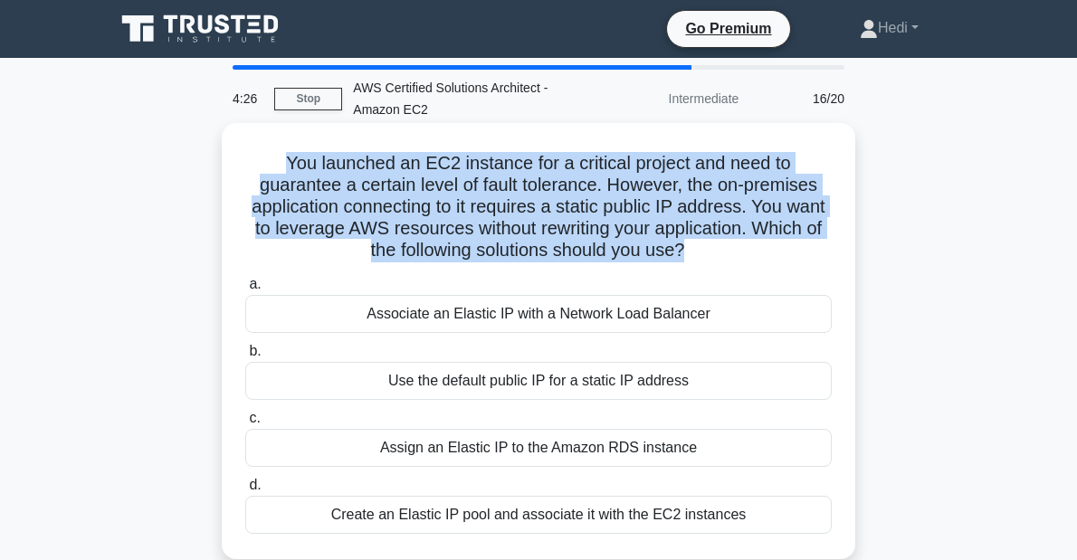
click at [608, 185] on h5 "You launched an EC2 instance for a critical project and need to guarantee a cer…" at bounding box center [539, 207] width 590 height 110
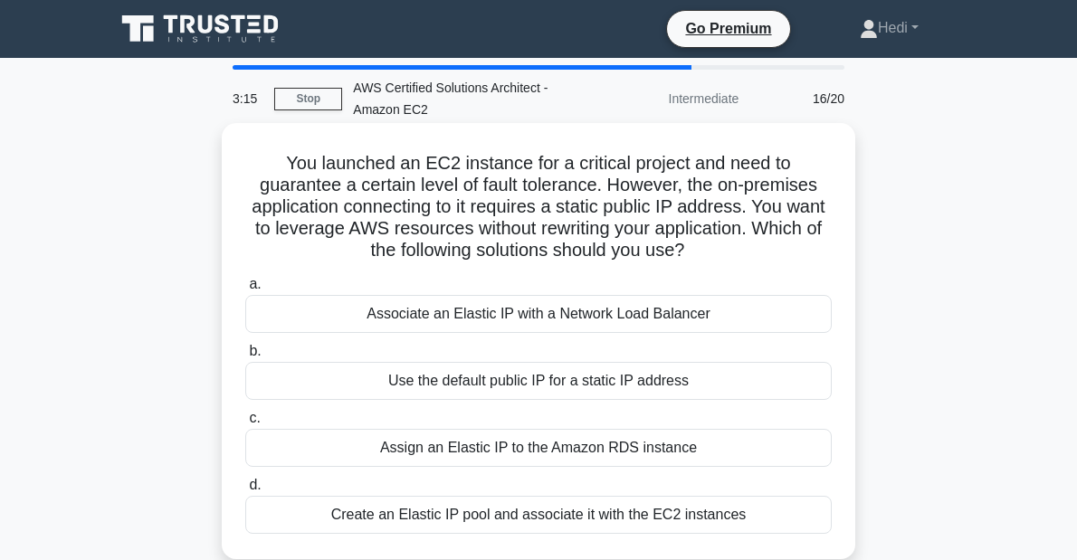
click at [495, 310] on div "Associate an Elastic IP with a Network Load Balancer" at bounding box center [538, 314] width 587 height 38
click at [245, 291] on input "a. Associate an Elastic IP with a Network Load Balancer" at bounding box center [245, 285] width 0 height 12
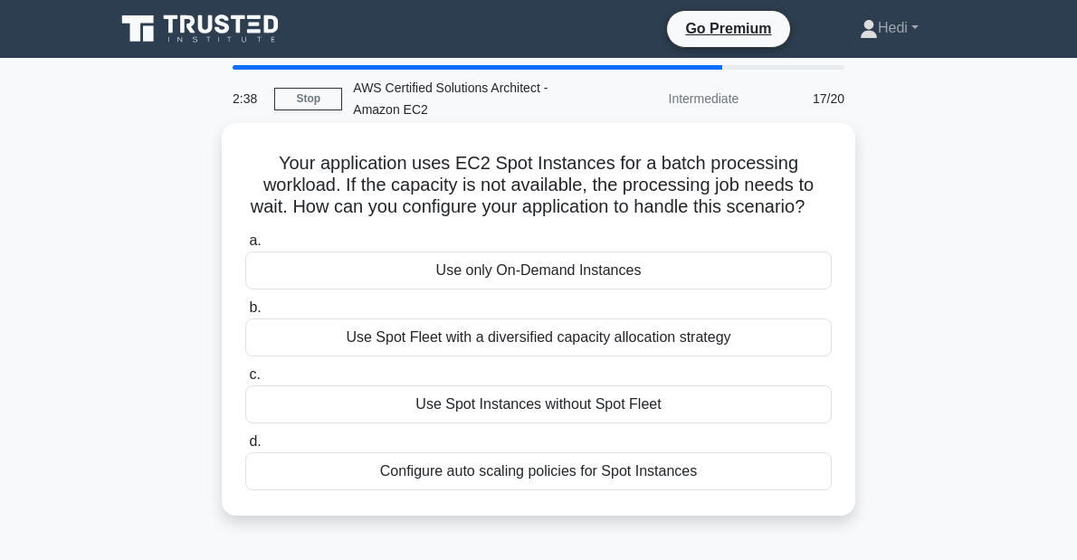
click at [558, 476] on div "Configure auto scaling policies for Spot Instances" at bounding box center [538, 472] width 587 height 38
click at [245, 448] on input "d. Configure auto scaling policies for Spot Instances" at bounding box center [245, 442] width 0 height 12
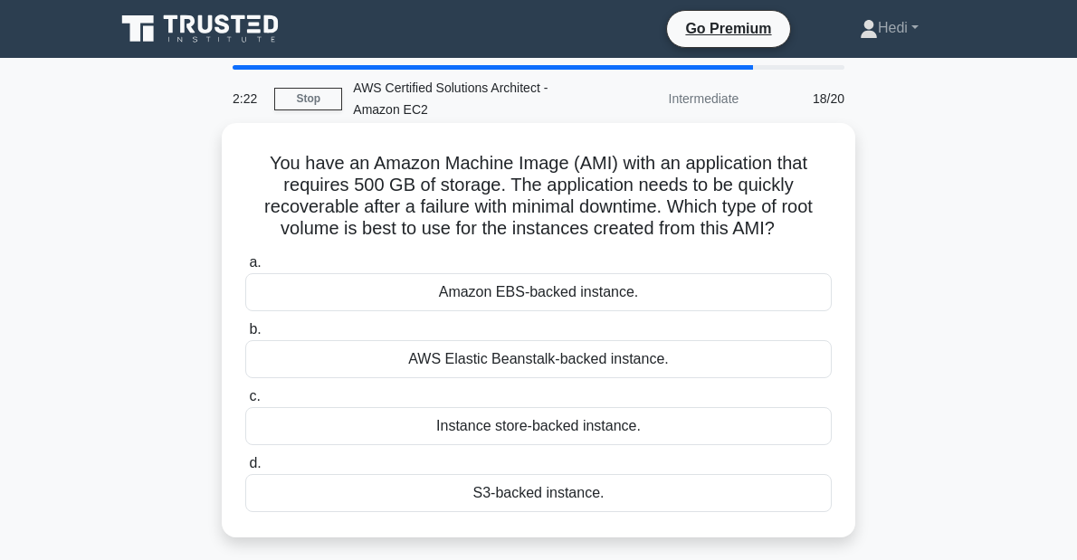
drag, startPoint x: 674, startPoint y: 170, endPoint x: 800, endPoint y: 229, distance: 138.9
click at [800, 229] on h5 "You have an Amazon Machine Image (AMI) with an application that requires 500 GB…" at bounding box center [539, 196] width 590 height 89
click at [569, 284] on div "Amazon EBS-backed instance." at bounding box center [538, 292] width 587 height 38
click at [245, 269] on input "a. Amazon EBS-backed instance." at bounding box center [245, 263] width 0 height 12
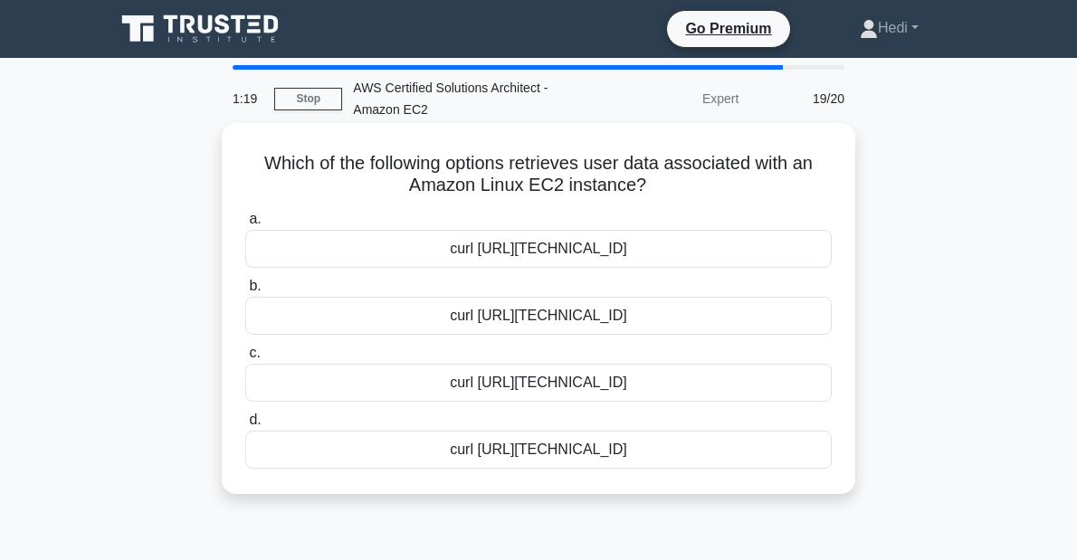
click at [671, 252] on div "curl http://169.254.169.254/latest/user-data" at bounding box center [538, 249] width 587 height 38
click at [245, 225] on input "a. curl http://169.254.169.254/latest/user-data" at bounding box center [245, 220] width 0 height 12
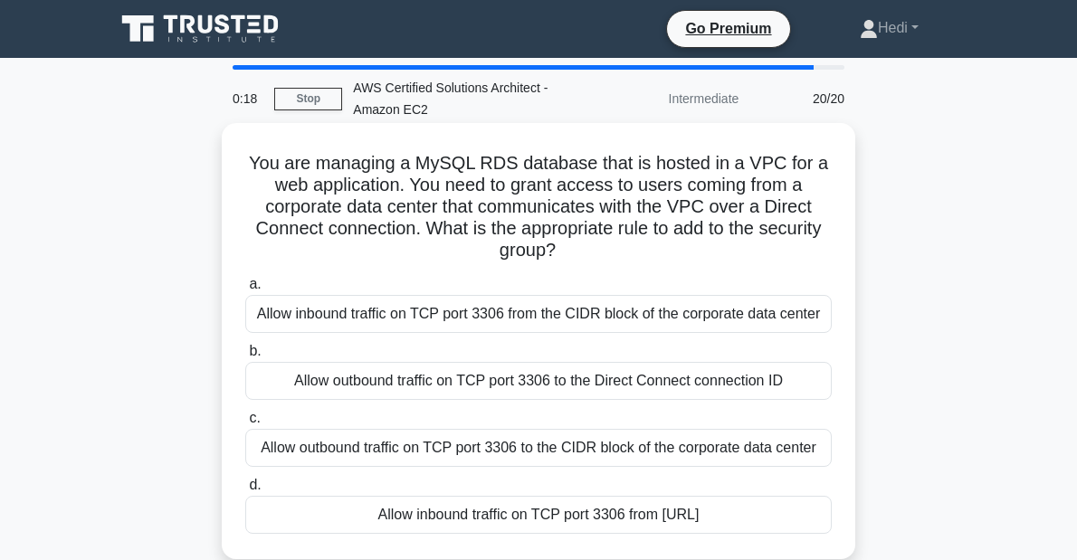
click at [636, 317] on div "Allow inbound traffic on TCP port 3306 from the CIDR block of the corporate dat…" at bounding box center [538, 314] width 587 height 38
click at [245, 291] on input "a. Allow inbound traffic on TCP port 3306 from the CIDR block of the corporate …" at bounding box center [245, 285] width 0 height 12
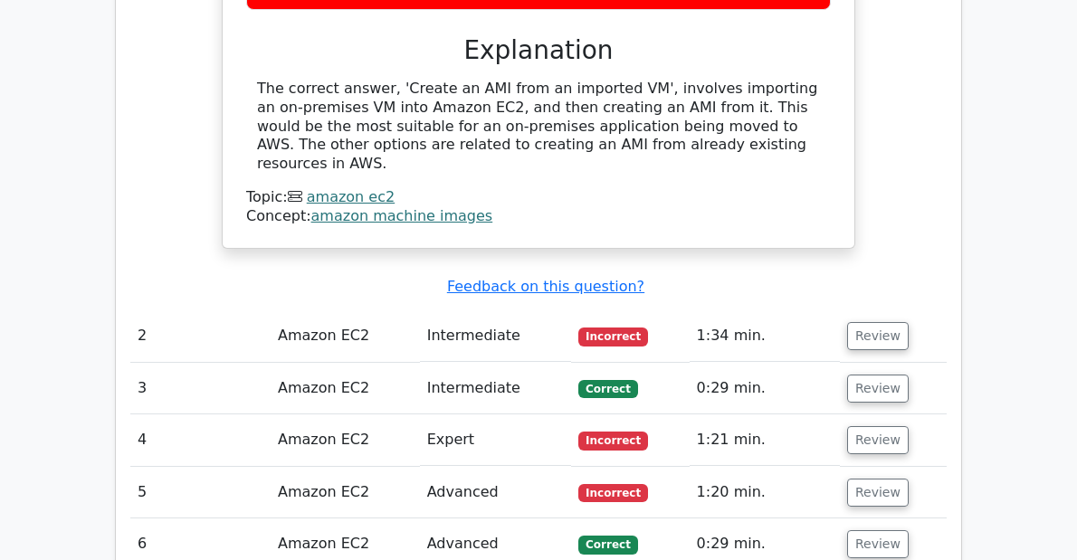
scroll to position [1811, 0]
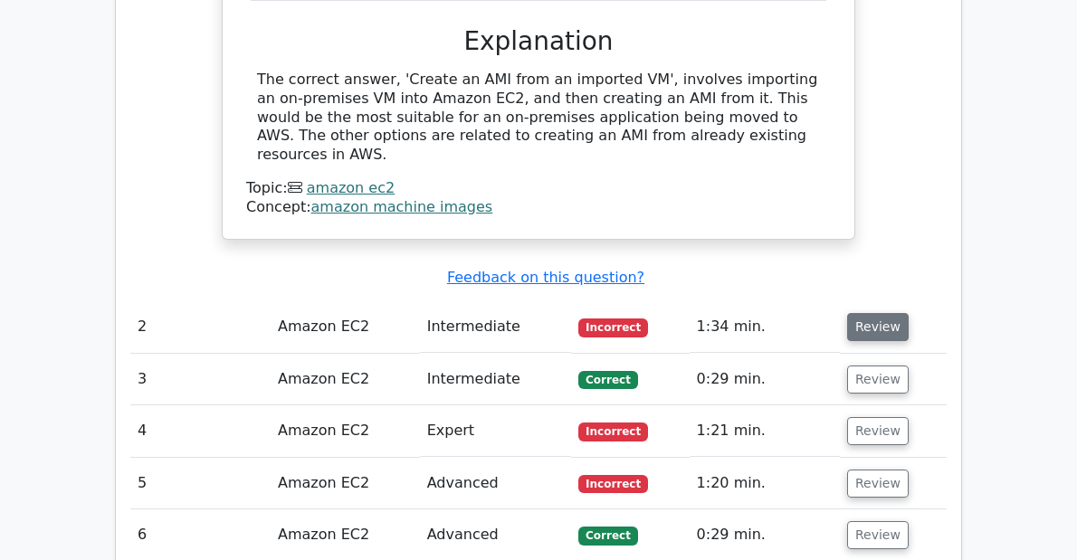
click at [909, 313] on button "Review" at bounding box center [878, 327] width 62 height 28
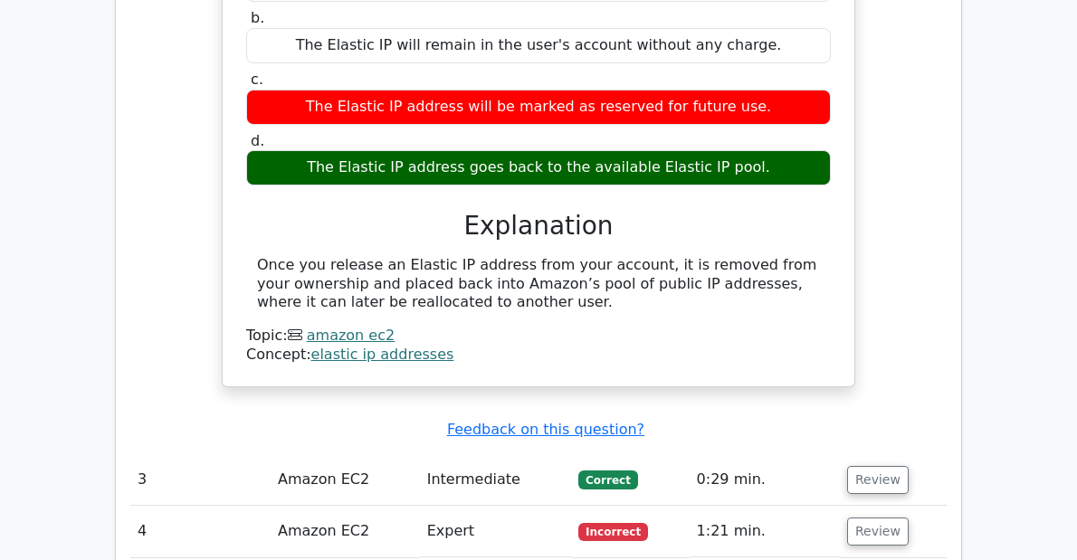
scroll to position [2390, 0]
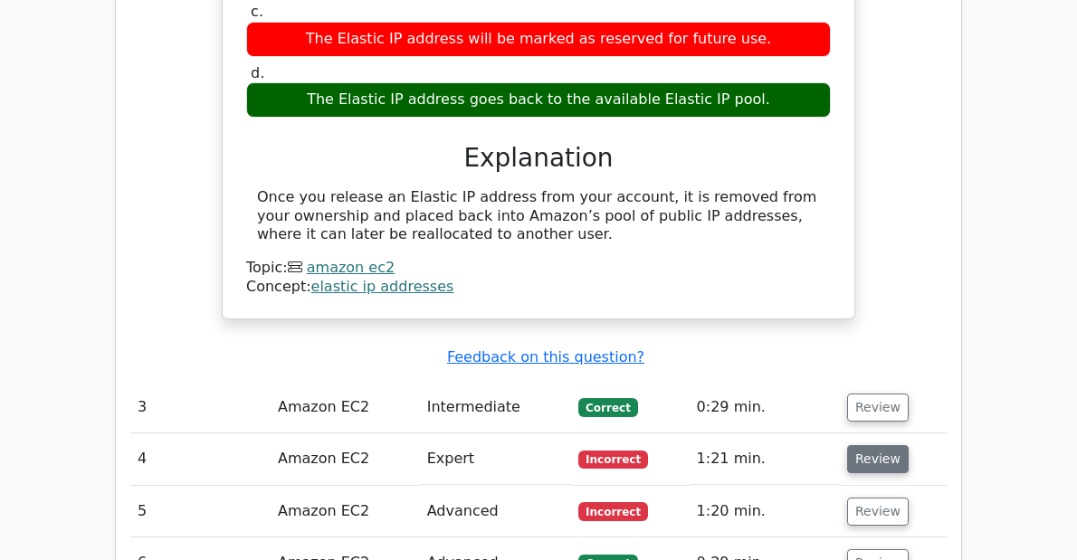
click at [909, 445] on button "Review" at bounding box center [878, 459] width 62 height 28
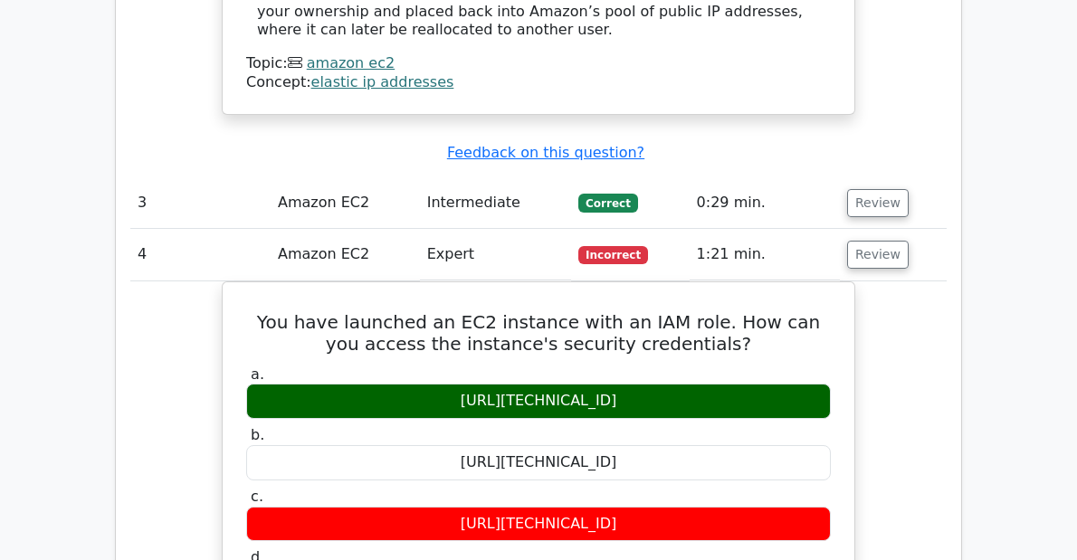
scroll to position [2607, 0]
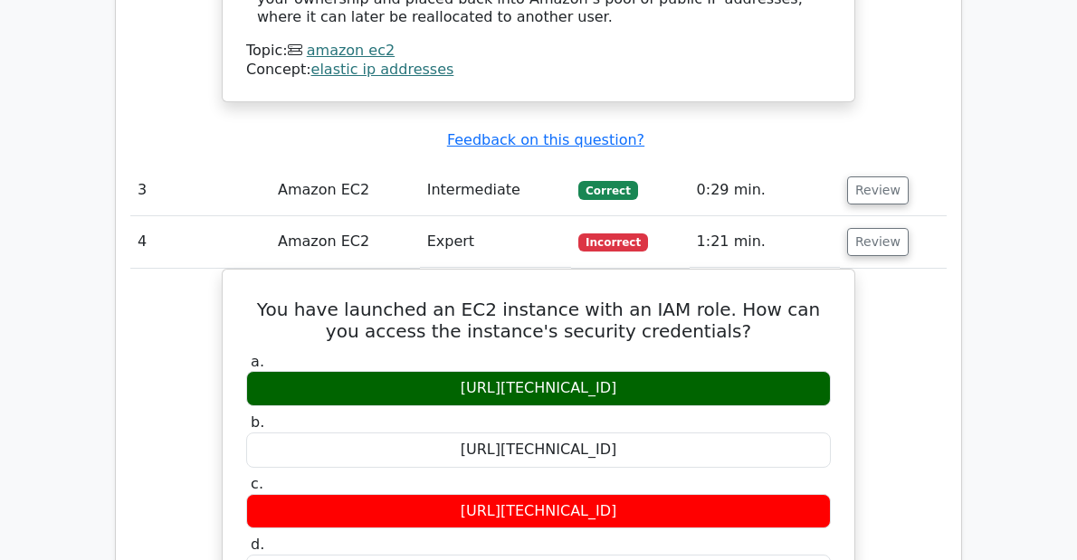
click at [840, 216] on td "1:21 min." at bounding box center [765, 242] width 150 height 52
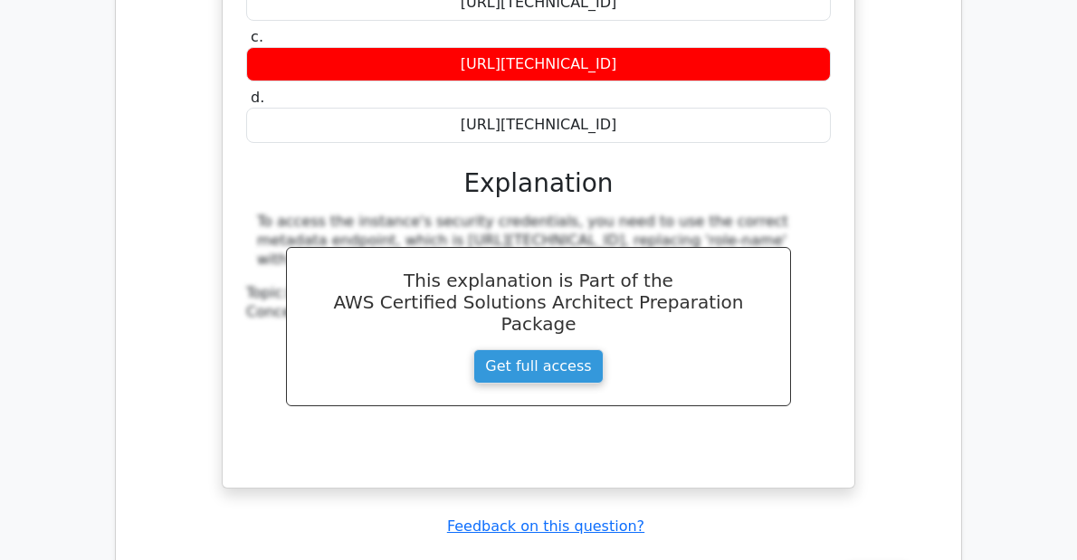
scroll to position [3187, 0]
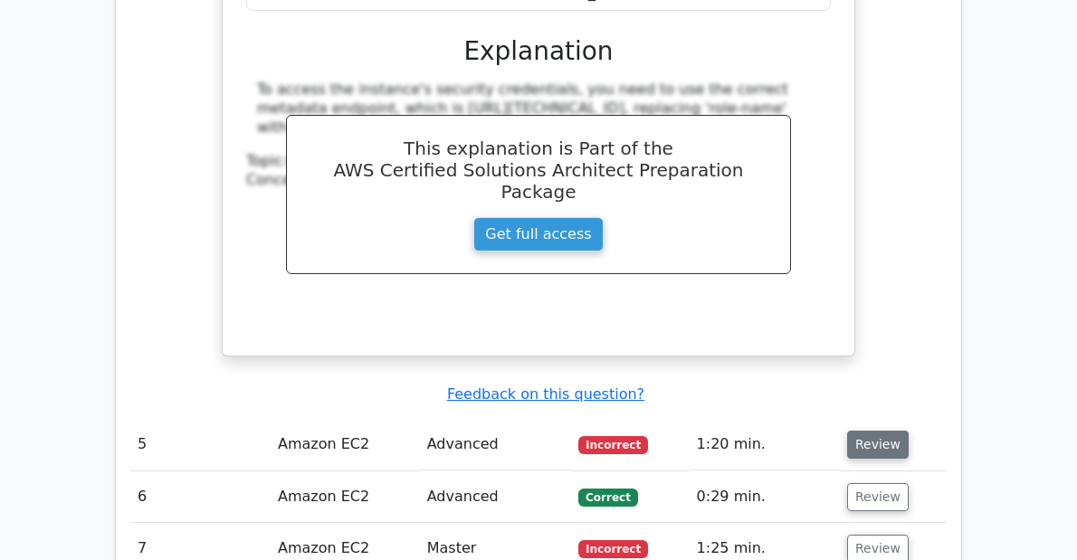
click at [909, 431] on button "Review" at bounding box center [878, 445] width 62 height 28
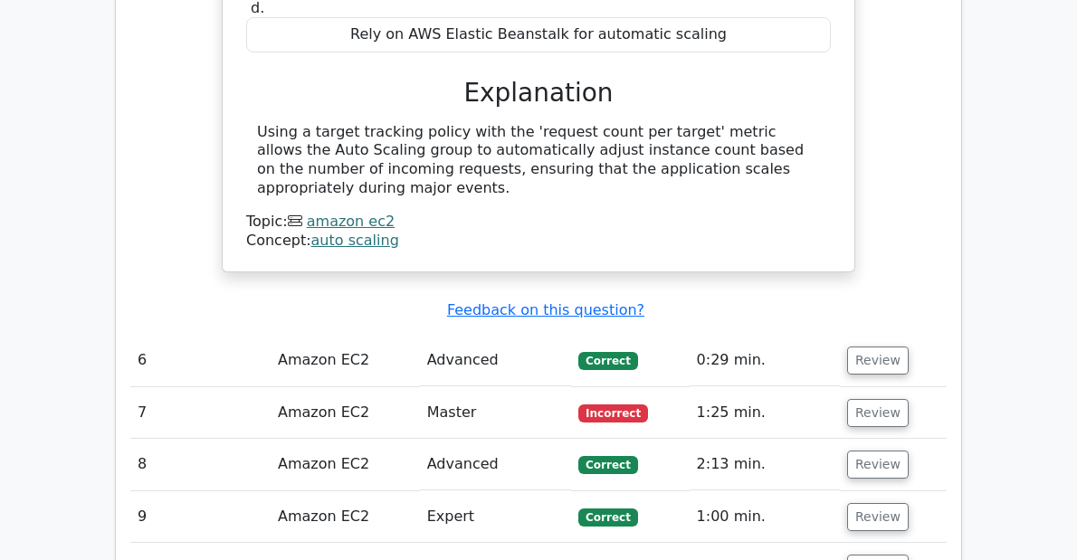
scroll to position [3984, 0]
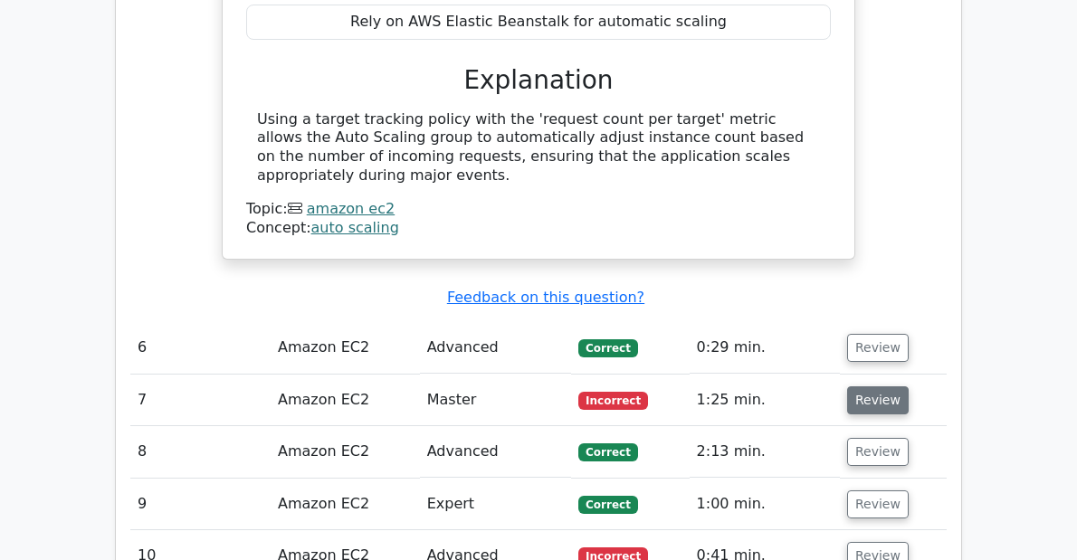
click at [909, 387] on button "Review" at bounding box center [878, 401] width 62 height 28
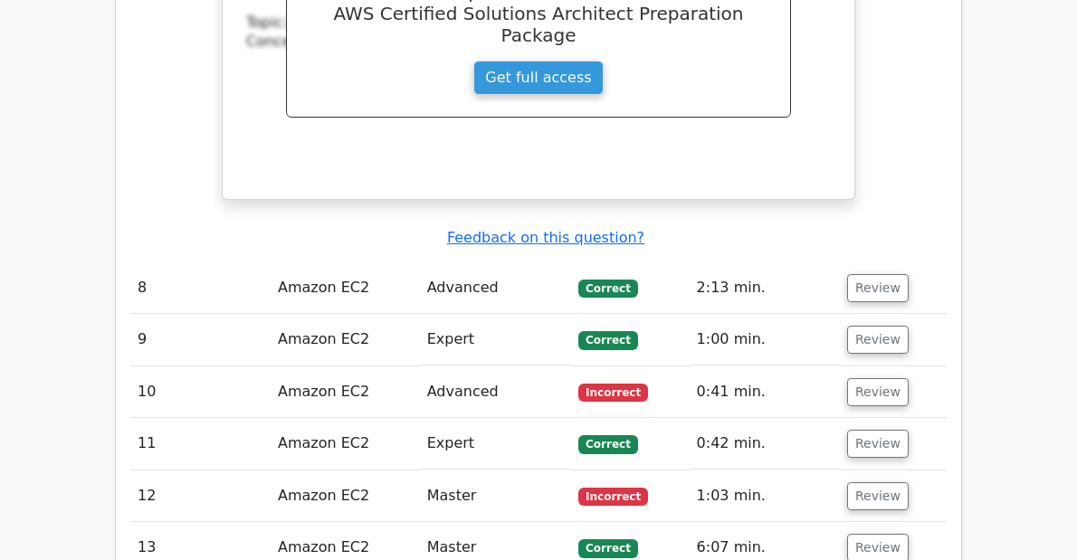
scroll to position [4925, 0]
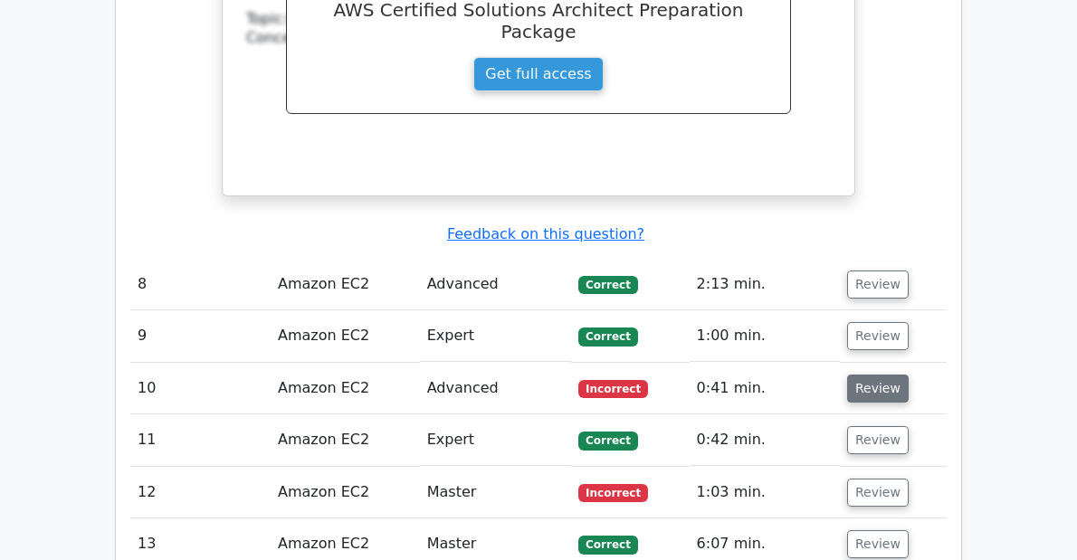
click at [909, 375] on button "Review" at bounding box center [878, 389] width 62 height 28
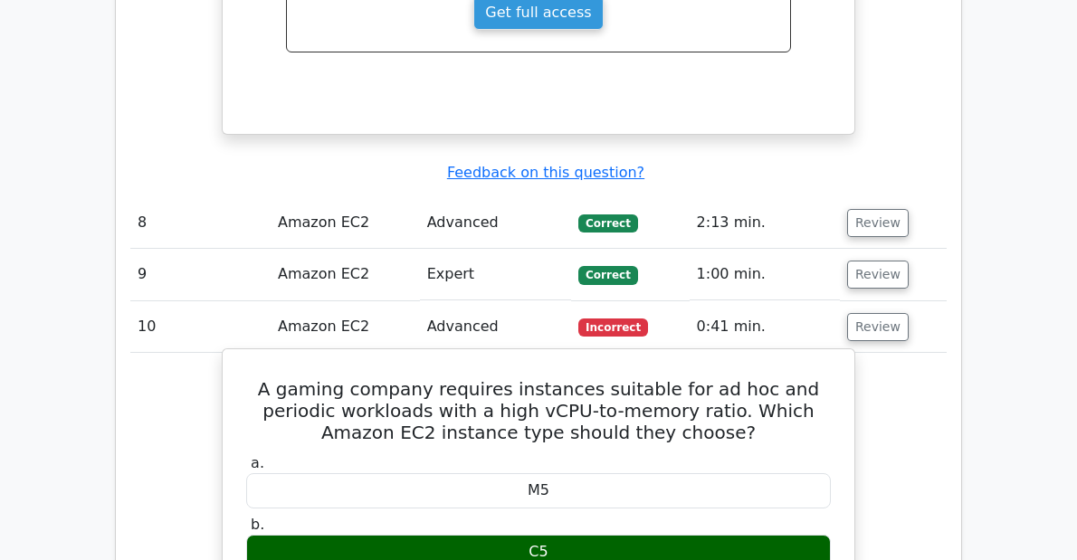
scroll to position [5070, 0]
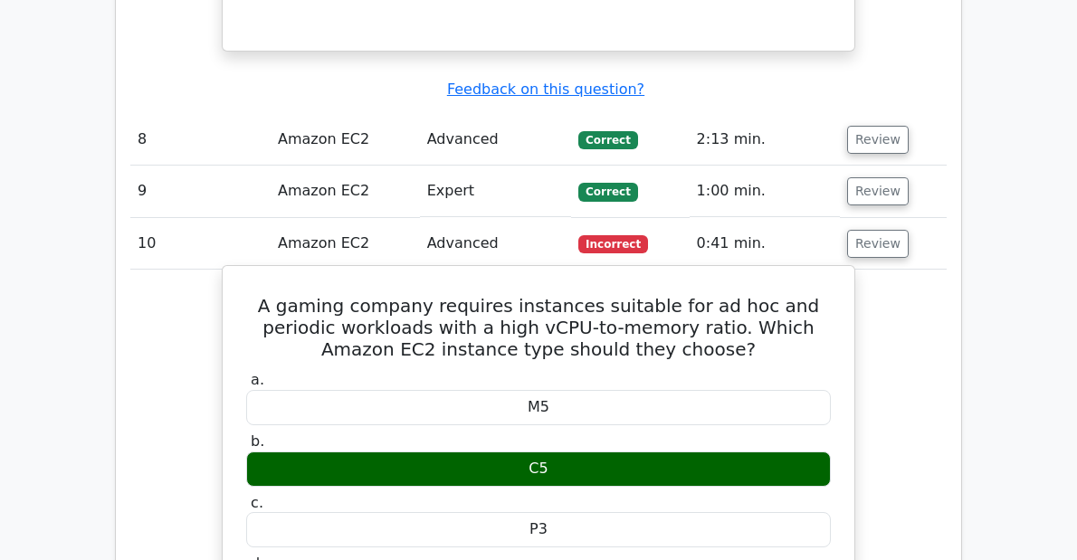
drag, startPoint x: 569, startPoint y: 479, endPoint x: 243, endPoint y: 192, distance: 435.0
copy div "A gaming company requires instances suitable for ad hoc and periodic workloads …"
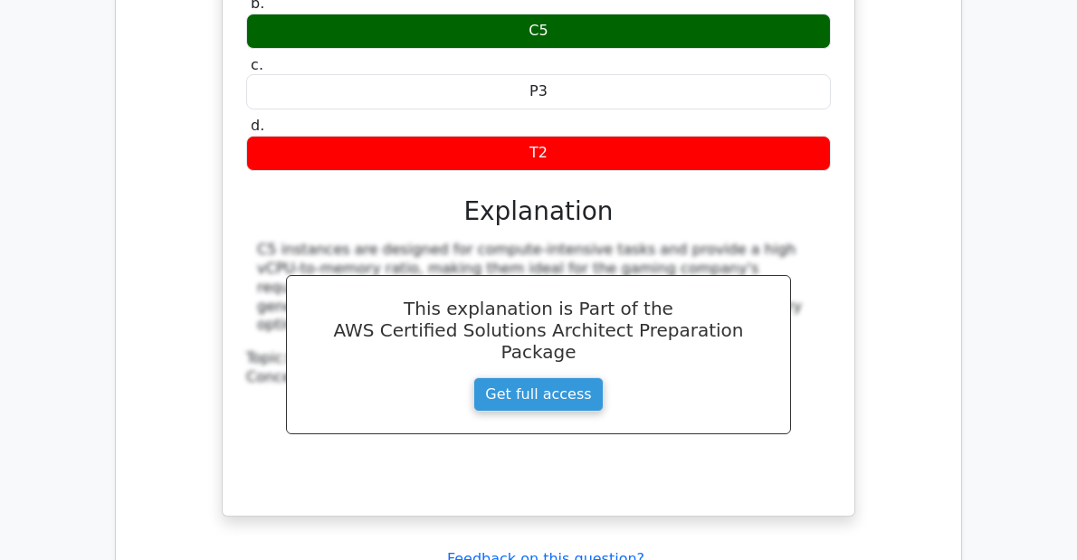
scroll to position [5577, 0]
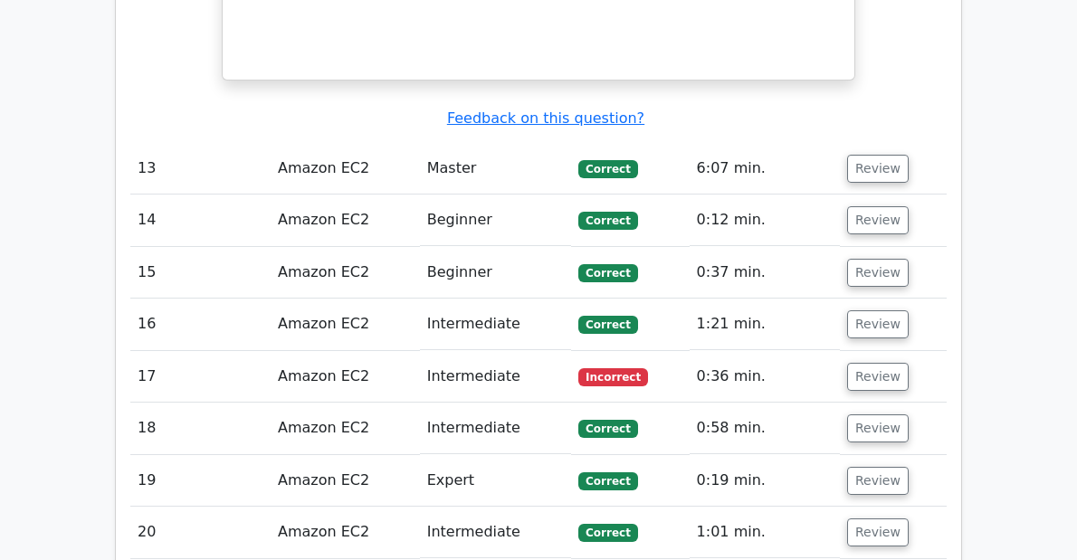
scroll to position [6808, 0]
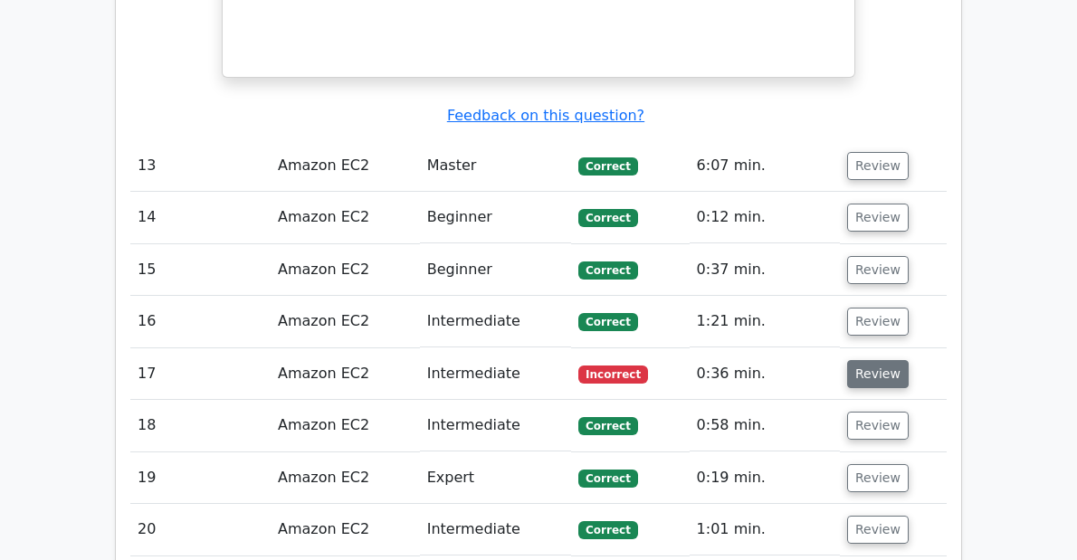
click at [909, 360] on button "Review" at bounding box center [878, 374] width 62 height 28
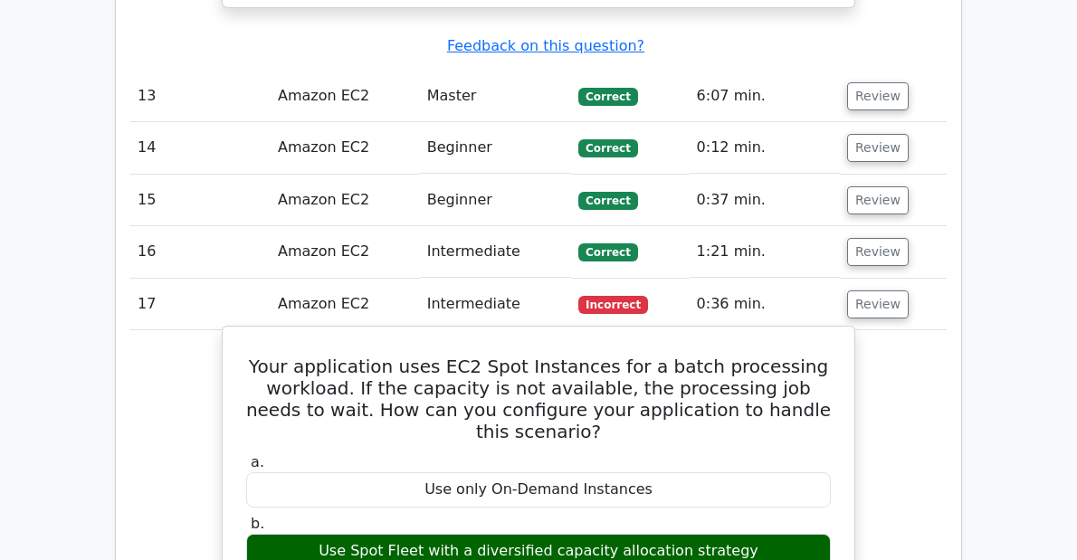
scroll to position [6953, 0]
